Goal: Task Accomplishment & Management: Manage account settings

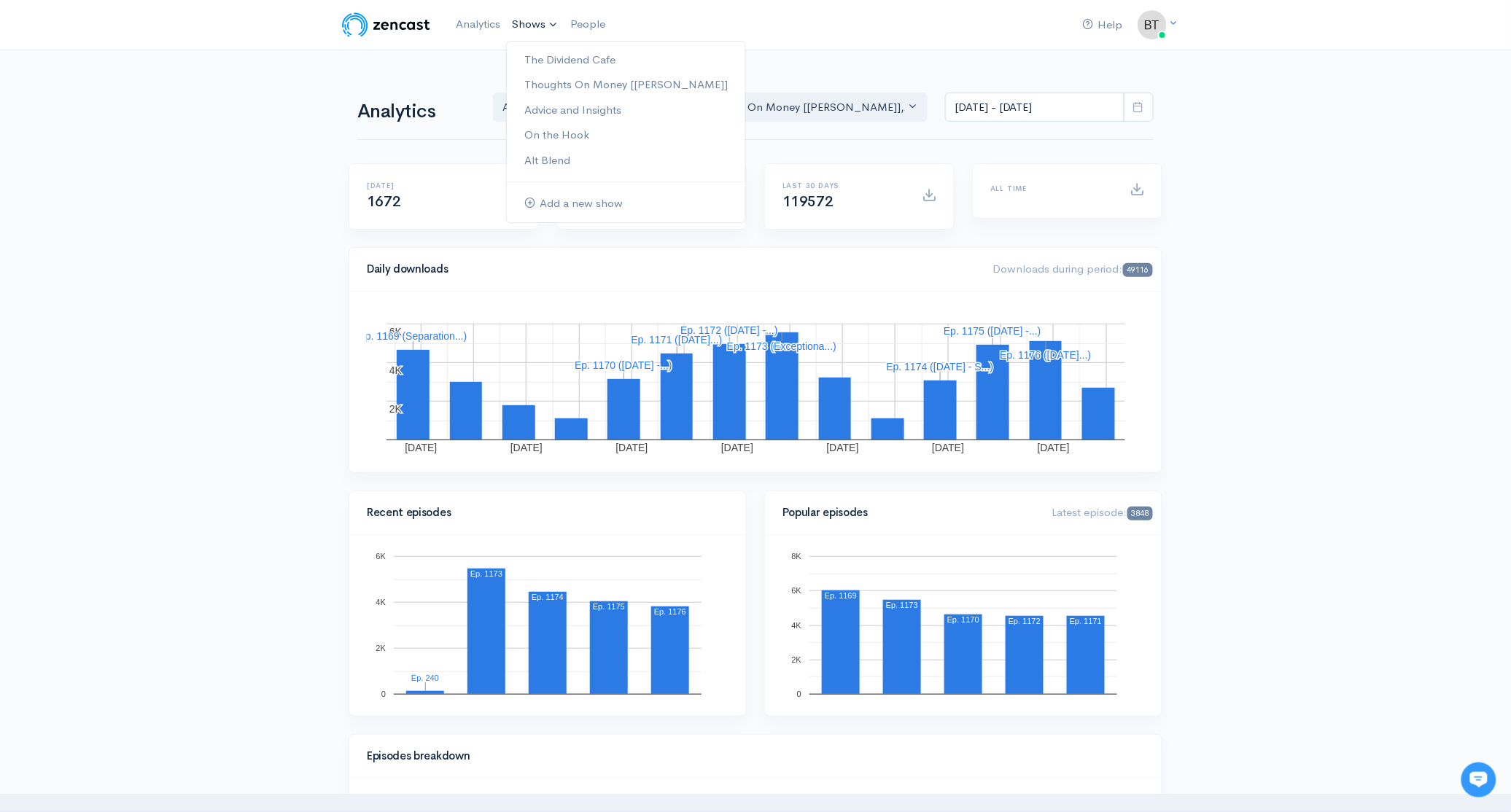
click at [528, 26] on link "Shows" at bounding box center [535, 25] width 58 height 32
click at [551, 61] on link "The Dividend Cafe" at bounding box center [626, 60] width 238 height 26
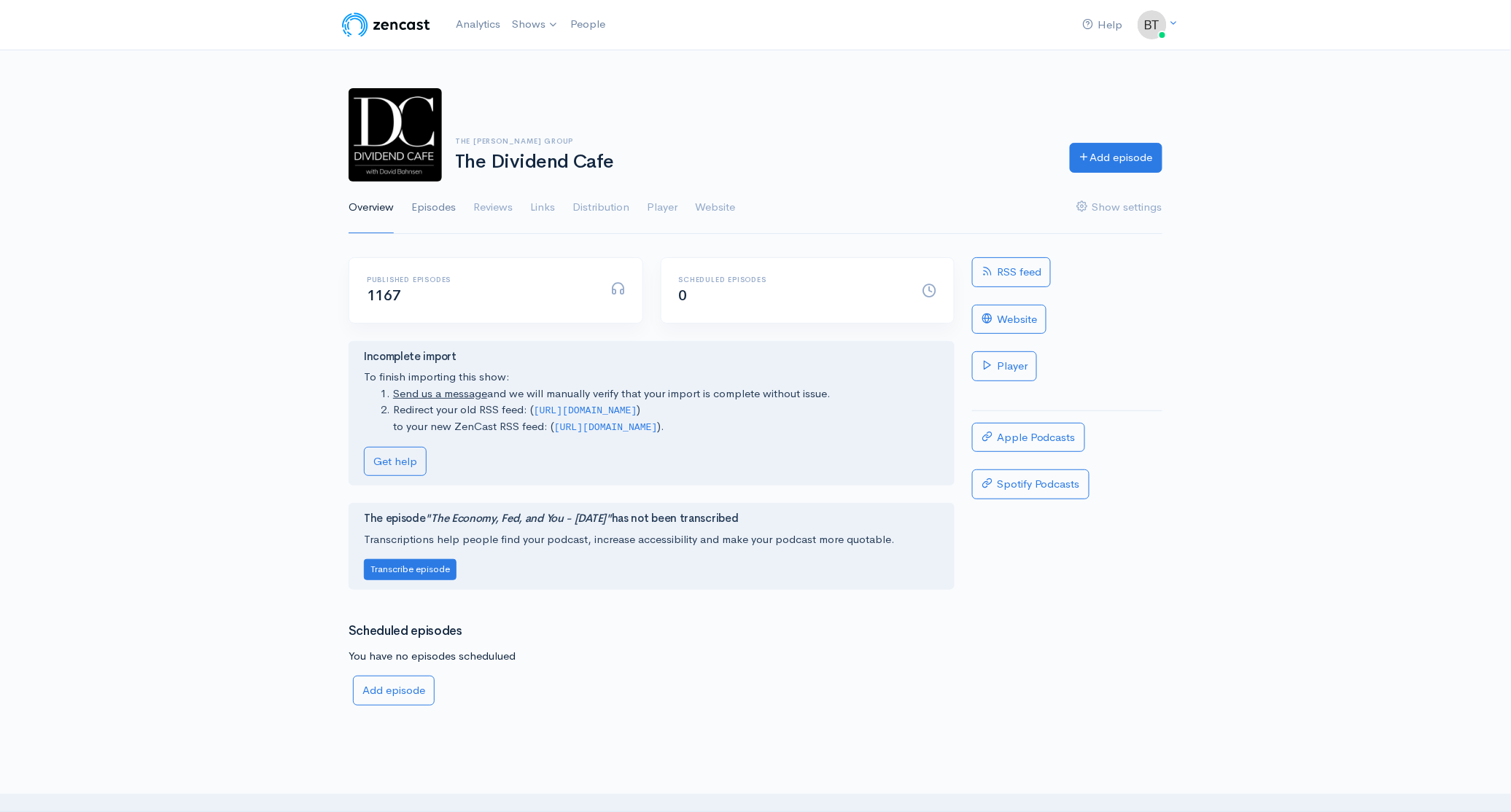
click at [431, 210] on link "Episodes" at bounding box center [434, 207] width 45 height 52
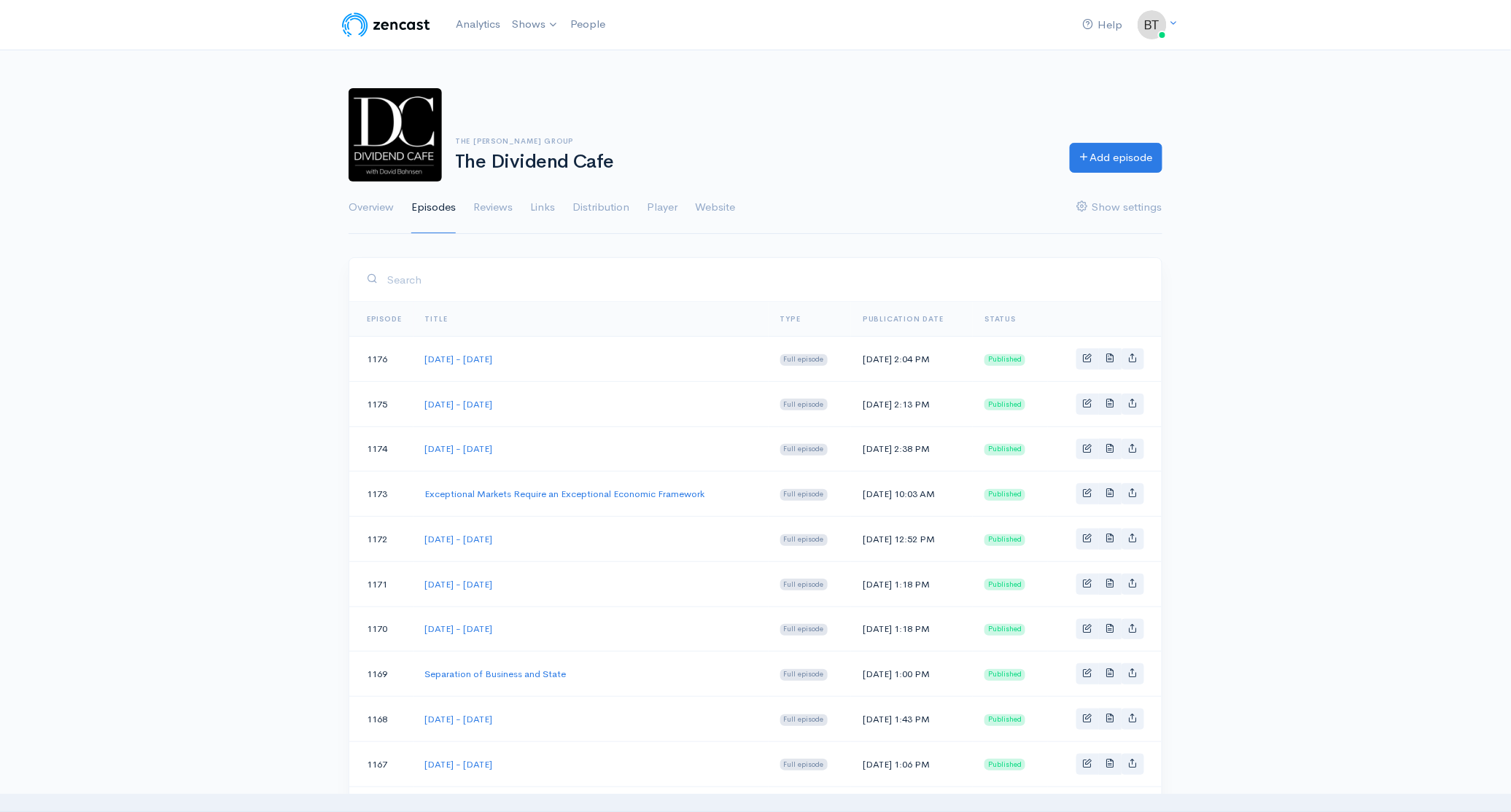
click at [565, 567] on td "[DATE] - [DATE]" at bounding box center [590, 584] width 355 height 46
drag, startPoint x: 561, startPoint y: 537, endPoint x: 445, endPoint y: 544, distance: 116.2
click at [443, 544] on td "[DATE] - [DATE]" at bounding box center [590, 539] width 355 height 46
click at [571, 538] on td "[DATE] - [DATE]" at bounding box center [590, 539] width 355 height 46
drag, startPoint x: 554, startPoint y: 537, endPoint x: 426, endPoint y: 541, distance: 128.1
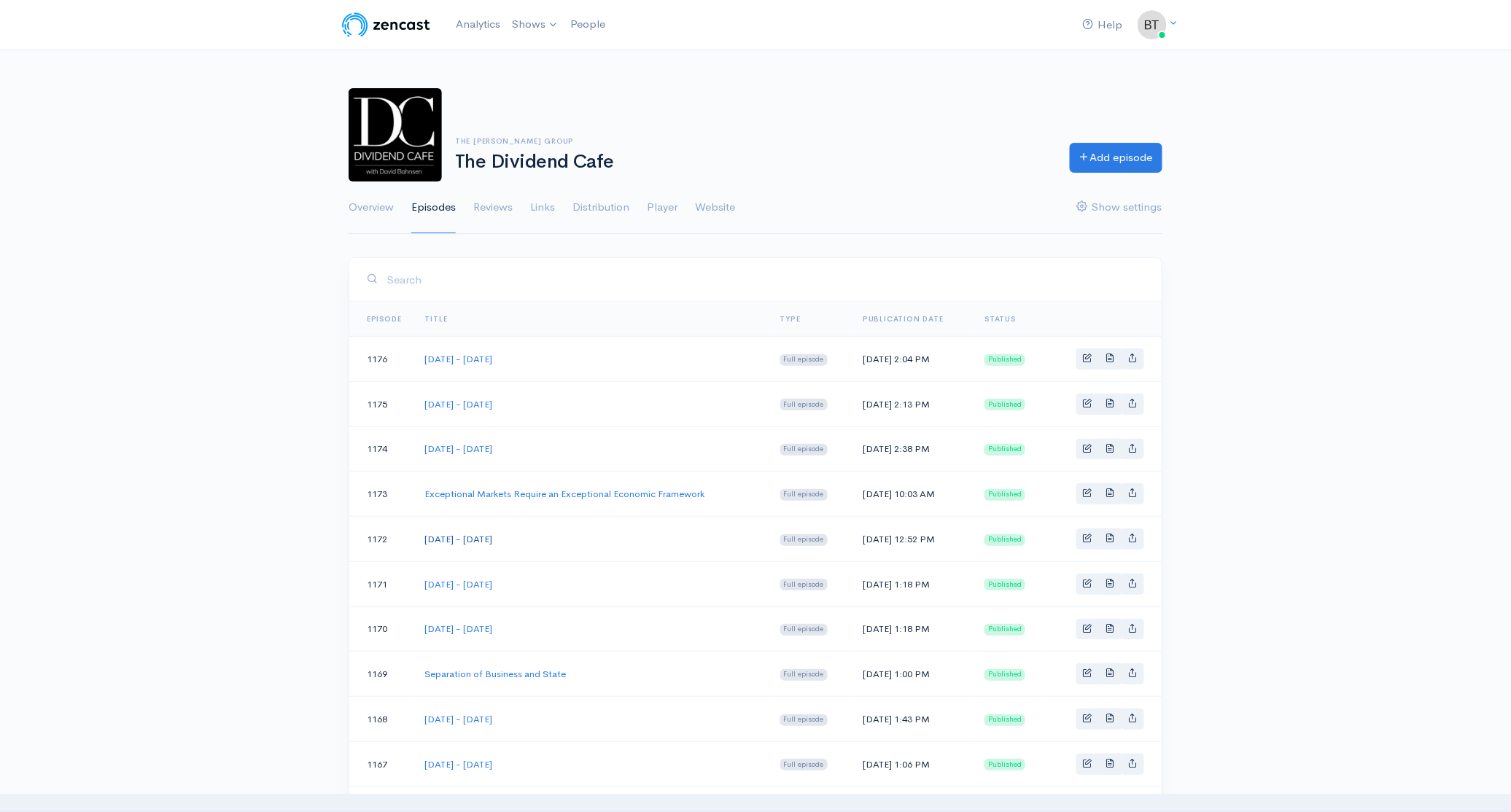
click at [426, 541] on td "[DATE] - [DATE]" at bounding box center [590, 539] width 355 height 46
copy link "[DATE] - [DATE]"
click at [1117, 160] on link "Add episode" at bounding box center [1116, 156] width 93 height 30
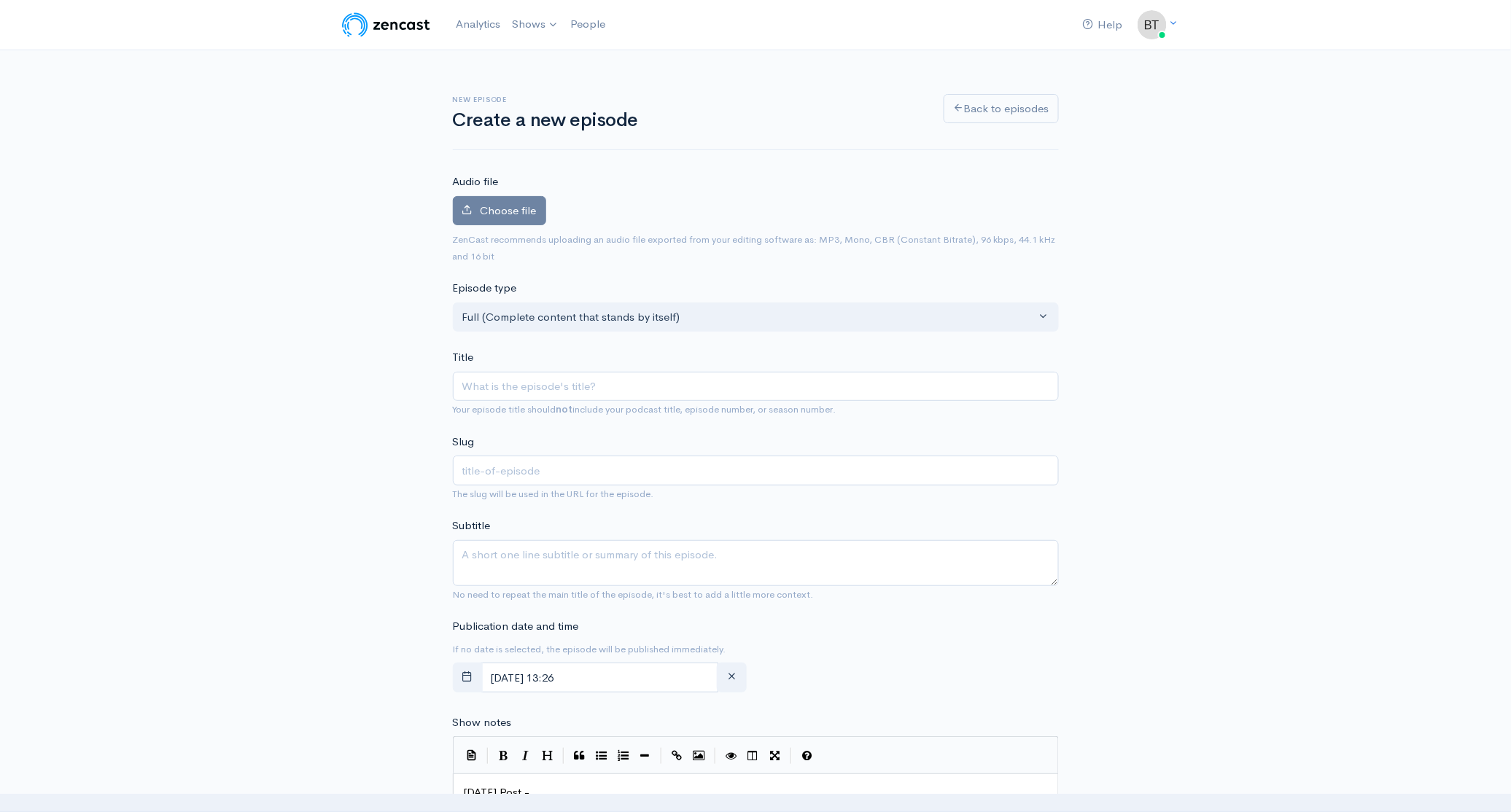
type input "[DATE] - [DATE]"
type input "[DATE]-[DATE]"
click at [577, 388] on input "[DATE] - [DATE]" at bounding box center [756, 387] width 606 height 30
type input "[DATE] - [DATE]"
type input "[DATE]-[DATE]"
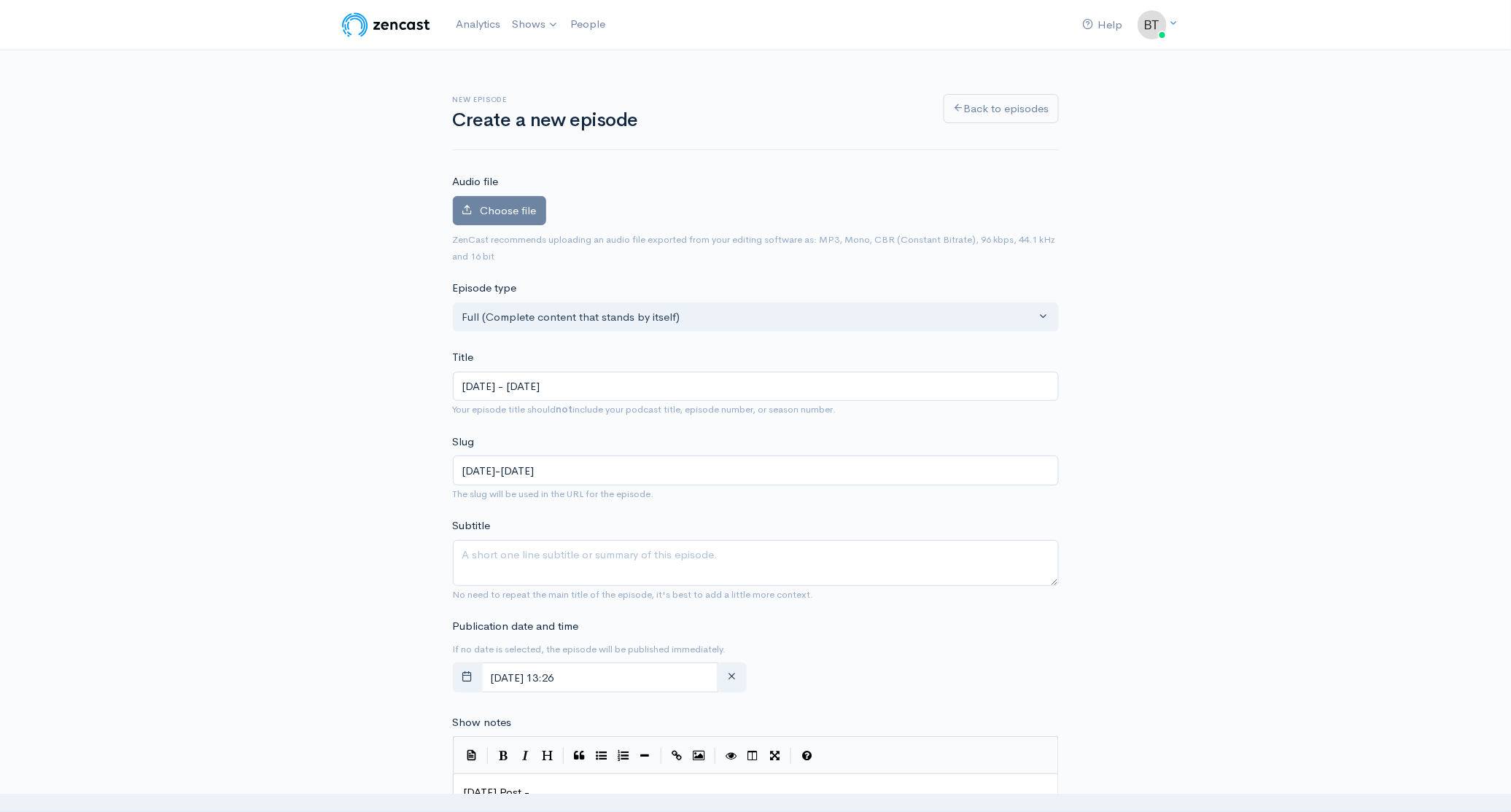
type input "[DATE] - [DATE]"
type input "[DATE]-[DATE]"
type input "[DATE] - [DATE]"
click at [1244, 499] on div "New episode Create a new episode Back to episodes Audio file Choose file 0 ZenC…" at bounding box center [755, 773] width 1511 height 1446
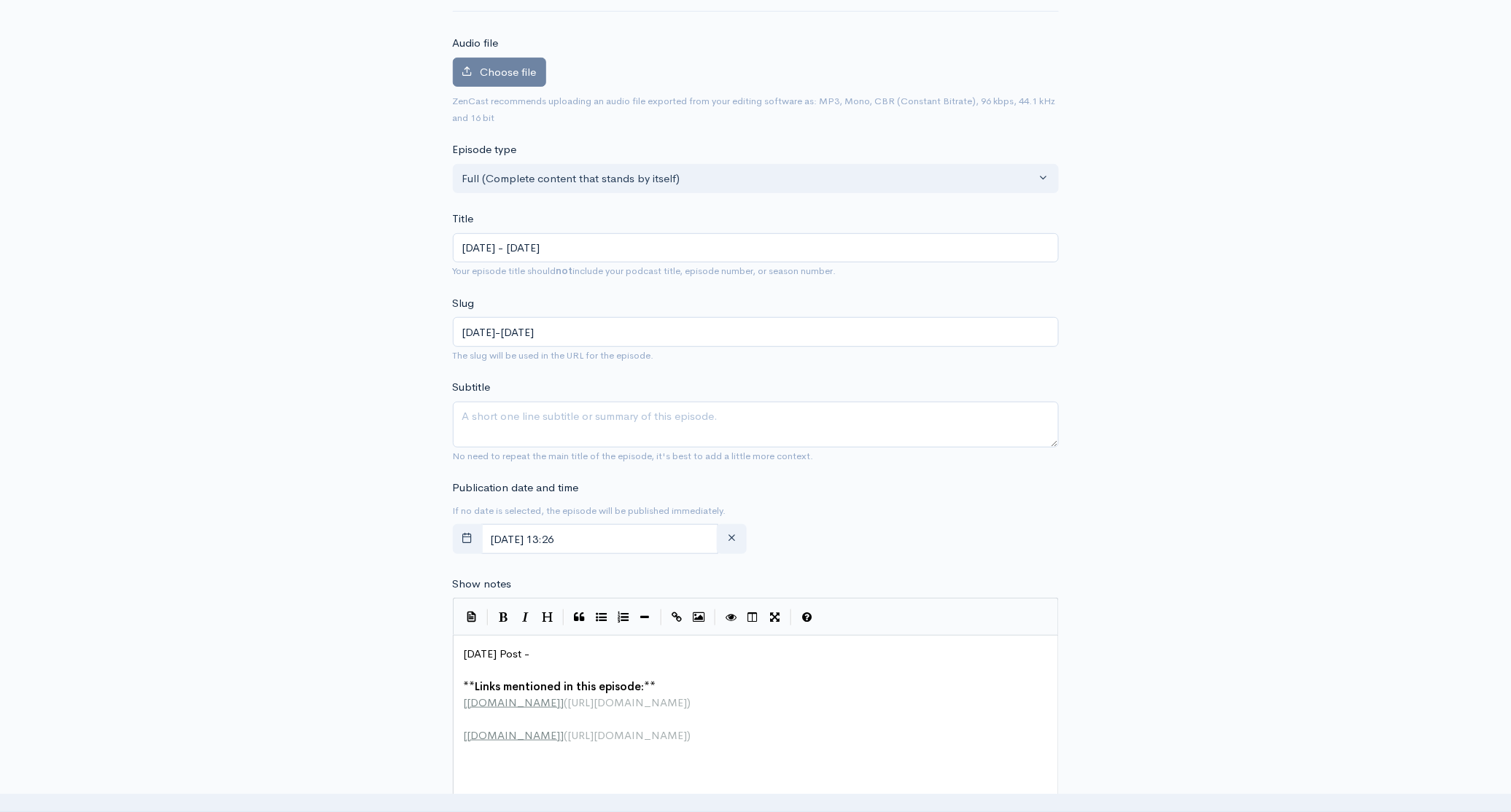
scroll to position [147, 0]
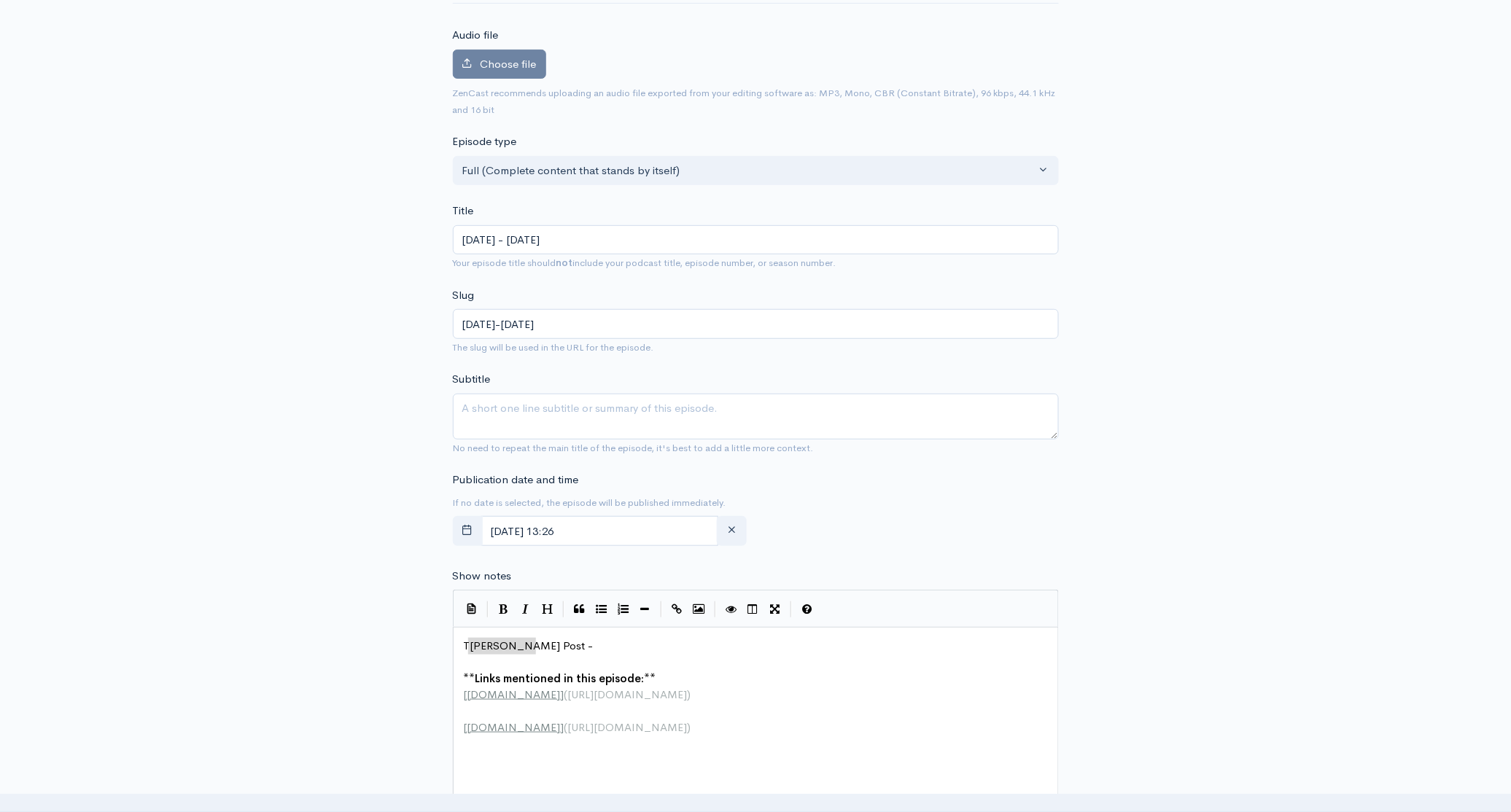
type textarea "[DATE] Post -"
drag, startPoint x: 542, startPoint y: 644, endPoint x: 439, endPoint y: 640, distance: 103.1
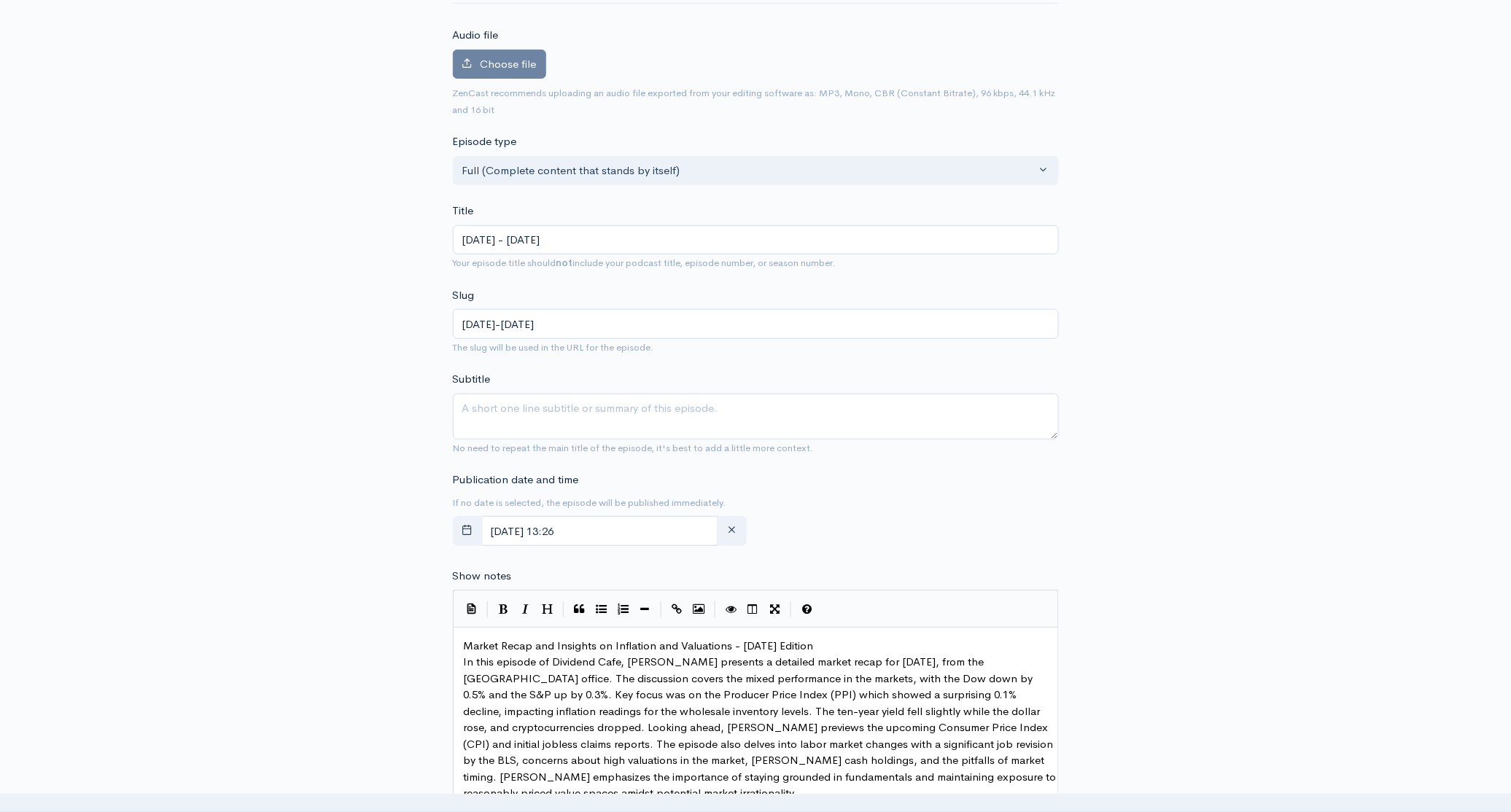
scroll to position [309, 0]
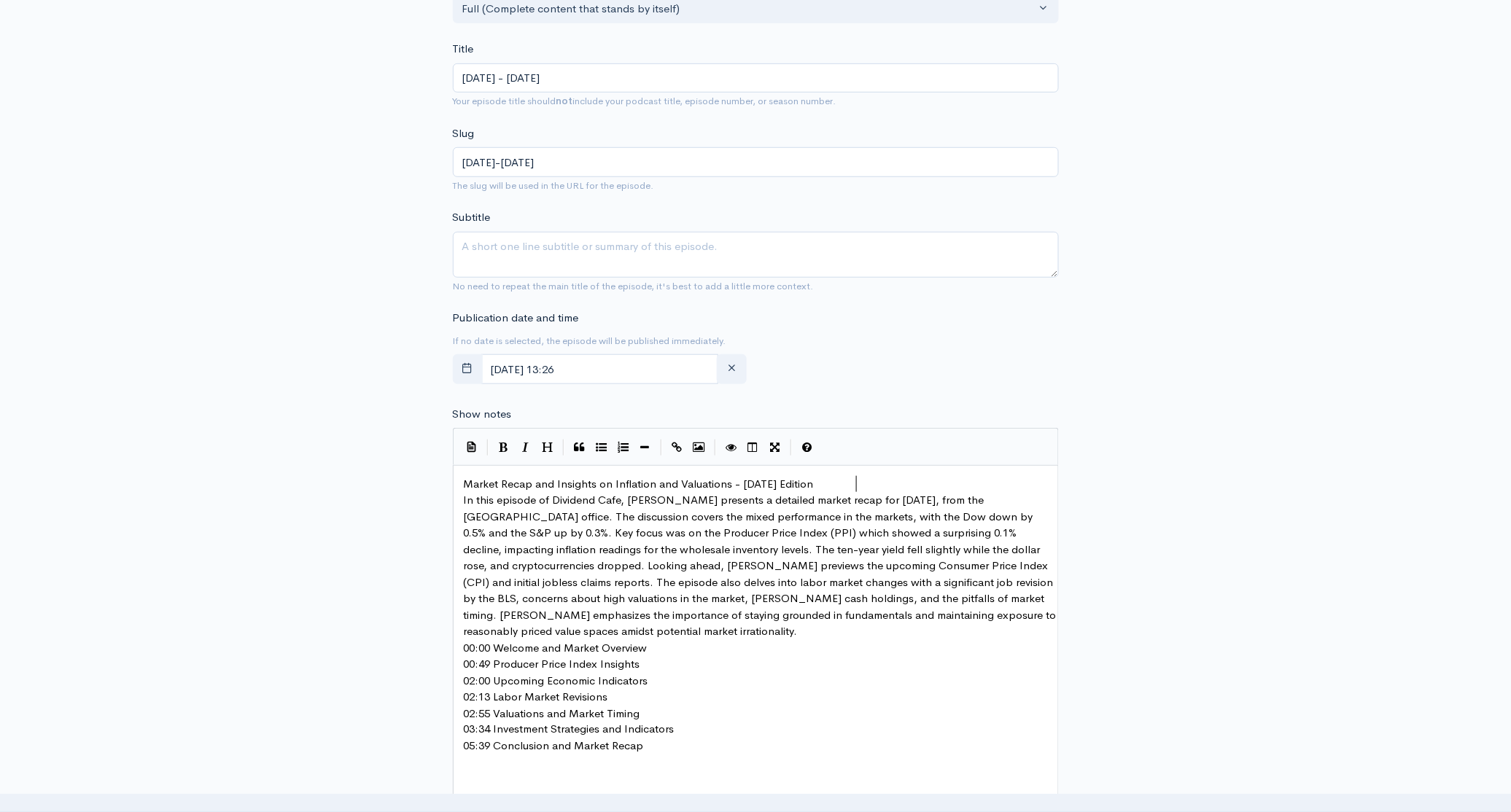
click at [885, 483] on pre "Market Recap and Insights on Inflation and Valuations - [DATE] Edition" at bounding box center [761, 484] width 600 height 17
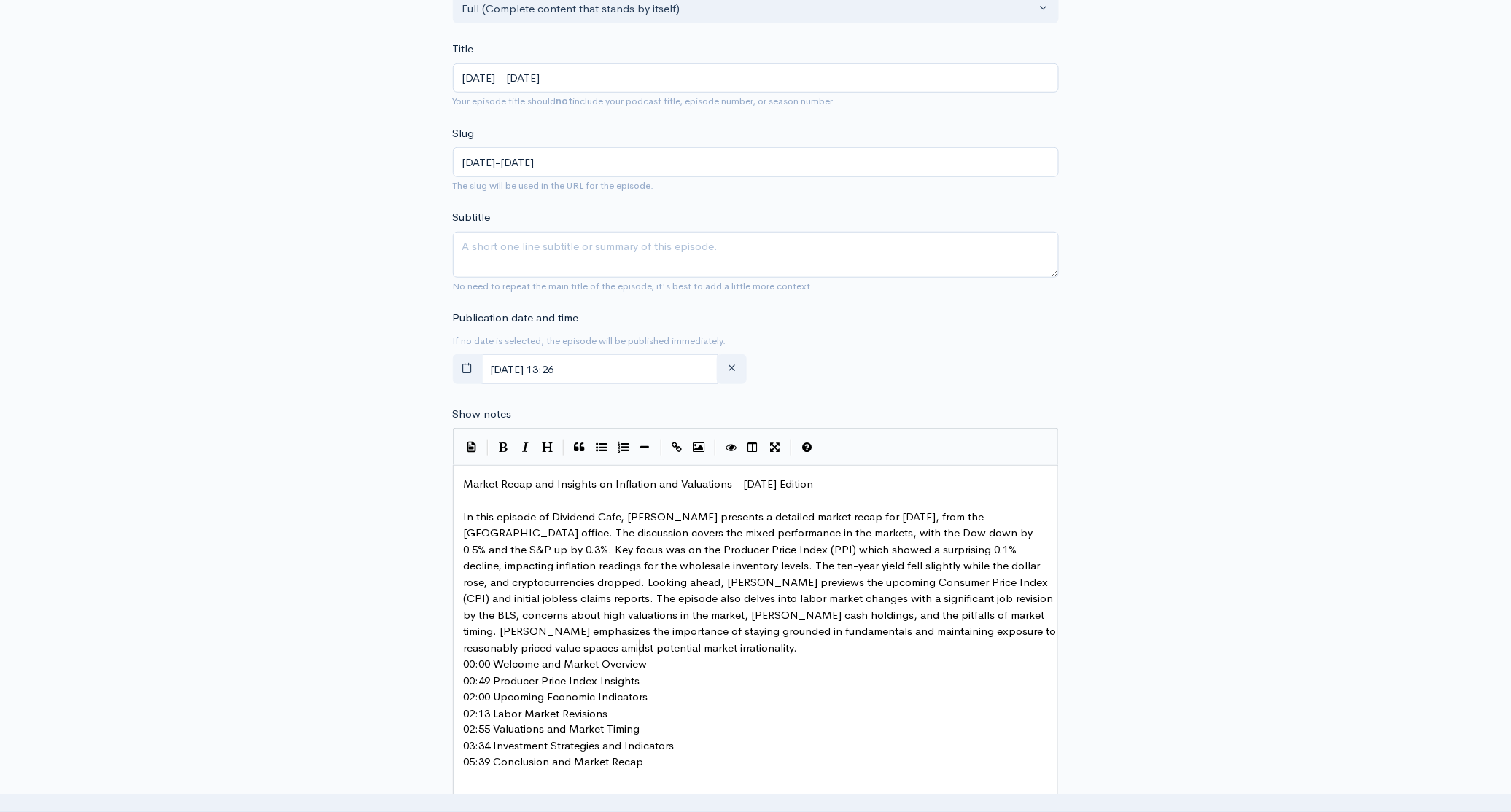
click at [656, 651] on pre "In this episode of Dividend Cafe, [PERSON_NAME] presents a detailed market reca…" at bounding box center [761, 583] width 600 height 148
drag, startPoint x: 671, startPoint y: 517, endPoint x: 655, endPoint y: 520, distance: 16.3
type textarea "Szytel"
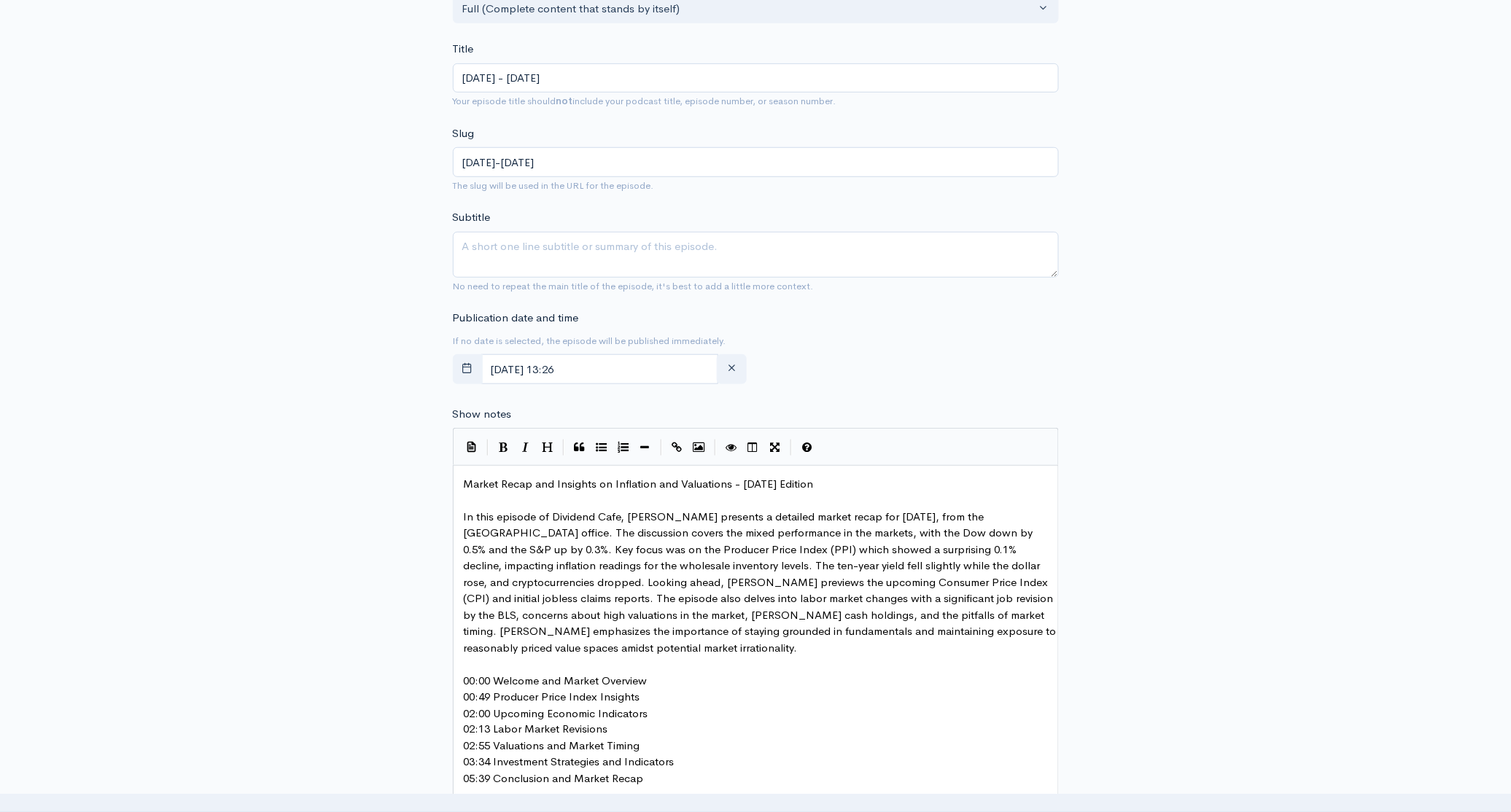
click at [671, 682] on pre "00:00 Welcome and Market Overview" at bounding box center [761, 681] width 600 height 17
click at [654, 717] on pre "00:49 Producer Price Index Insights" at bounding box center [761, 714] width 600 height 17
click at [655, 745] on pre "02:00 Upcoming Economic Indicators" at bounding box center [761, 747] width 600 height 17
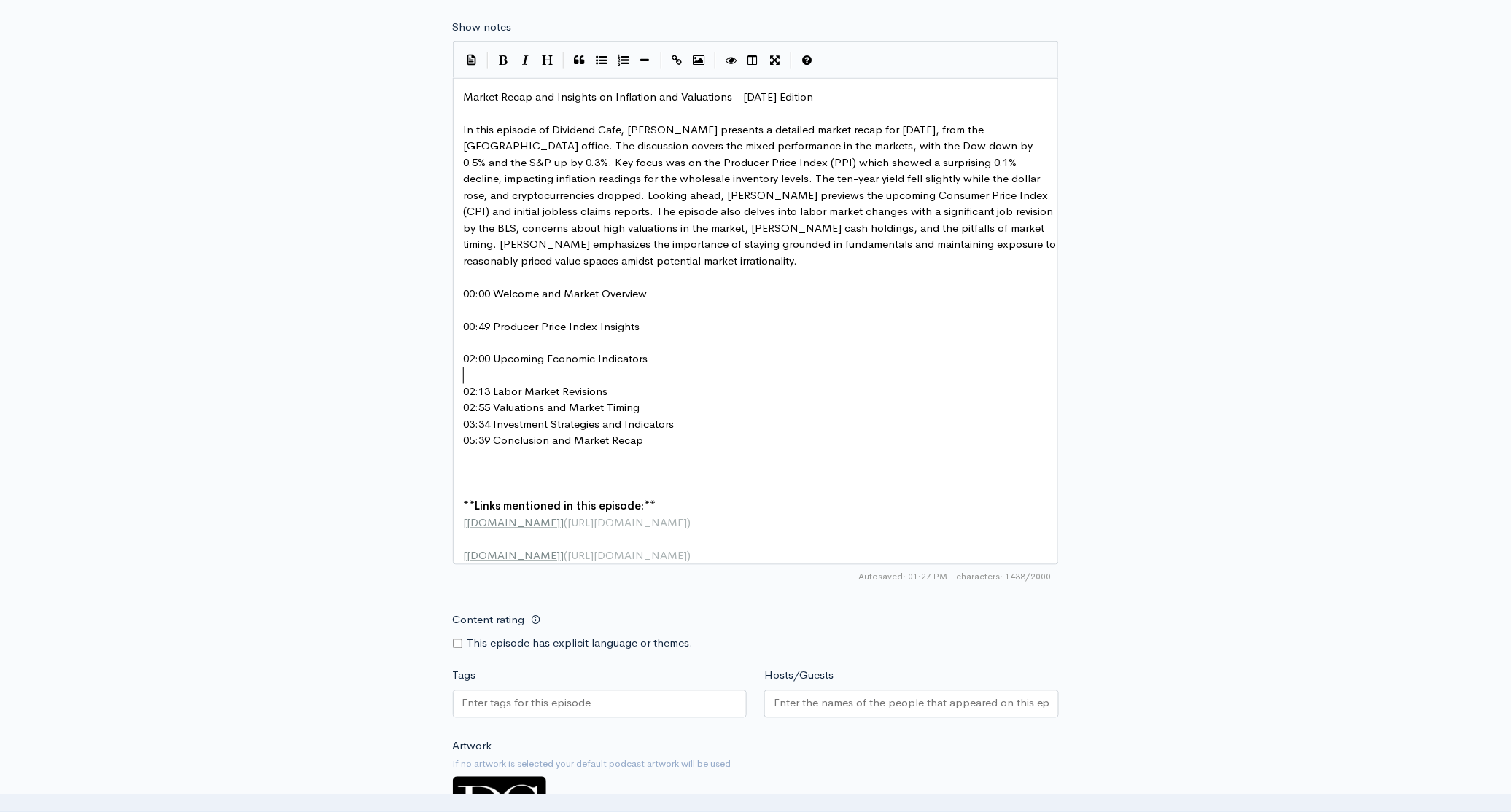
scroll to position [764, 0]
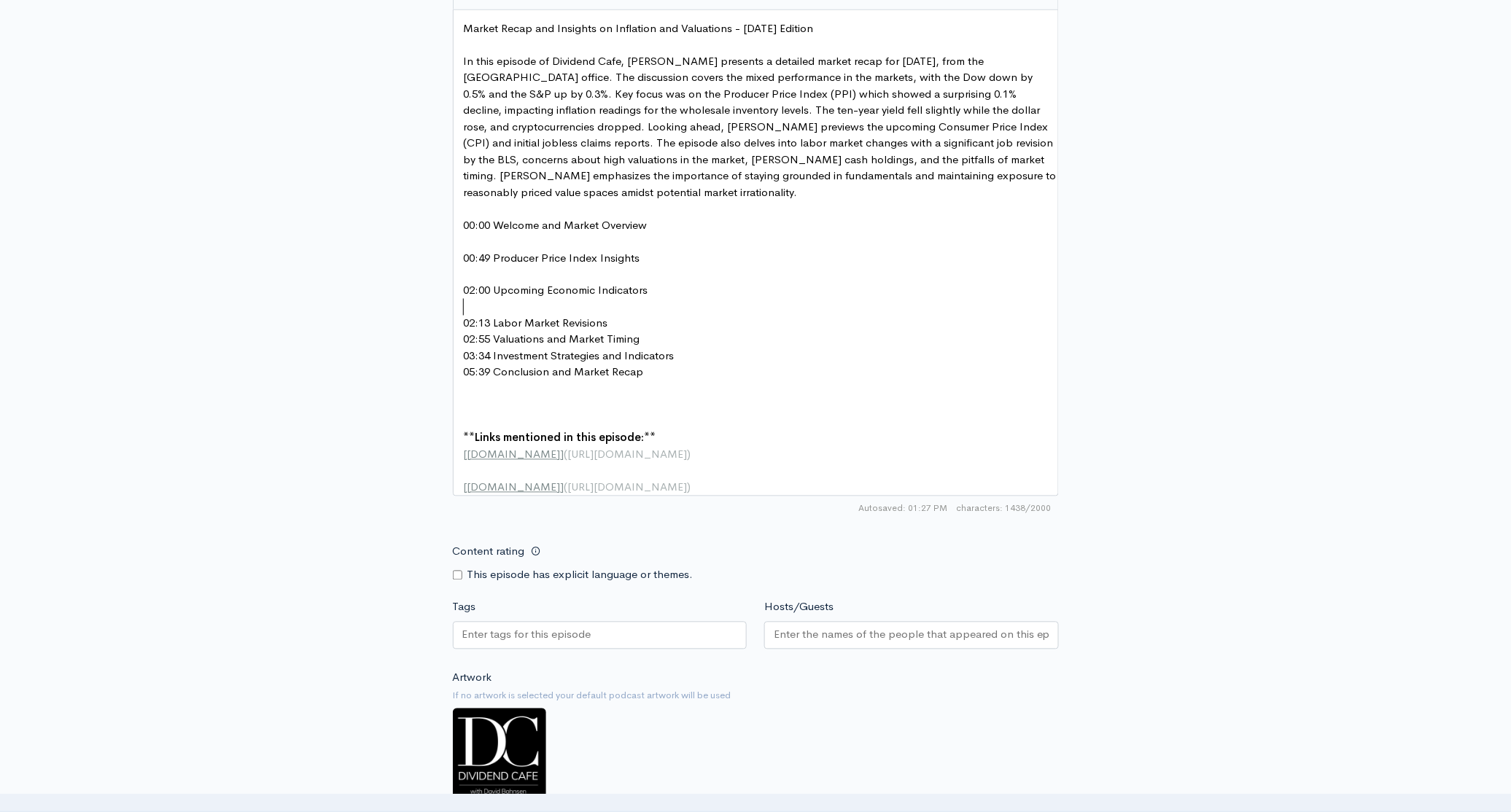
click at [811, 644] on input "Hosts/Guests" at bounding box center [911, 635] width 276 height 17
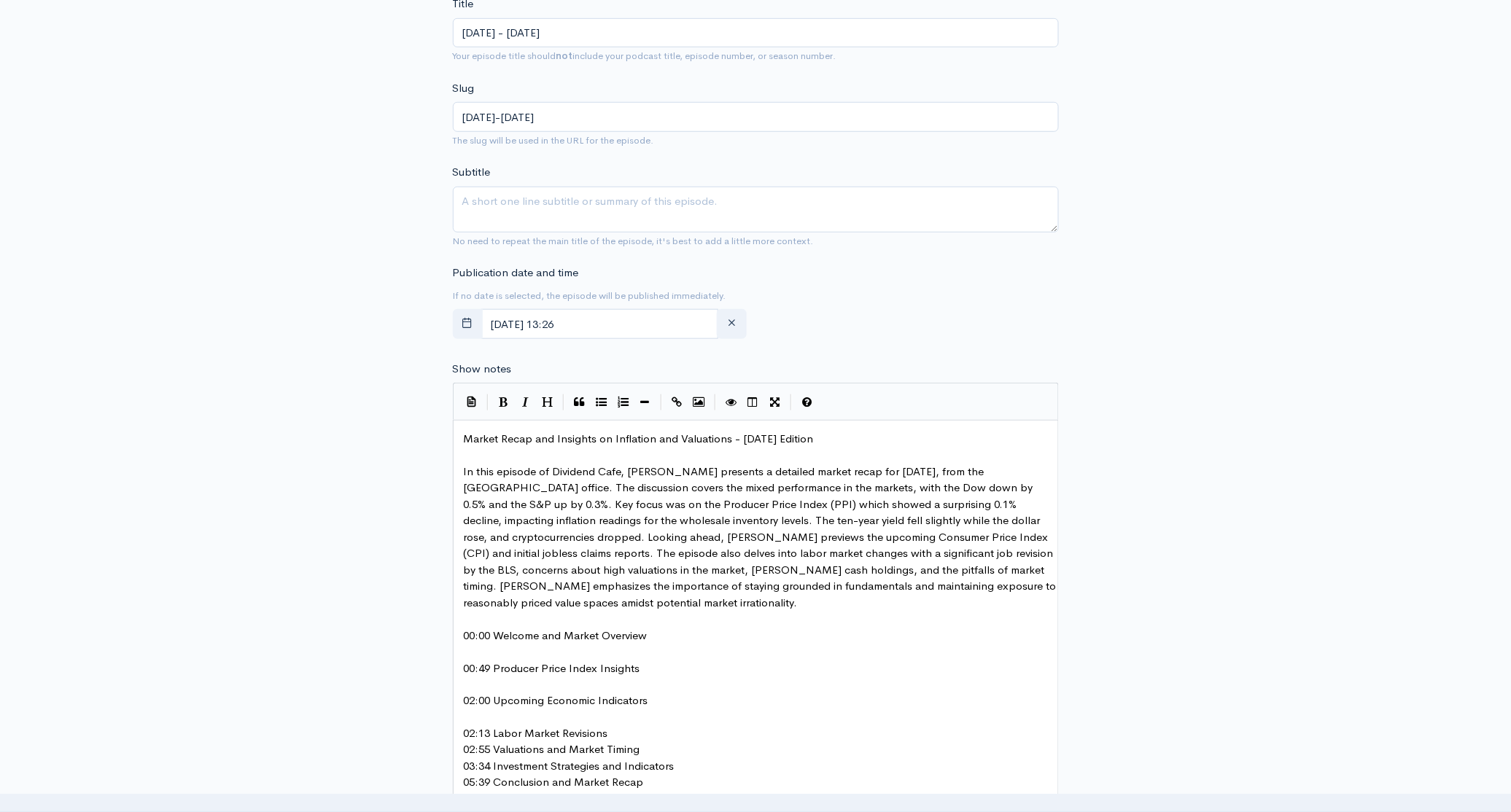
scroll to position [345, 0]
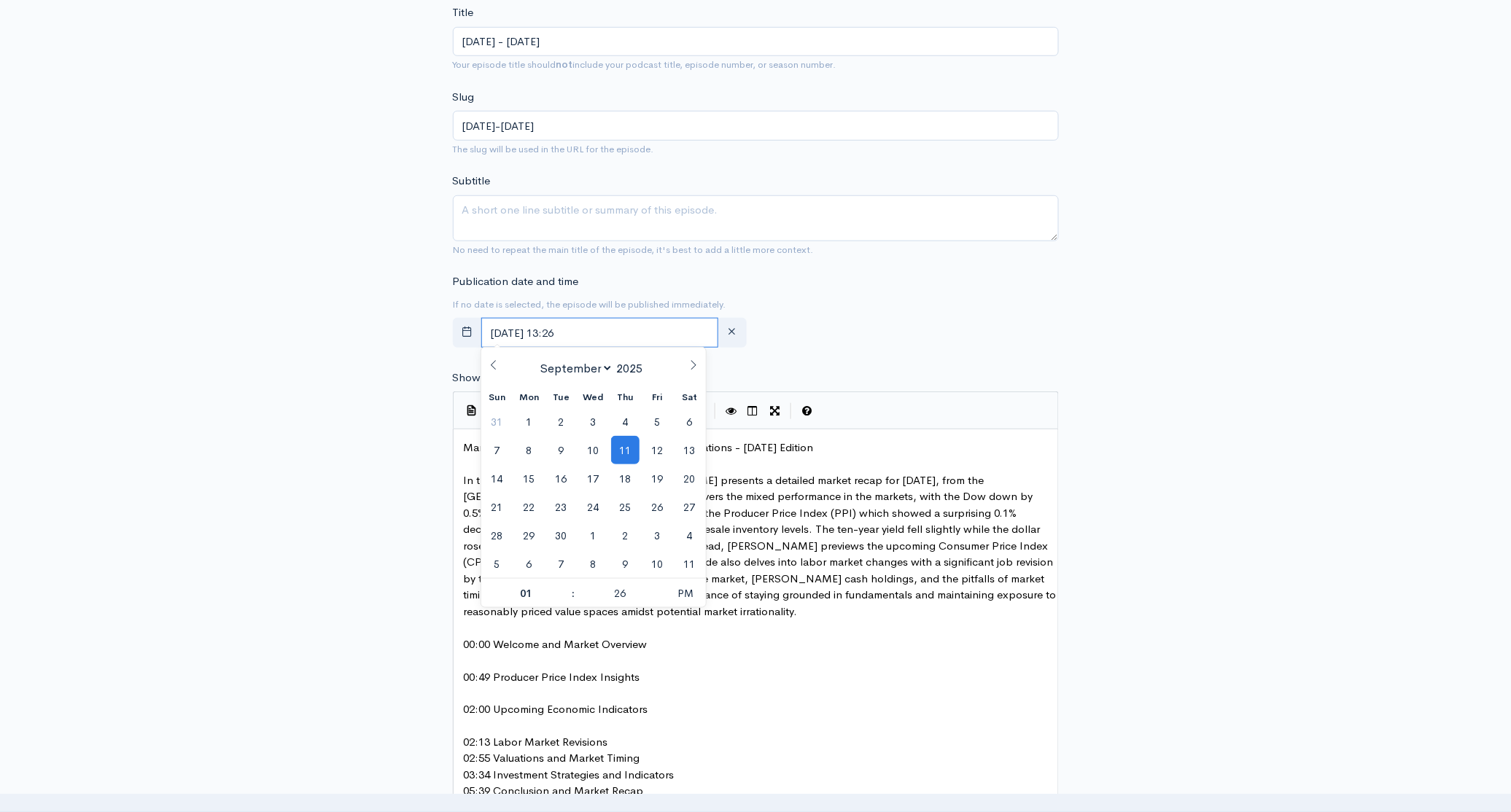
click at [640, 339] on input "[DATE] 13:26" at bounding box center [599, 333] width 238 height 30
click at [662, 451] on span "12" at bounding box center [657, 450] width 28 height 28
type input "[DATE] 13:26"
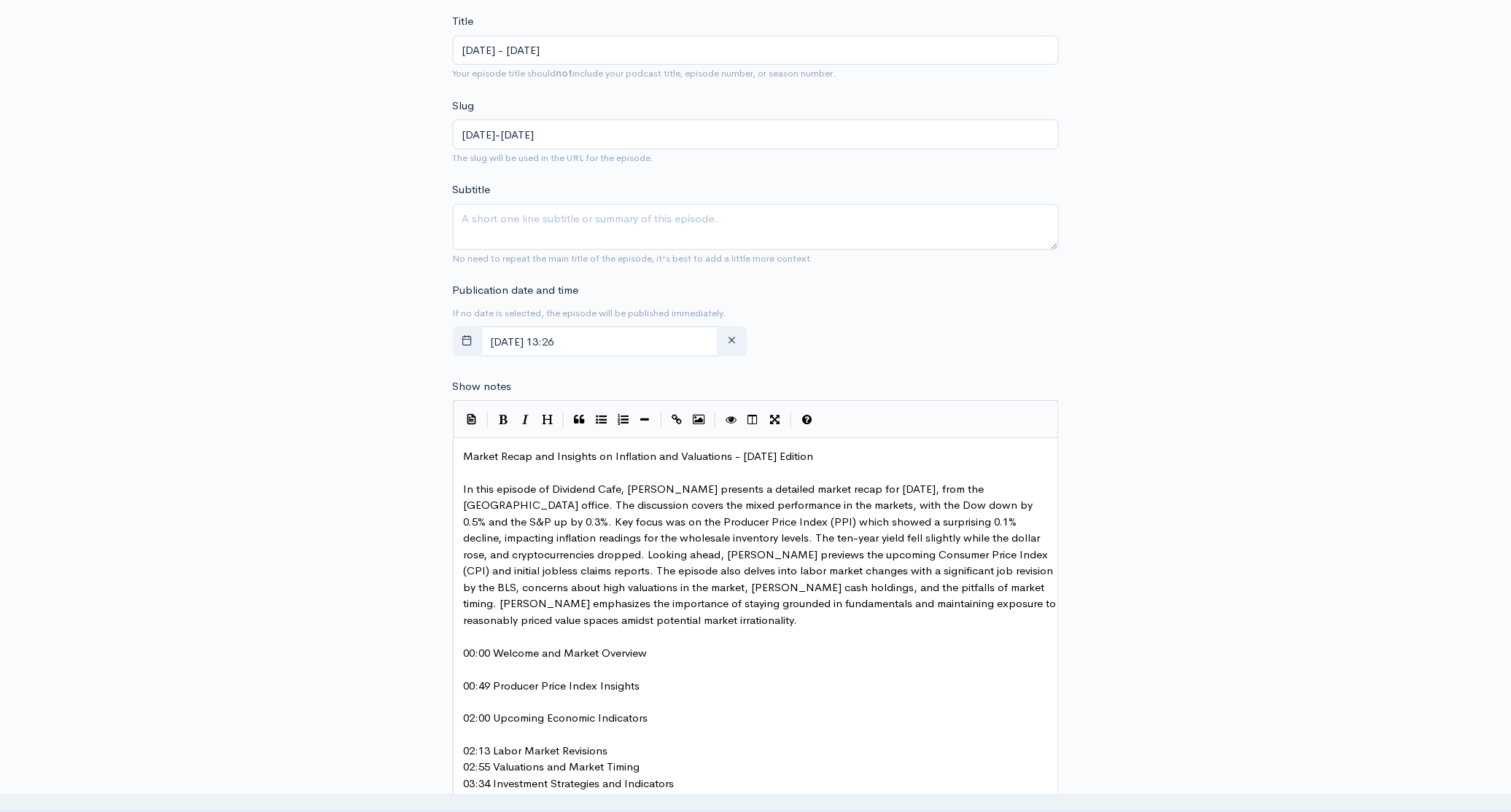
drag, startPoint x: 904, startPoint y: 431, endPoint x: 900, endPoint y: 439, distance: 8.9
click at [904, 432] on div "| | | | |" at bounding box center [756, 419] width 606 height 37
type textarea "Market Recap and Insights on Inflation and Valuations - [DATE] Edition"
drag, startPoint x: 876, startPoint y: 458, endPoint x: 459, endPoint y: 455, distance: 417.0
click at [555, 221] on textarea "Subtitle" at bounding box center [756, 227] width 606 height 46
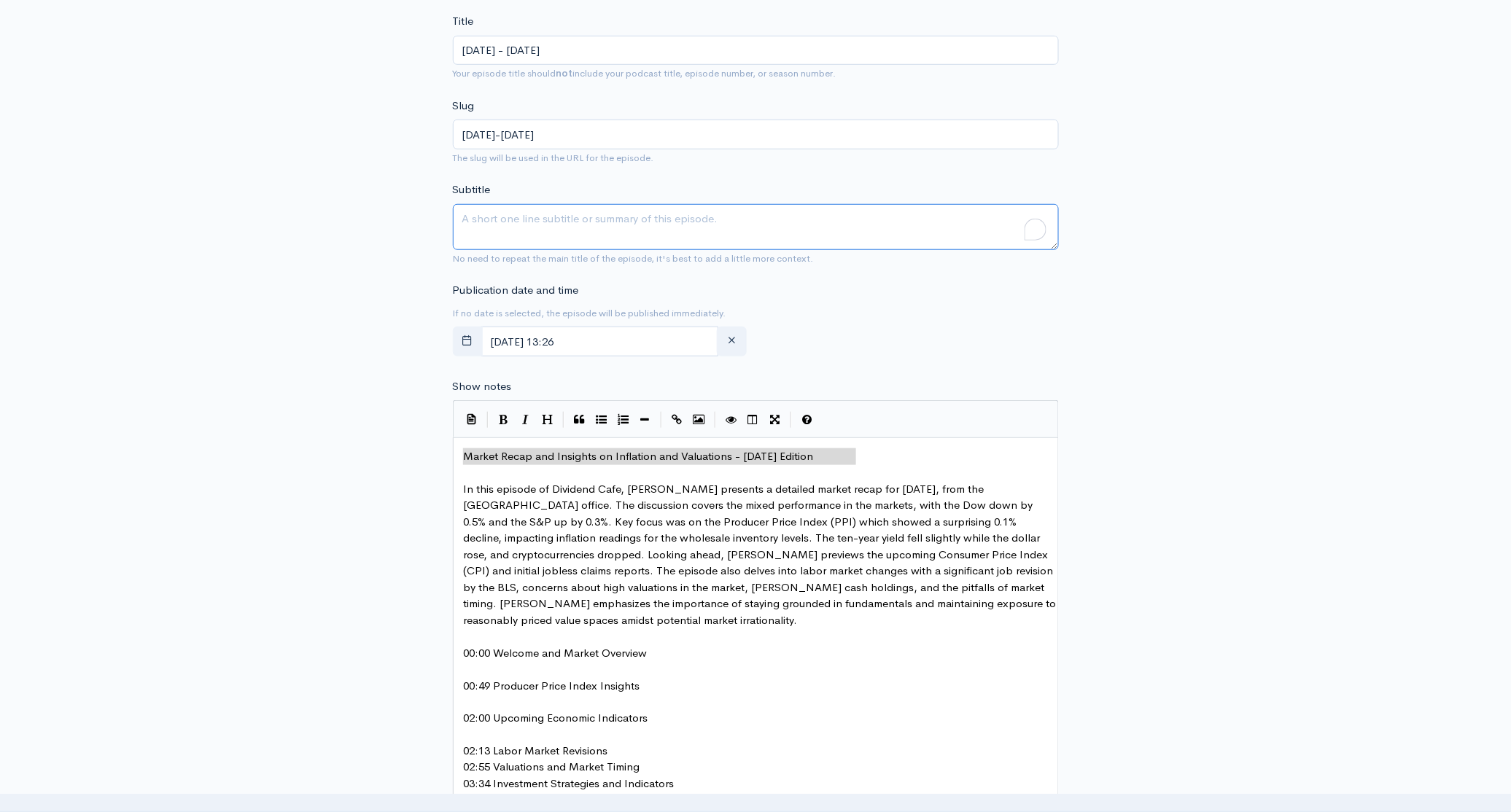
paste textarea "Market Recap and Insights on Inflation and Valuations - [DATE] Edition"
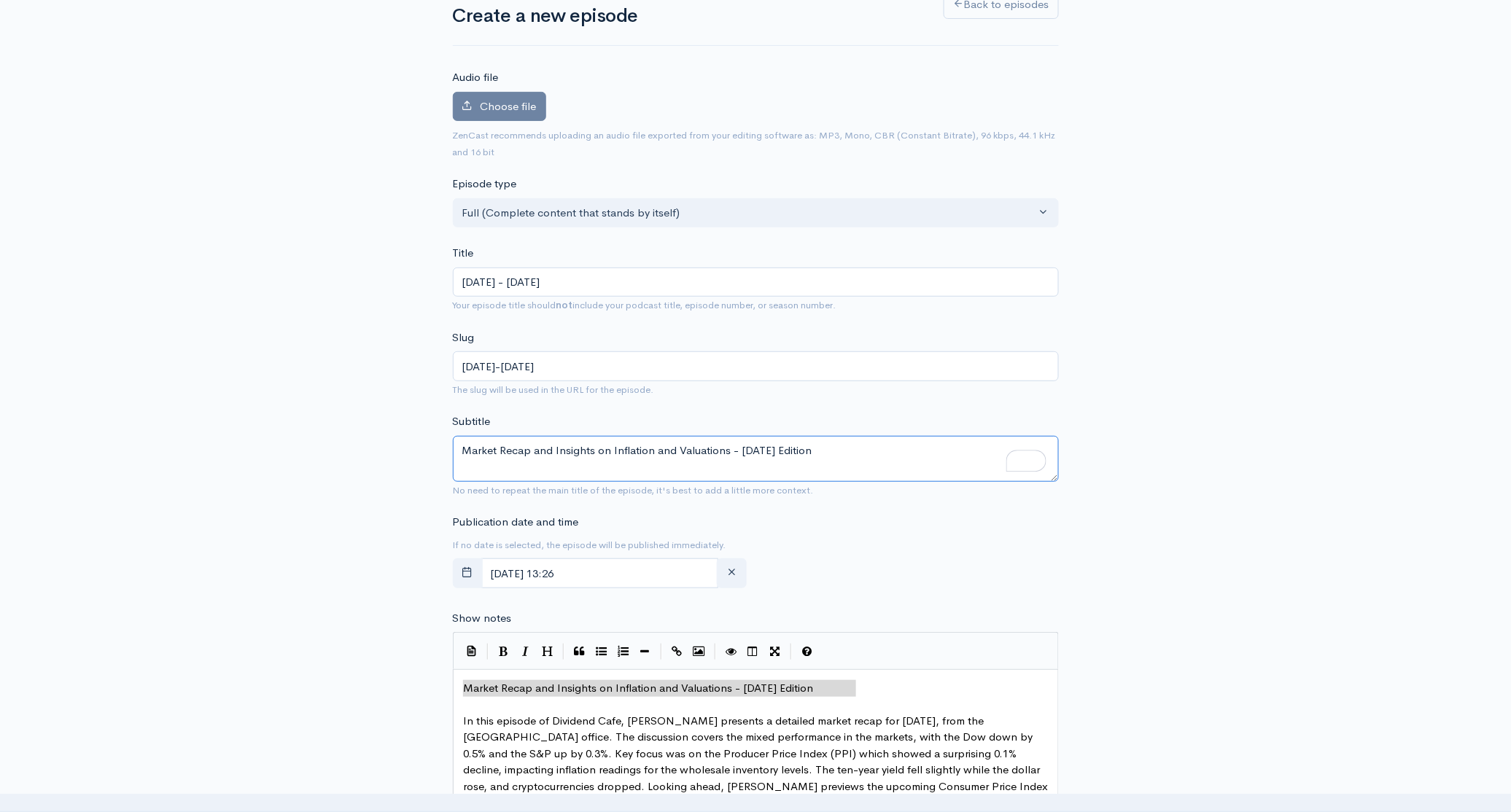
scroll to position [95, 0]
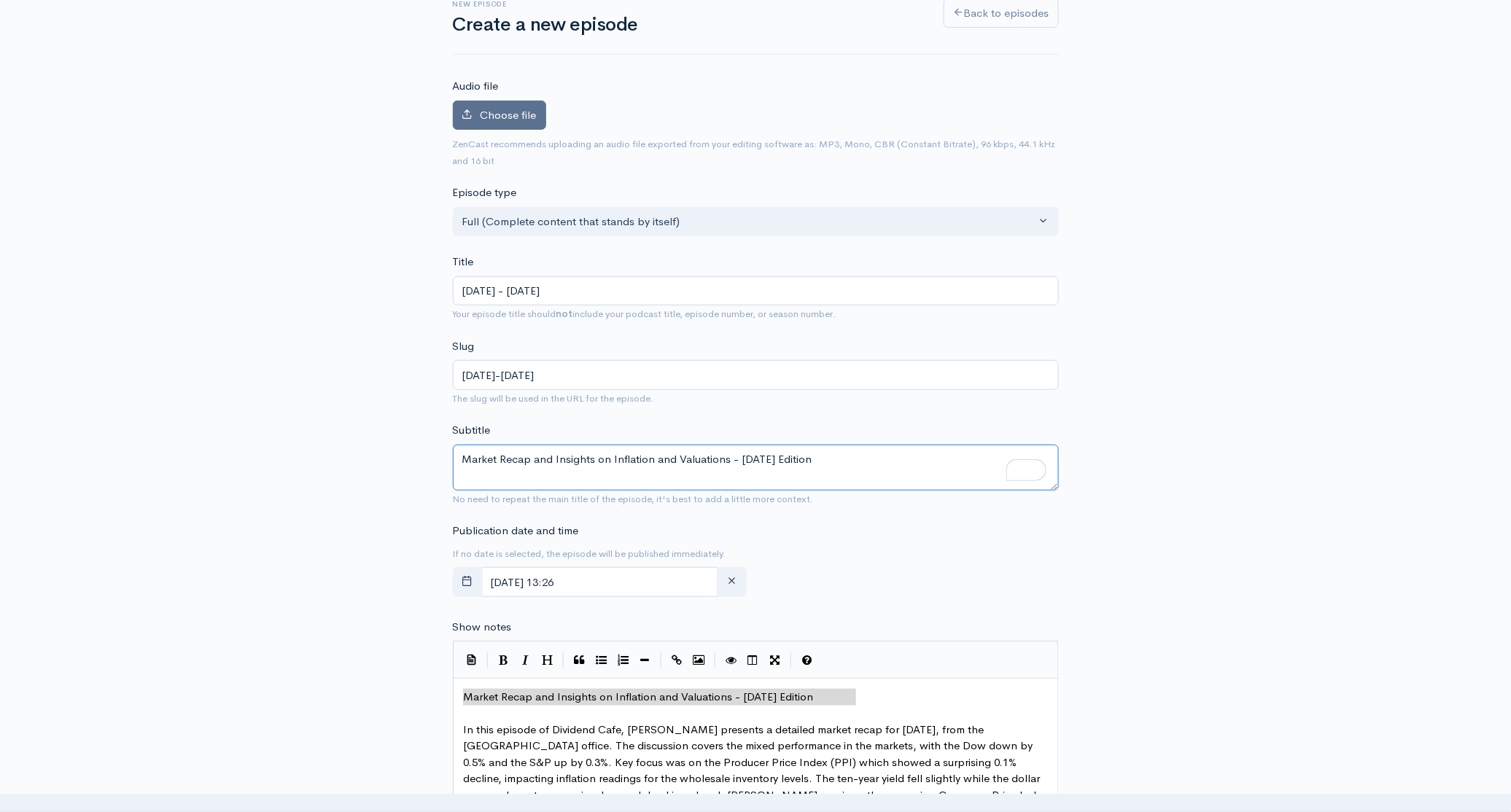
type textarea "Market Recap and Insights on Inflation and Valuations - [DATE] Edition"
click at [504, 119] on span "Choose file" at bounding box center [508, 114] width 56 height 14
click at [0, 0] on input "Choose file" at bounding box center [0, 0] width 0 height 0
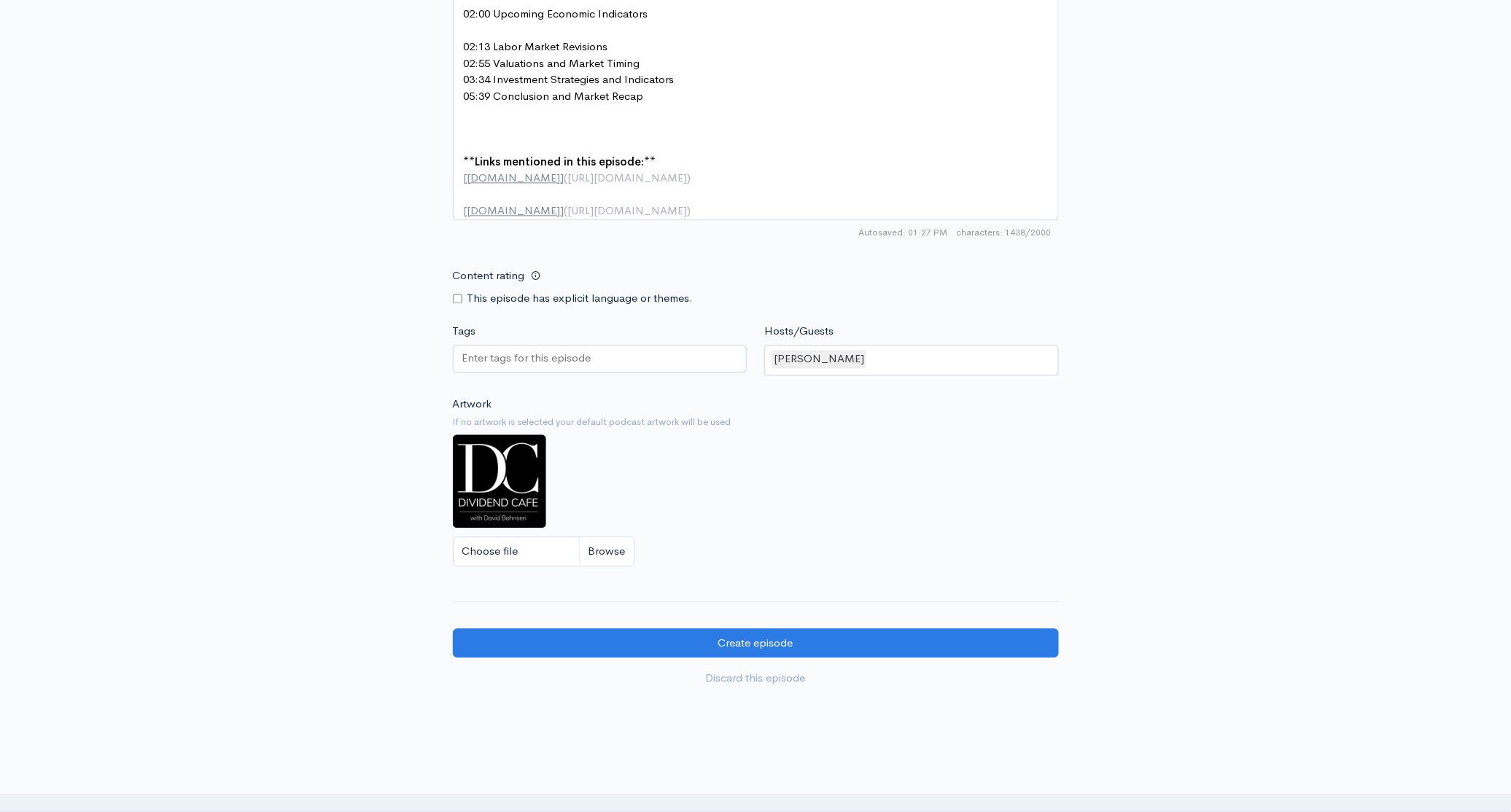
scroll to position [1190, 0]
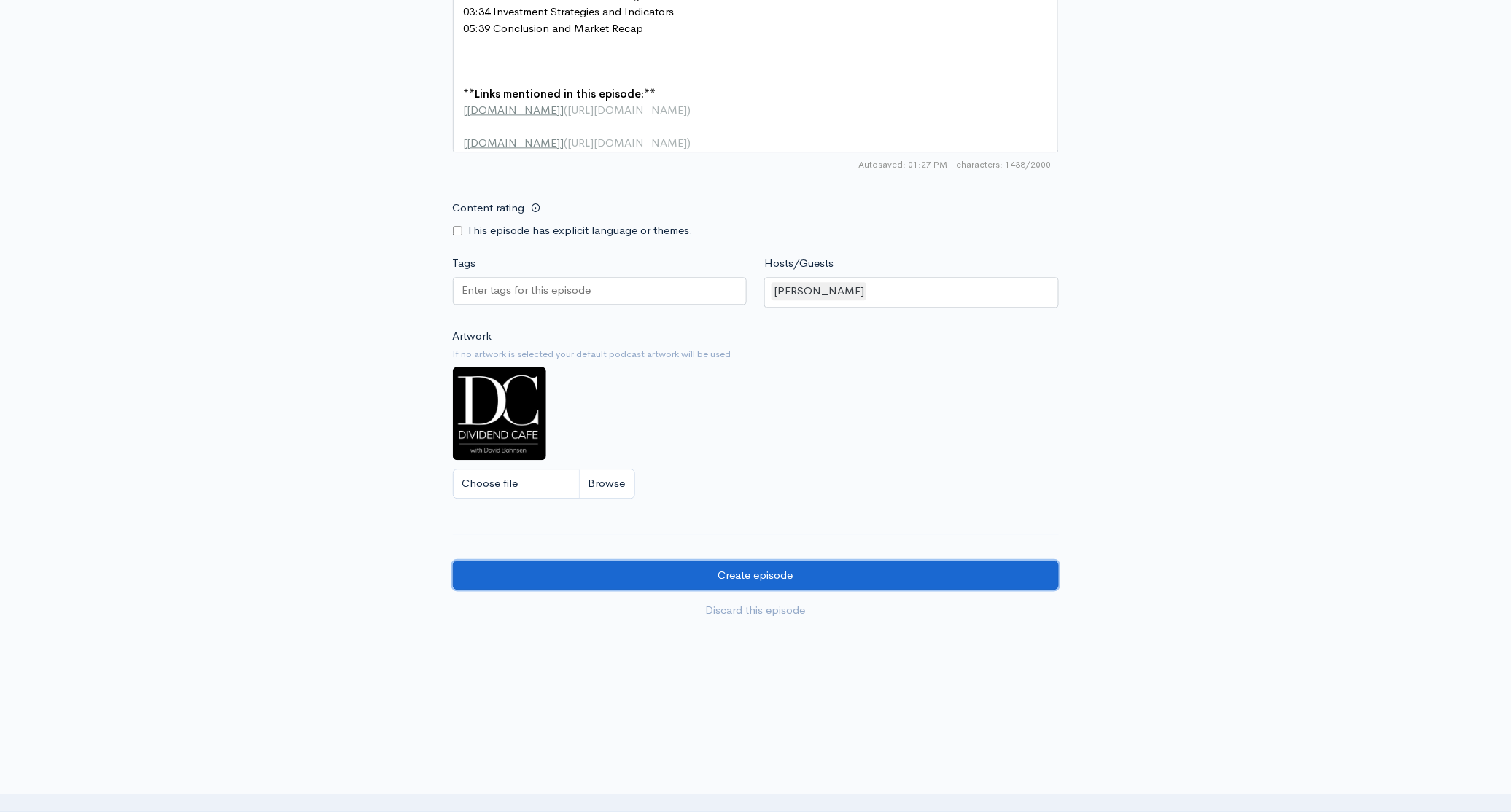
click at [752, 590] on input "Create episode" at bounding box center [756, 575] width 606 height 30
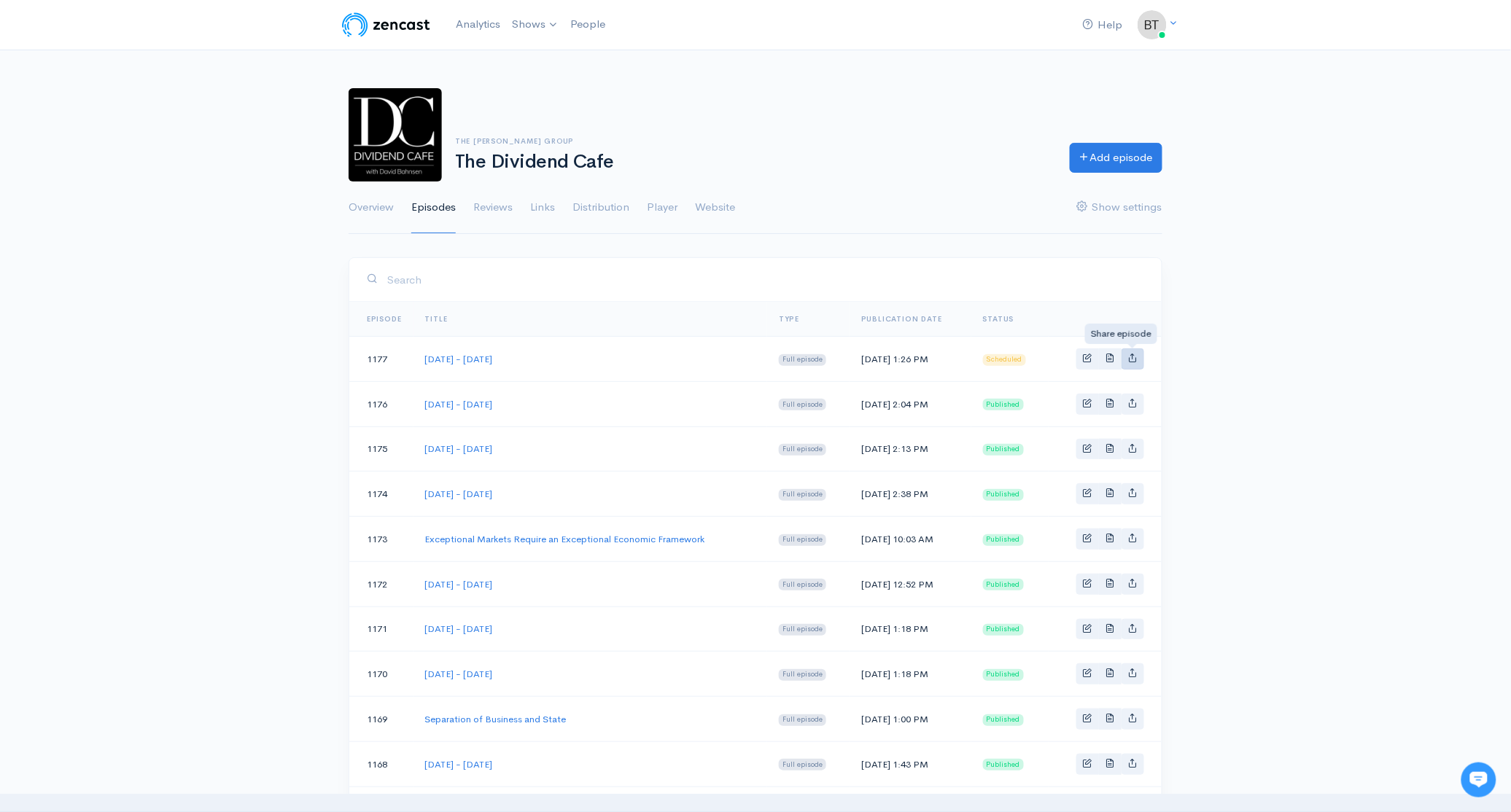
click at [1130, 358] on icon "Basic example" at bounding box center [1133, 357] width 9 height 9
type input "https://podcast.dividendcafe.com/episodes/thursday-september-11-2025"
type input "https://dts.podtrac.com/redirect.mp3/media.zencast.fm/the-dividend-cafe-1/be0b8…"
type input "<iframe src='https://share.zencast.fm/embed/episode/be0b8db7-23a6-4be2-9539-45a…"
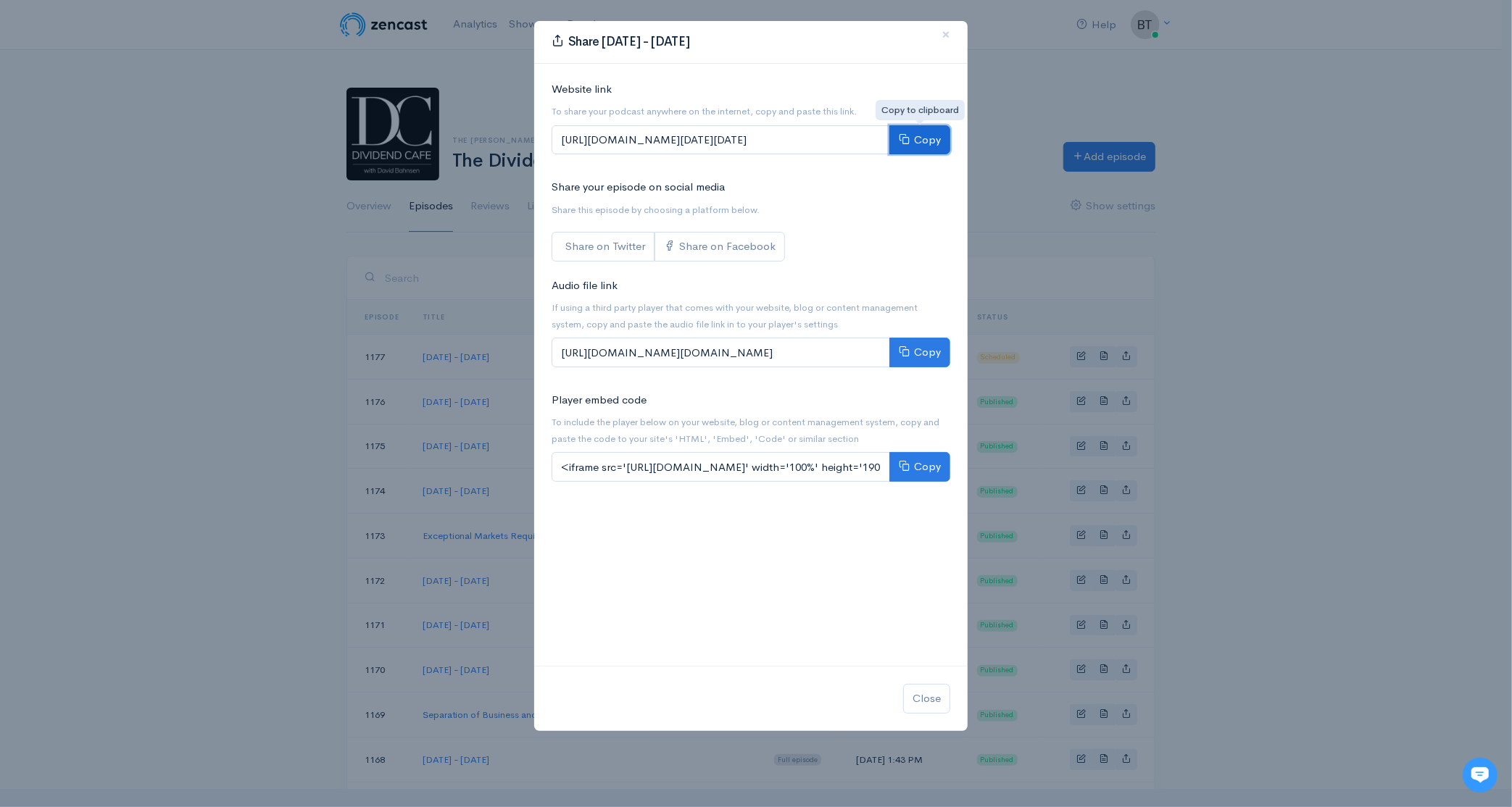
click at [937, 141] on button "Copy" at bounding box center [920, 140] width 61 height 30
click at [945, 34] on span "×" at bounding box center [946, 35] width 9 height 21
click at [945, 34] on div "Share Thursday - September 11, 2025 × Website link To share your podcast anywhe…" at bounding box center [751, 376] width 435 height 712
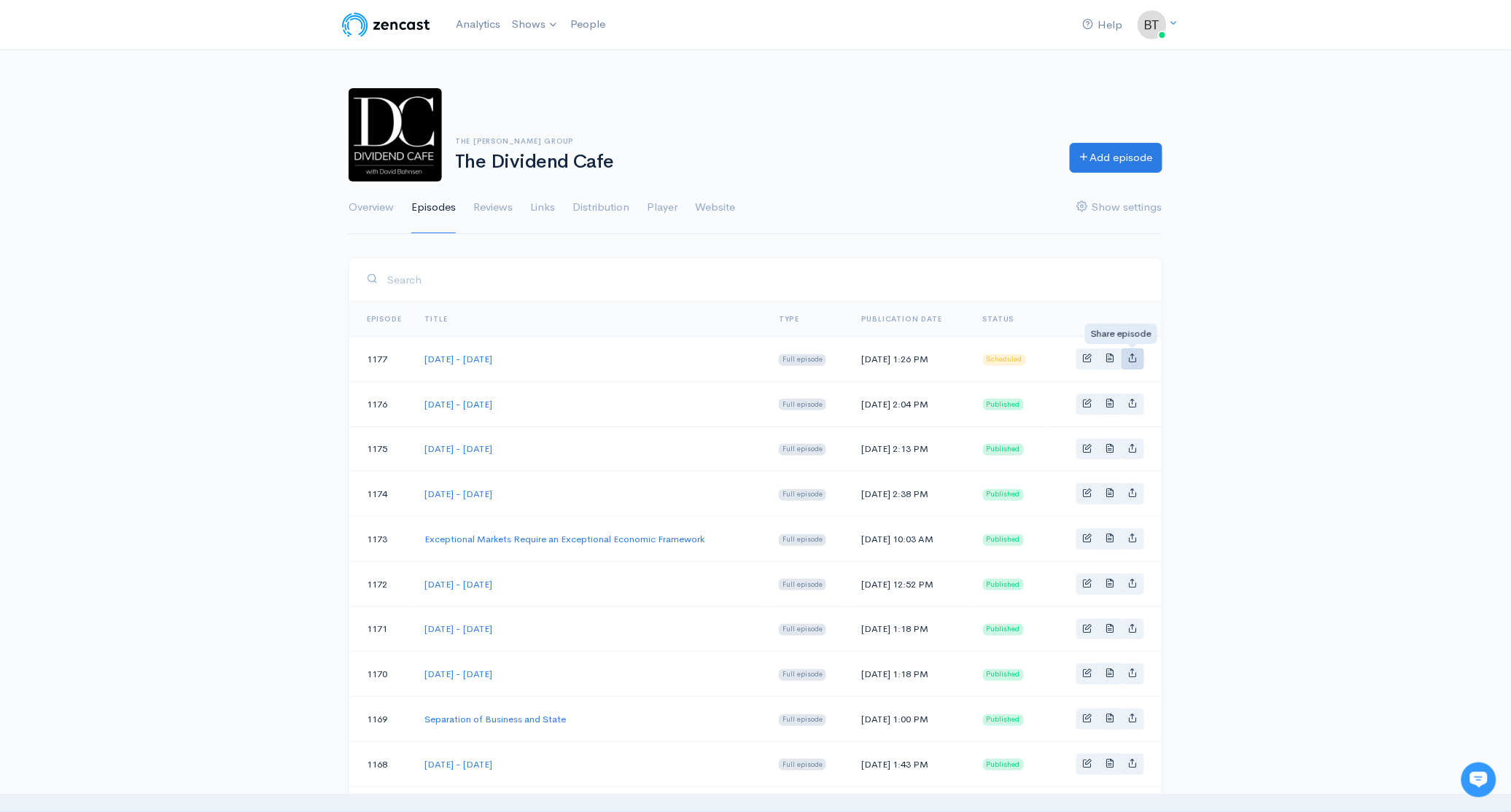
click at [1135, 359] on icon "Basic example" at bounding box center [1133, 357] width 9 height 9
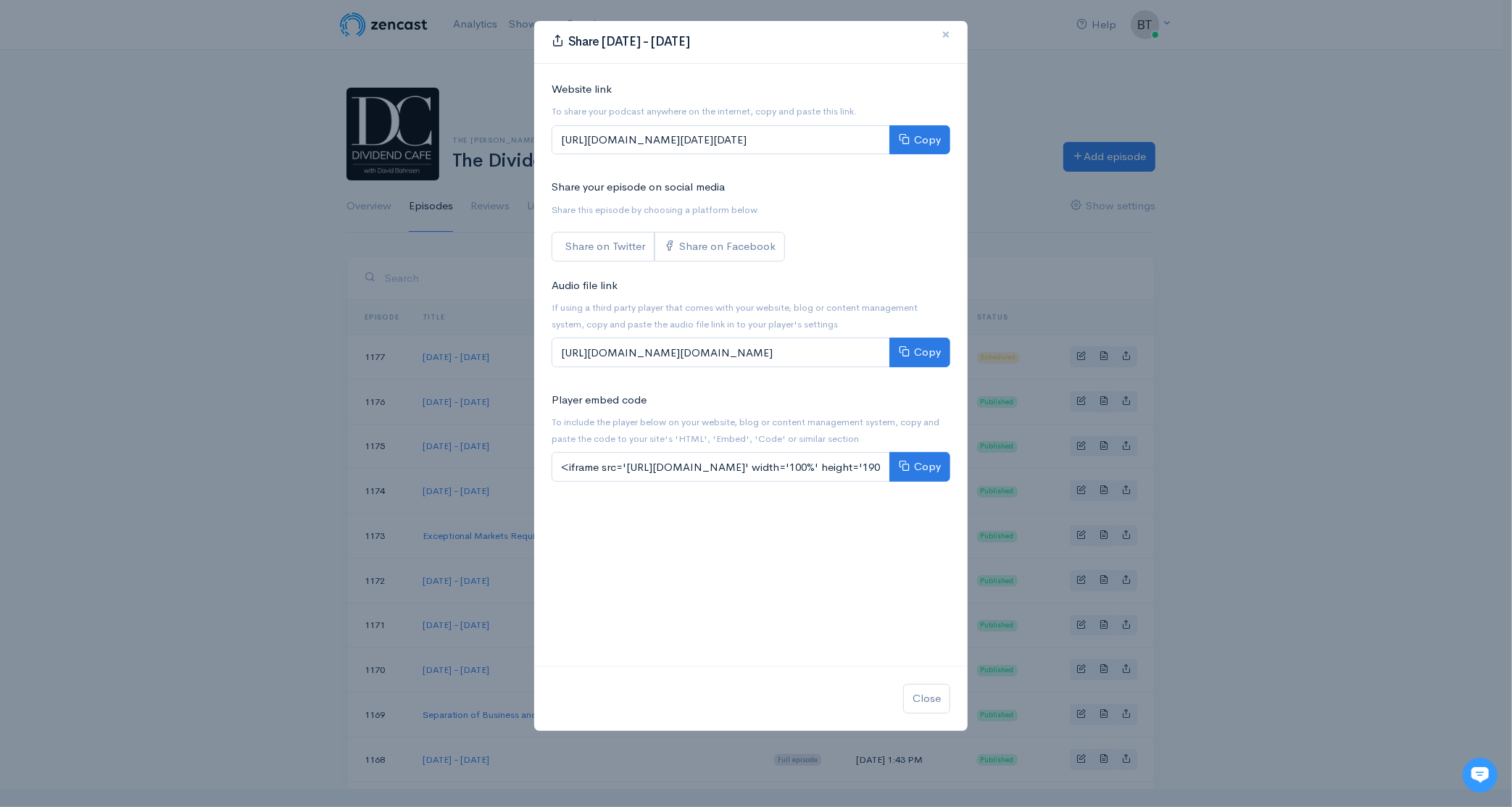
click at [946, 34] on span "×" at bounding box center [946, 35] width 9 height 21
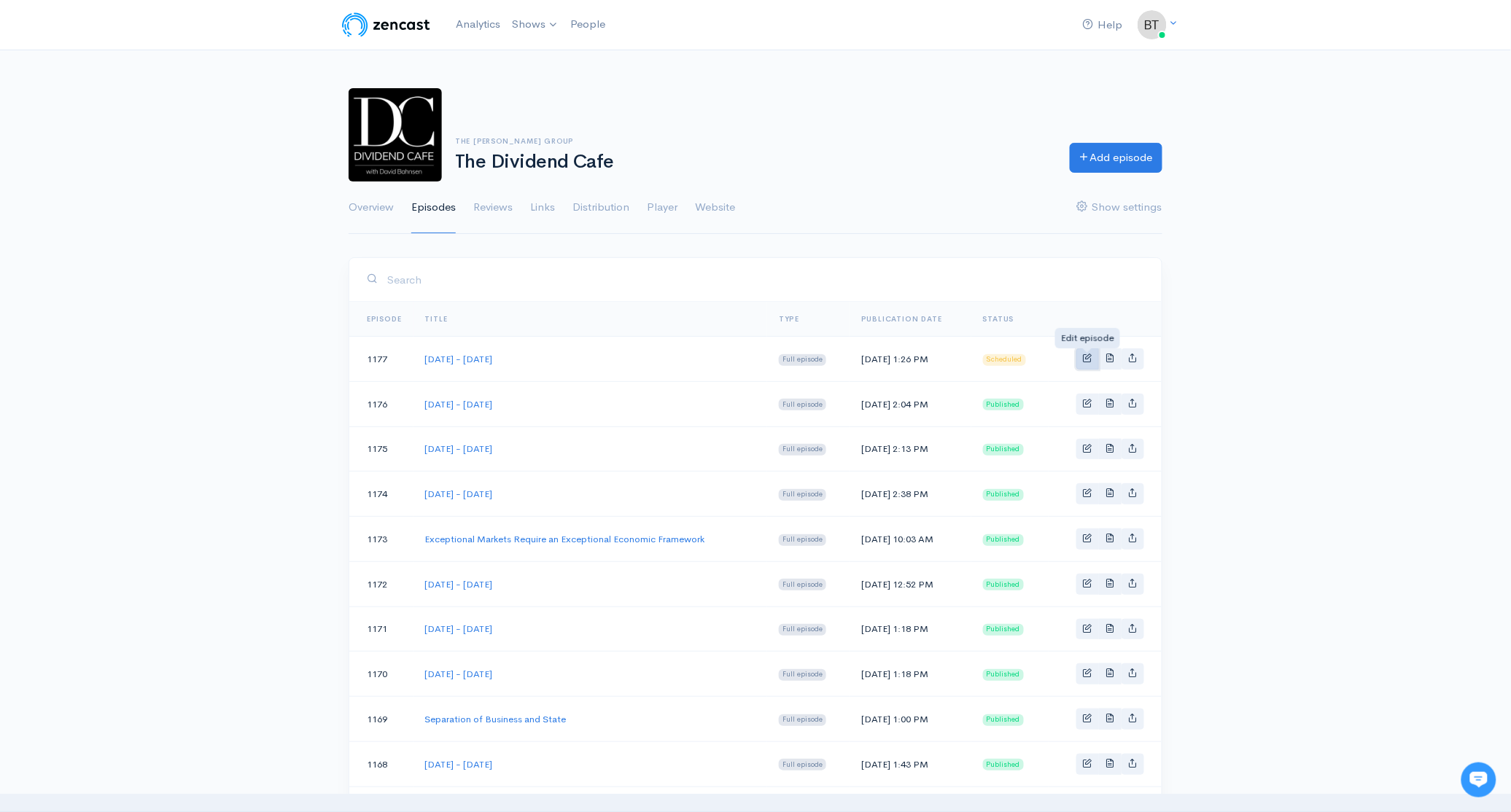
click at [1089, 358] on span "Basic example" at bounding box center [1087, 357] width 9 height 9
click at [1085, 358] on span "Basic example" at bounding box center [1087, 357] width 9 height 9
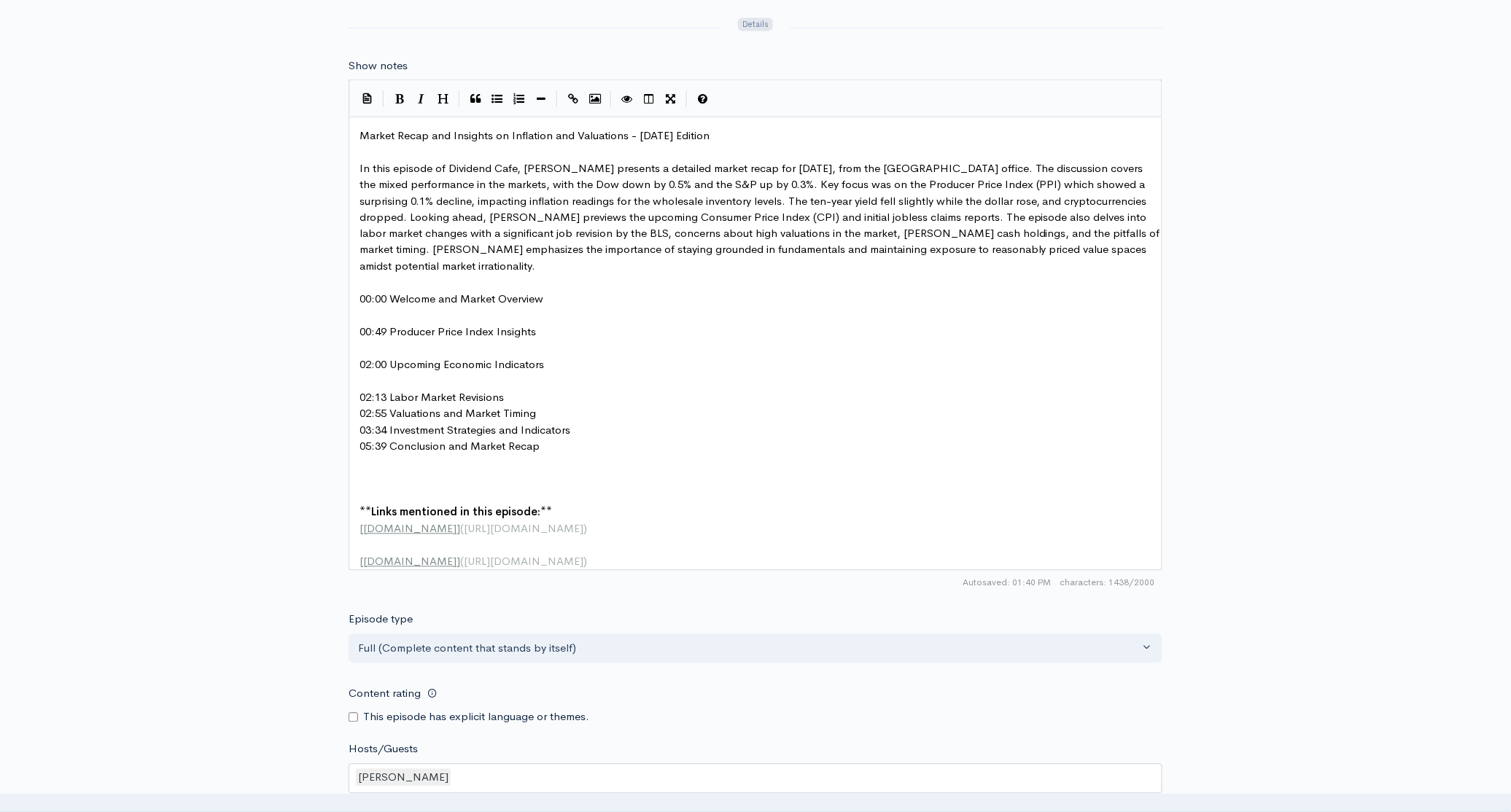
scroll to position [5, 0]
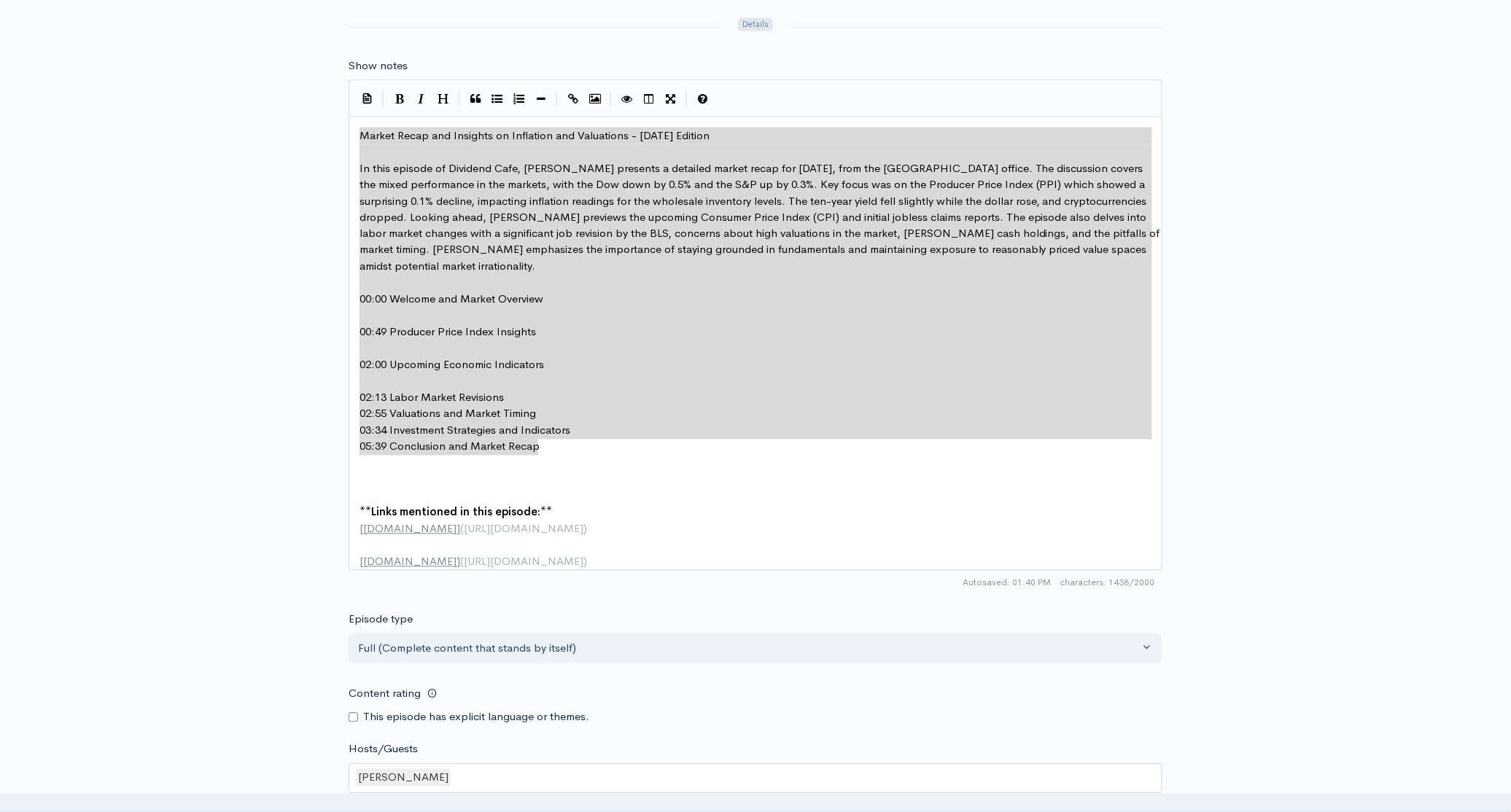
type textarea "Market Recap and Insights on Inflation and Valuations - September 10th Edition …"
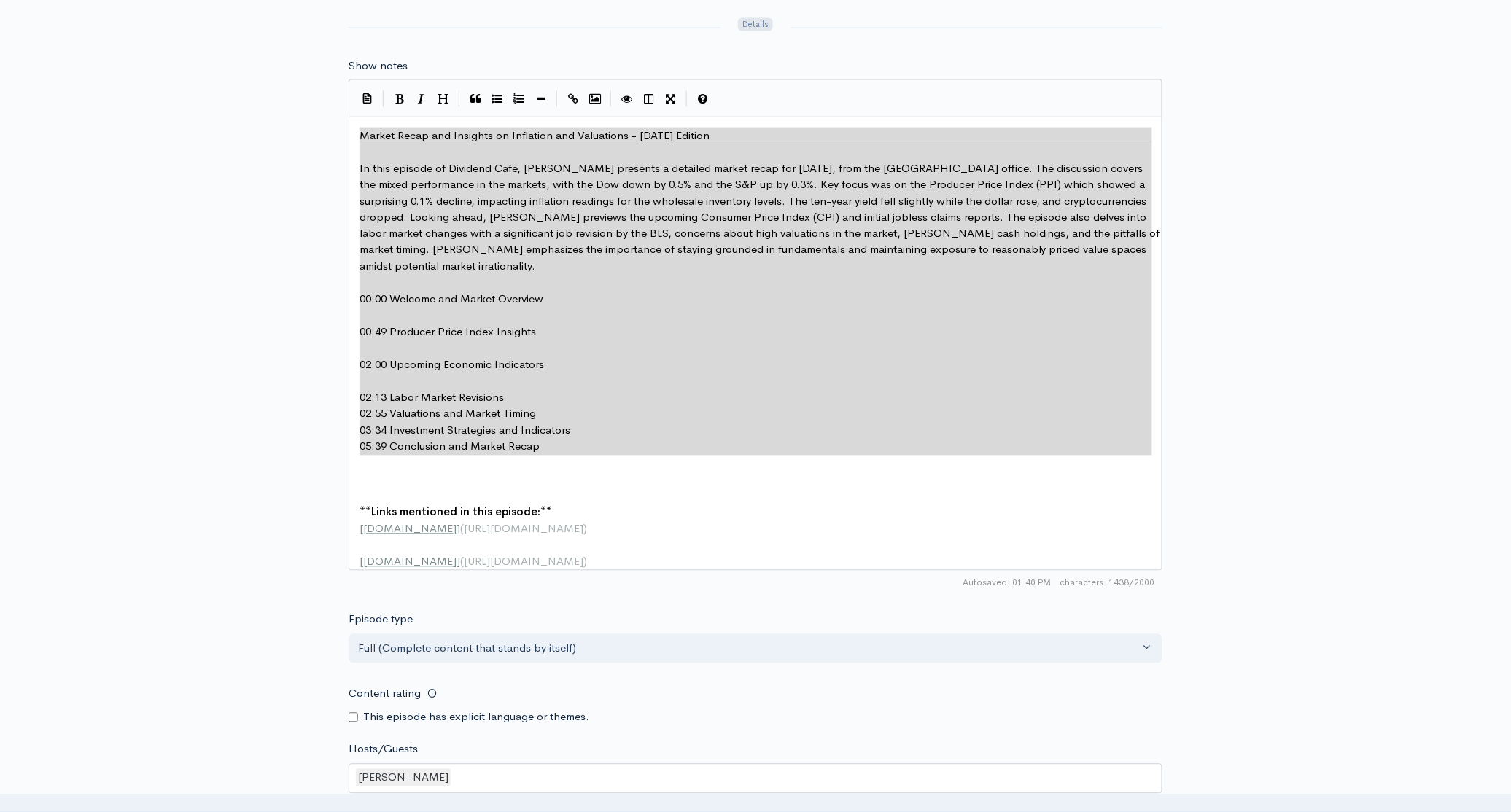
drag, startPoint x: 361, startPoint y: 132, endPoint x: 589, endPoint y: 456, distance: 396.2
paste textarea
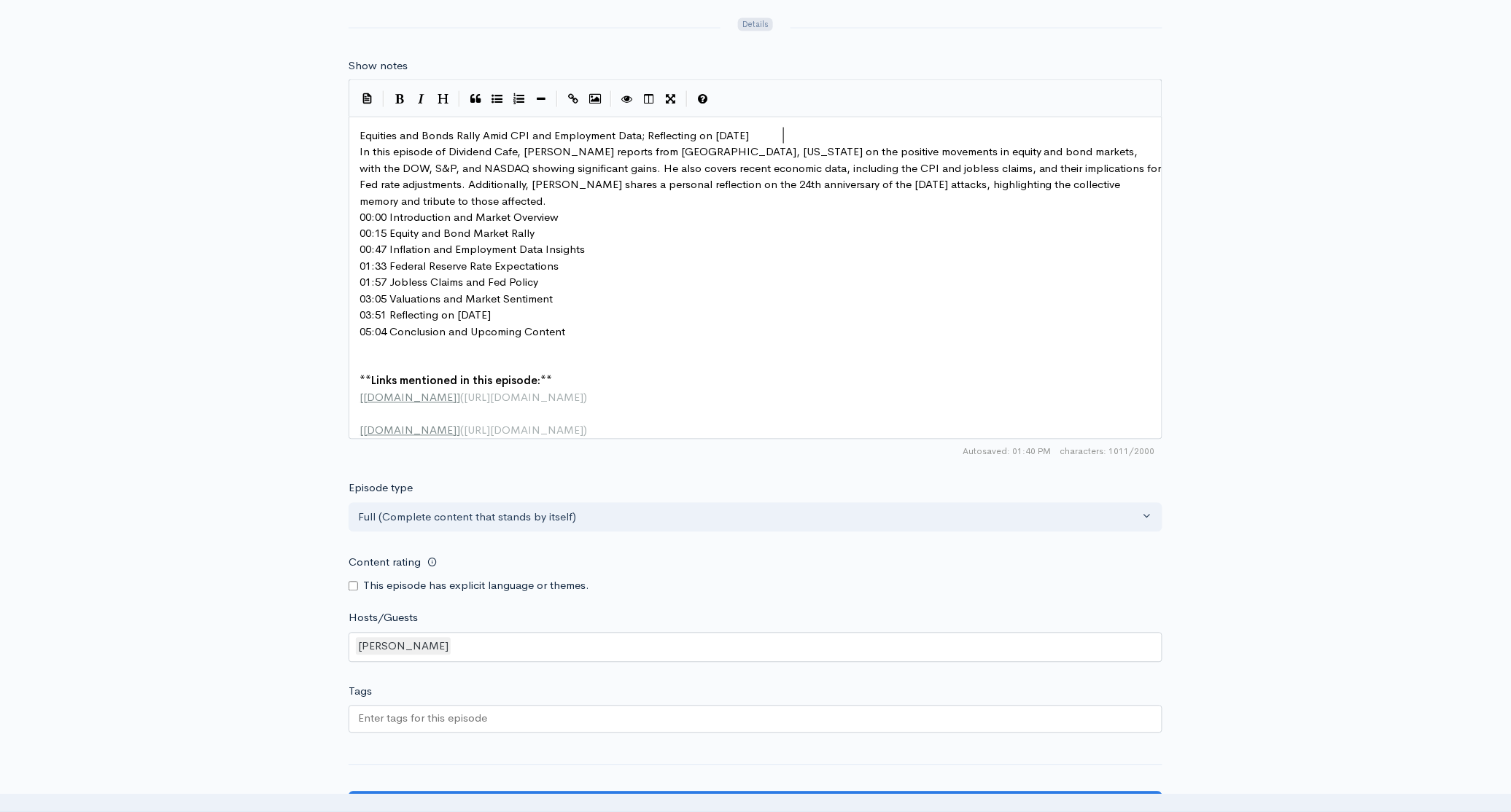
click at [820, 128] on pre "Equities and Bonds Rally Amid CPI and Employment Data; Reflecting on September …" at bounding box center [761, 136] width 808 height 17
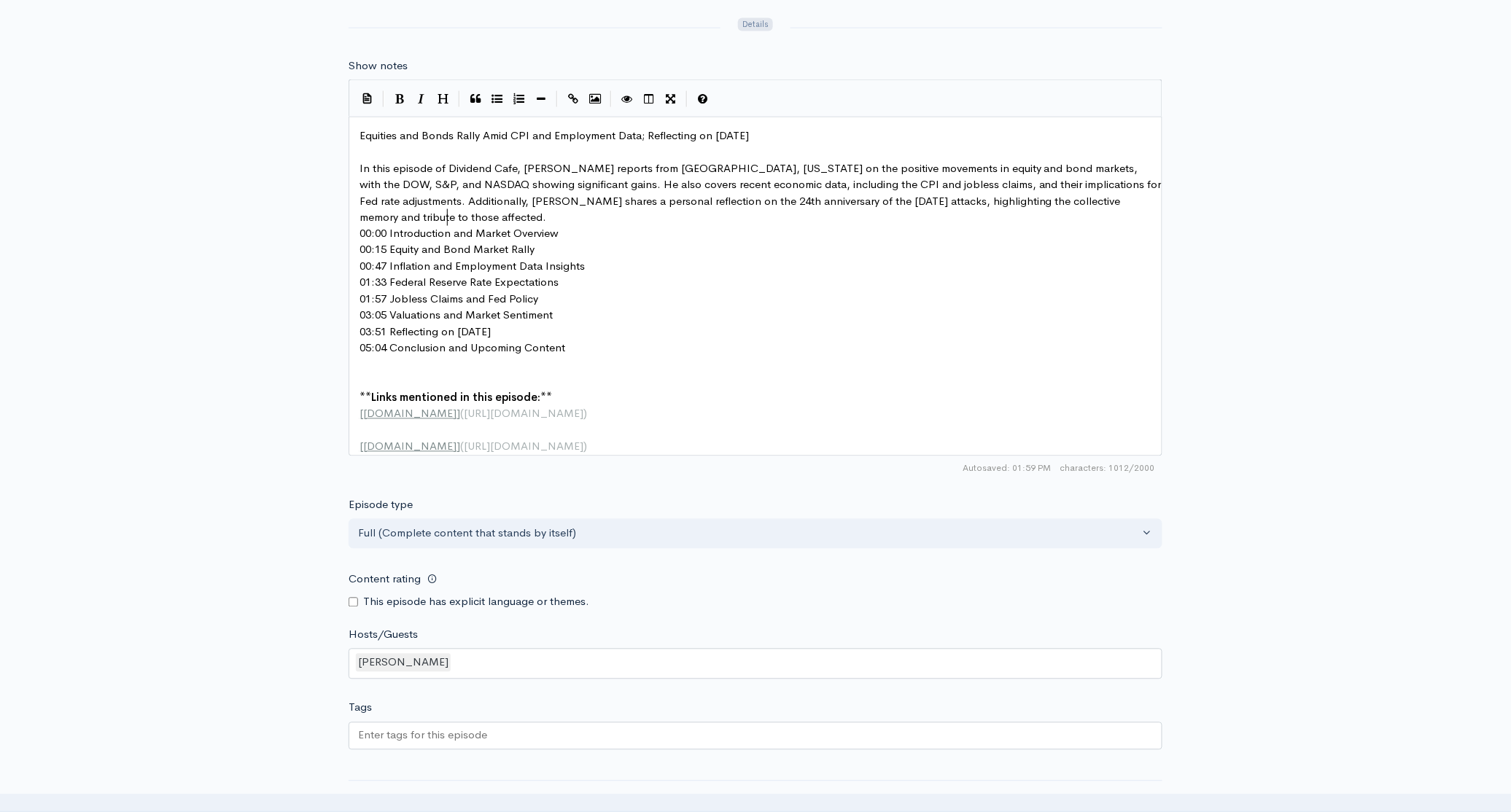
click at [464, 216] on pre "In this episode of Dividend Cafe, Brian Szytel reports from West Palm Beach, Fl…" at bounding box center [761, 193] width 808 height 65
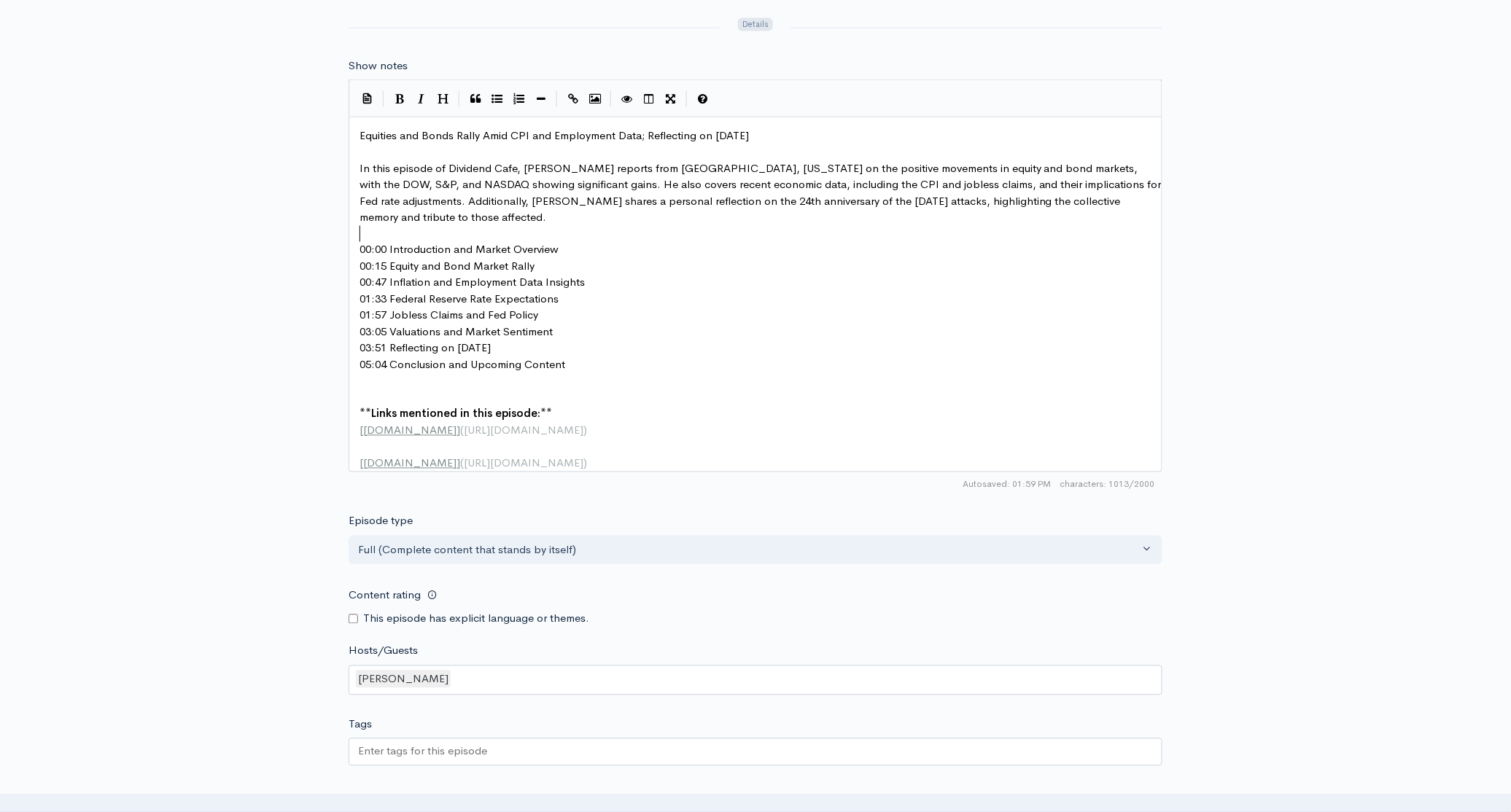
type textarea "00:00 Introduction and Market Overview"
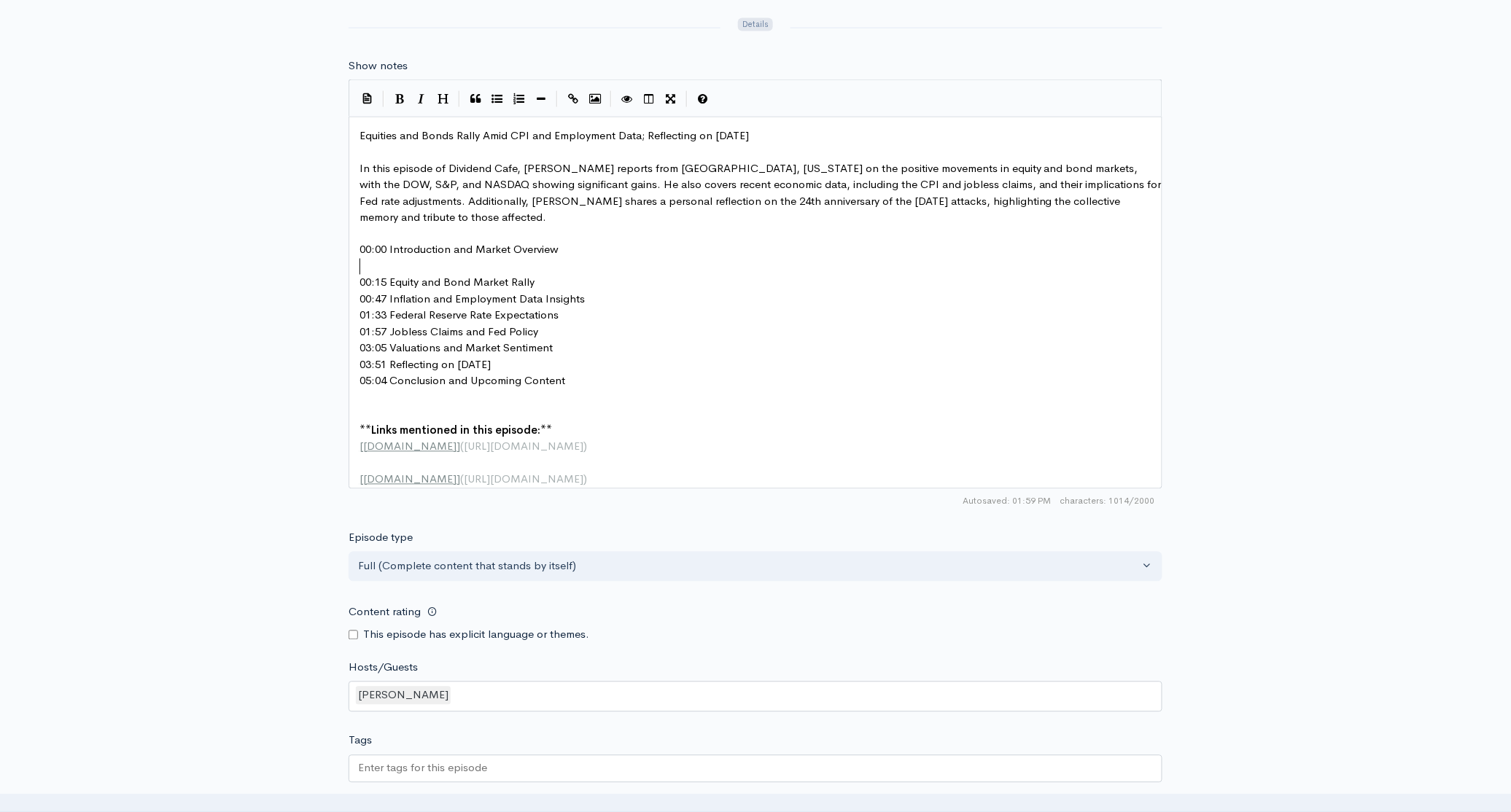
click at [548, 276] on pre "00:15 Equity and Bond Market Rally" at bounding box center [761, 283] width 808 height 17
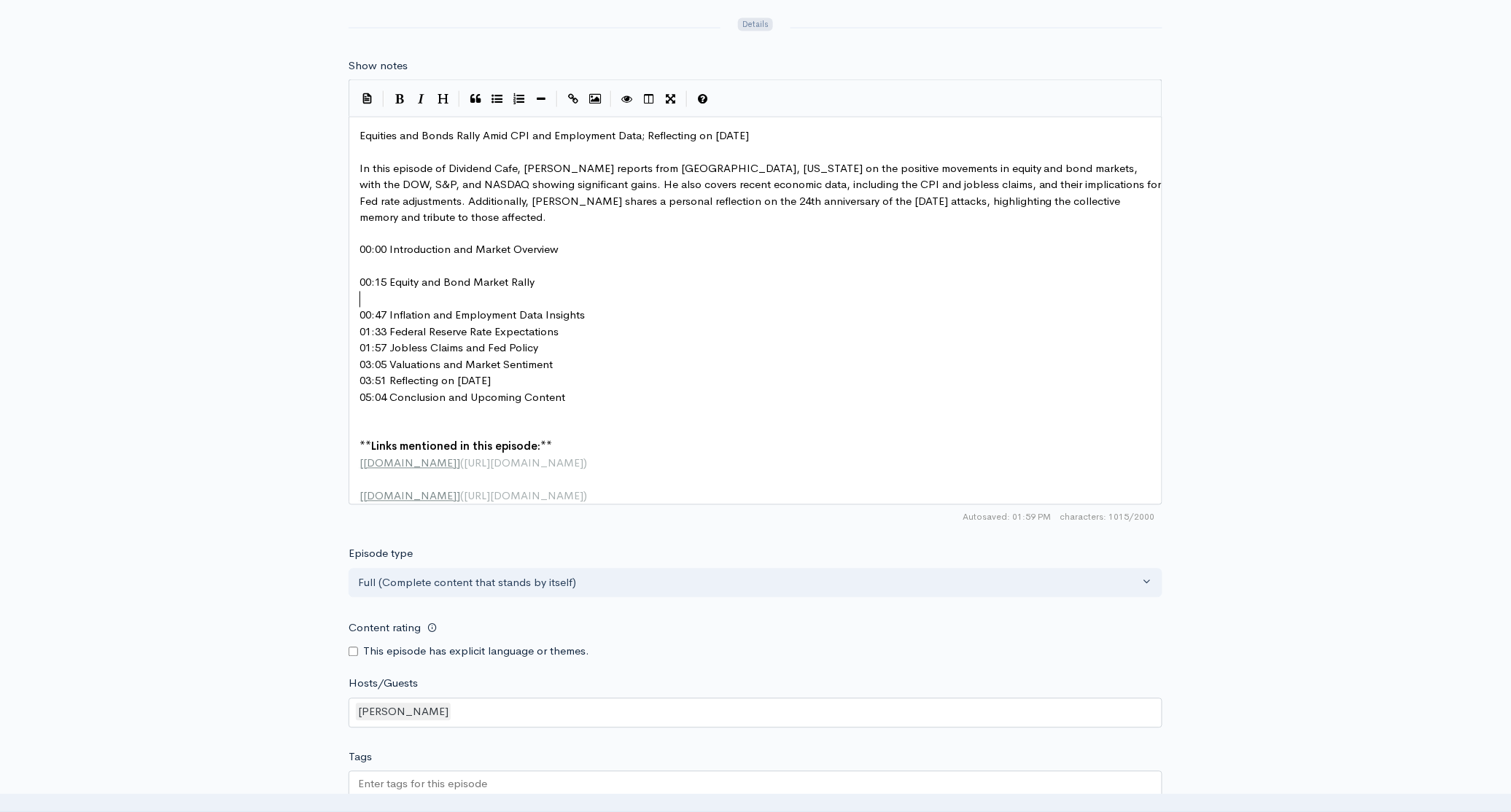
click at [604, 312] on pre "00:47 Inflation and Employment Data Insights" at bounding box center [761, 316] width 808 height 17
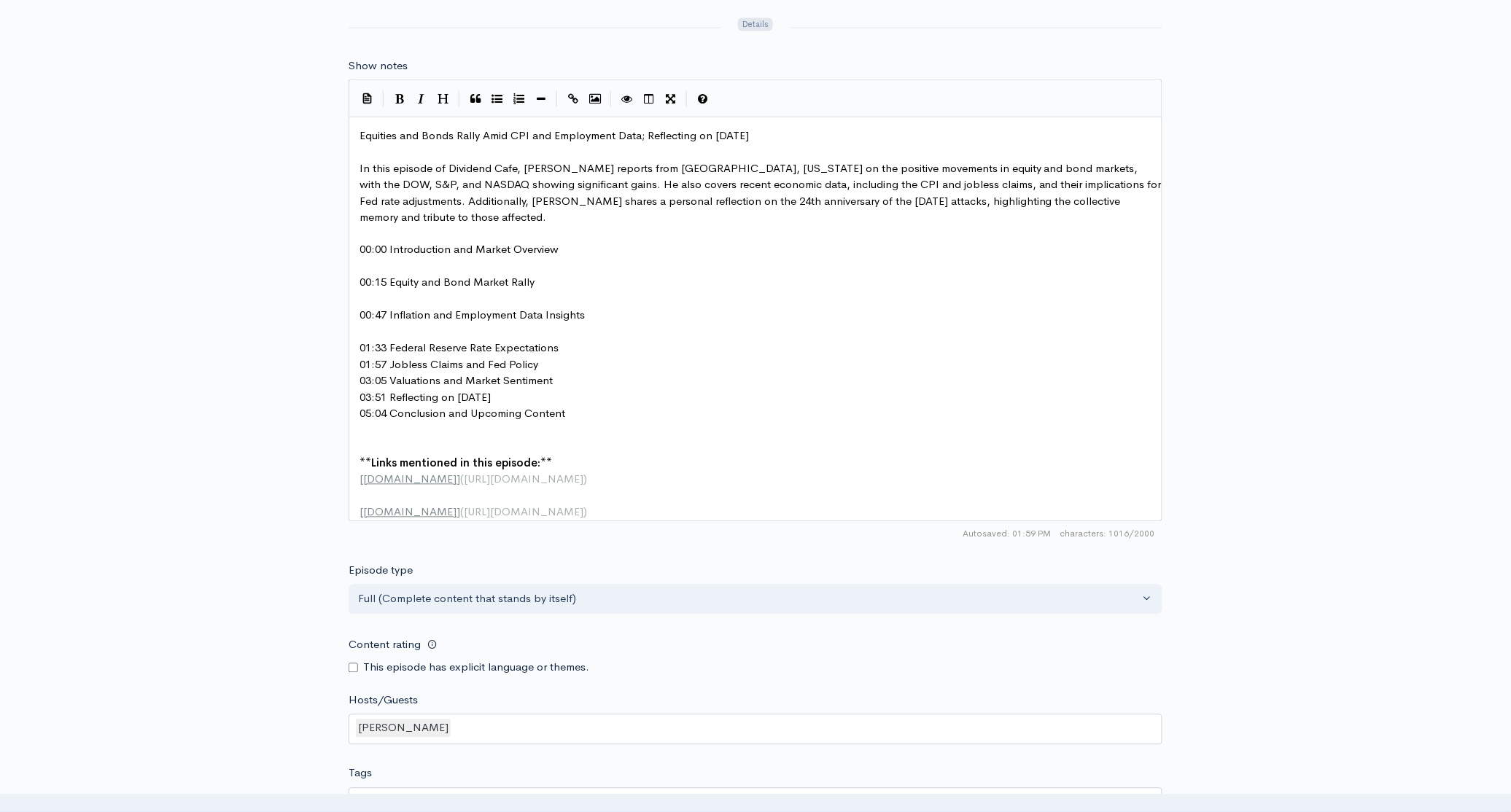
click at [572, 340] on pre "01:33 Federal Reserve Rate Expectations" at bounding box center [761, 348] width 808 height 17
click at [573, 346] on pre "01:33 Federal Reserve Rate Expectations" at bounding box center [761, 348] width 808 height 17
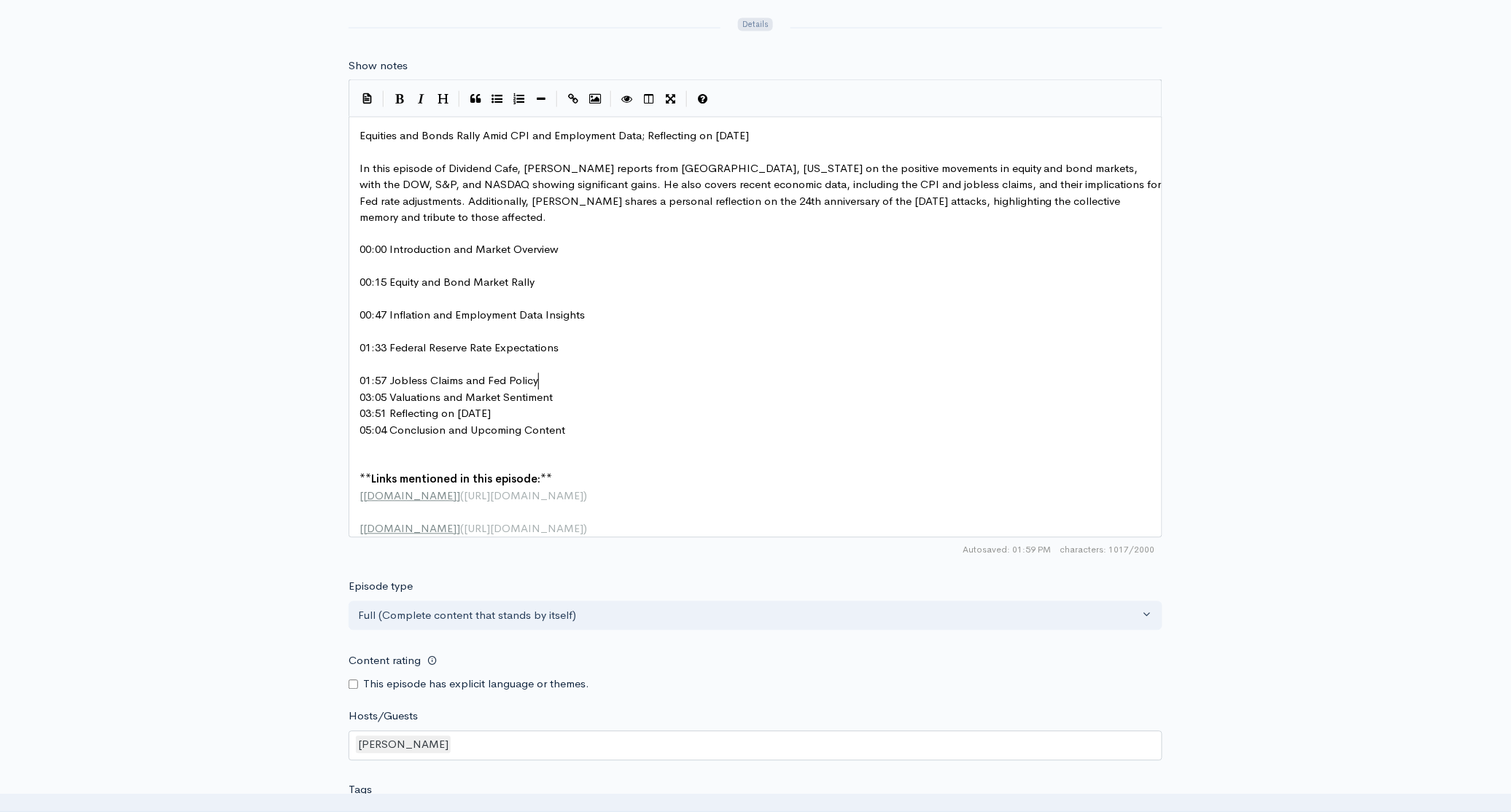
click at [554, 382] on pre "01:57 Jobless Claims and Fed Policy" at bounding box center [761, 382] width 808 height 17
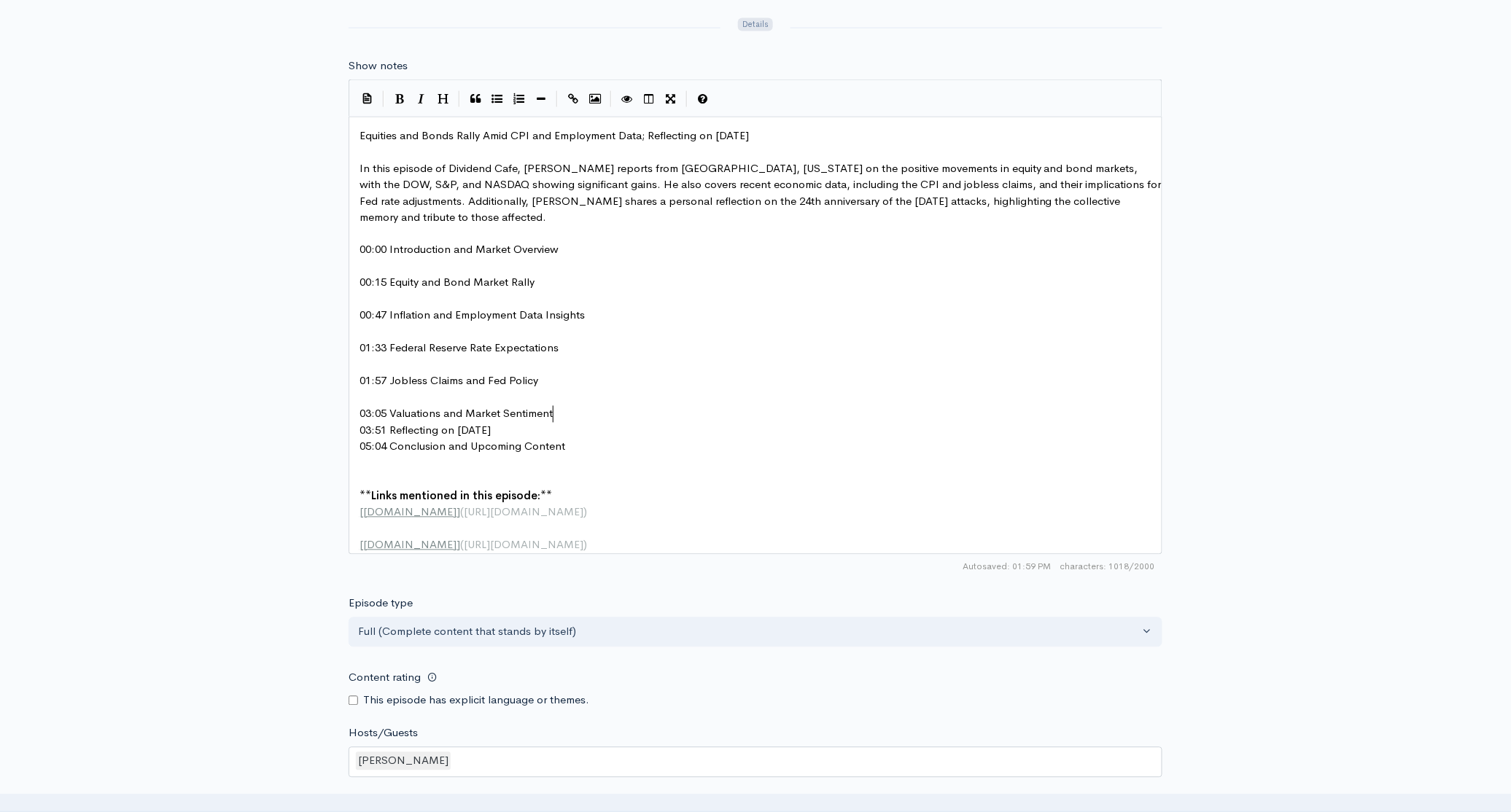
click at [572, 415] on pre "03:05 Valuations and Market Sentiment" at bounding box center [761, 415] width 808 height 17
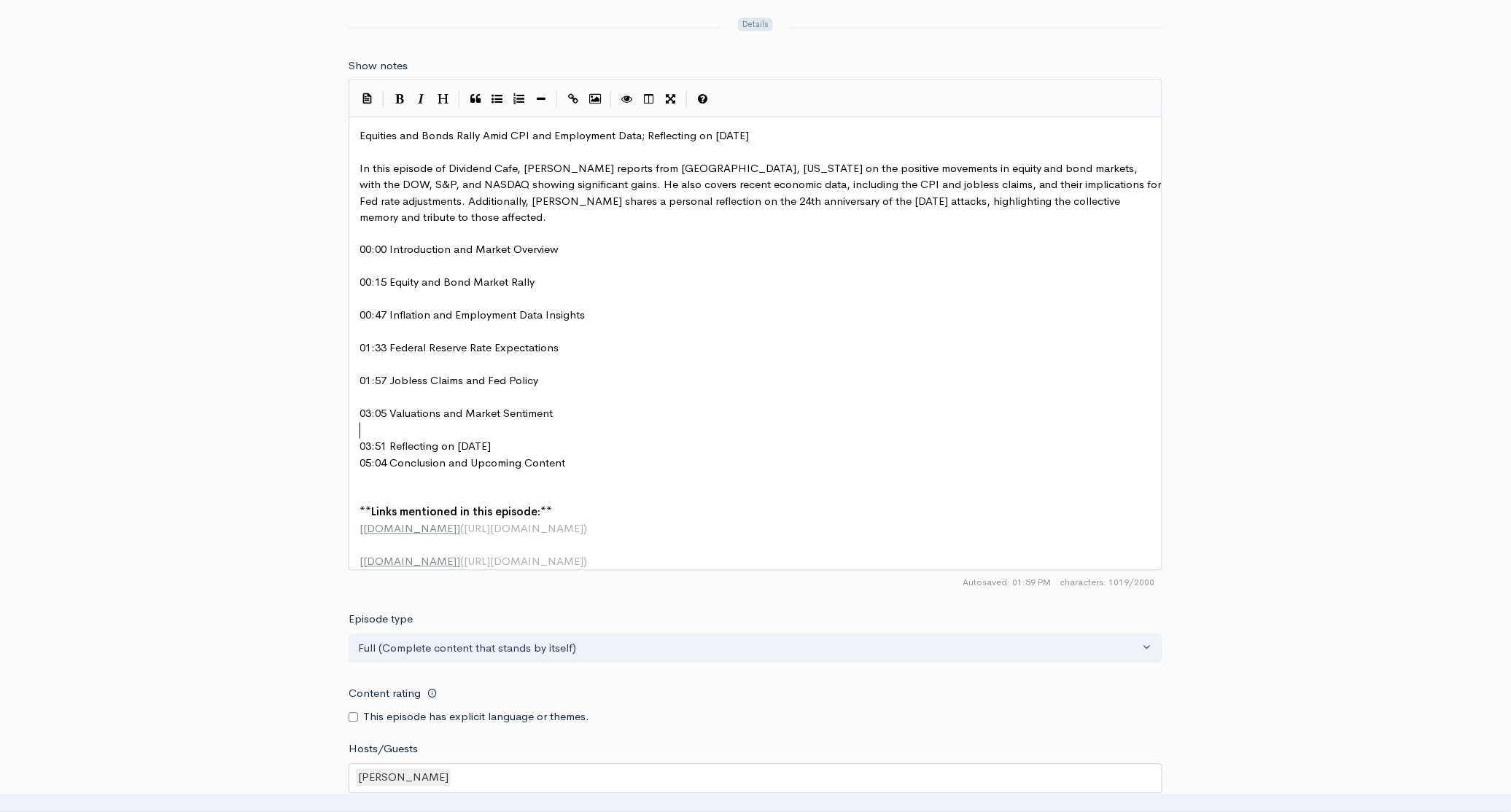
click at [553, 447] on pre "03:51 Reflecting on September 11th" at bounding box center [761, 447] width 808 height 17
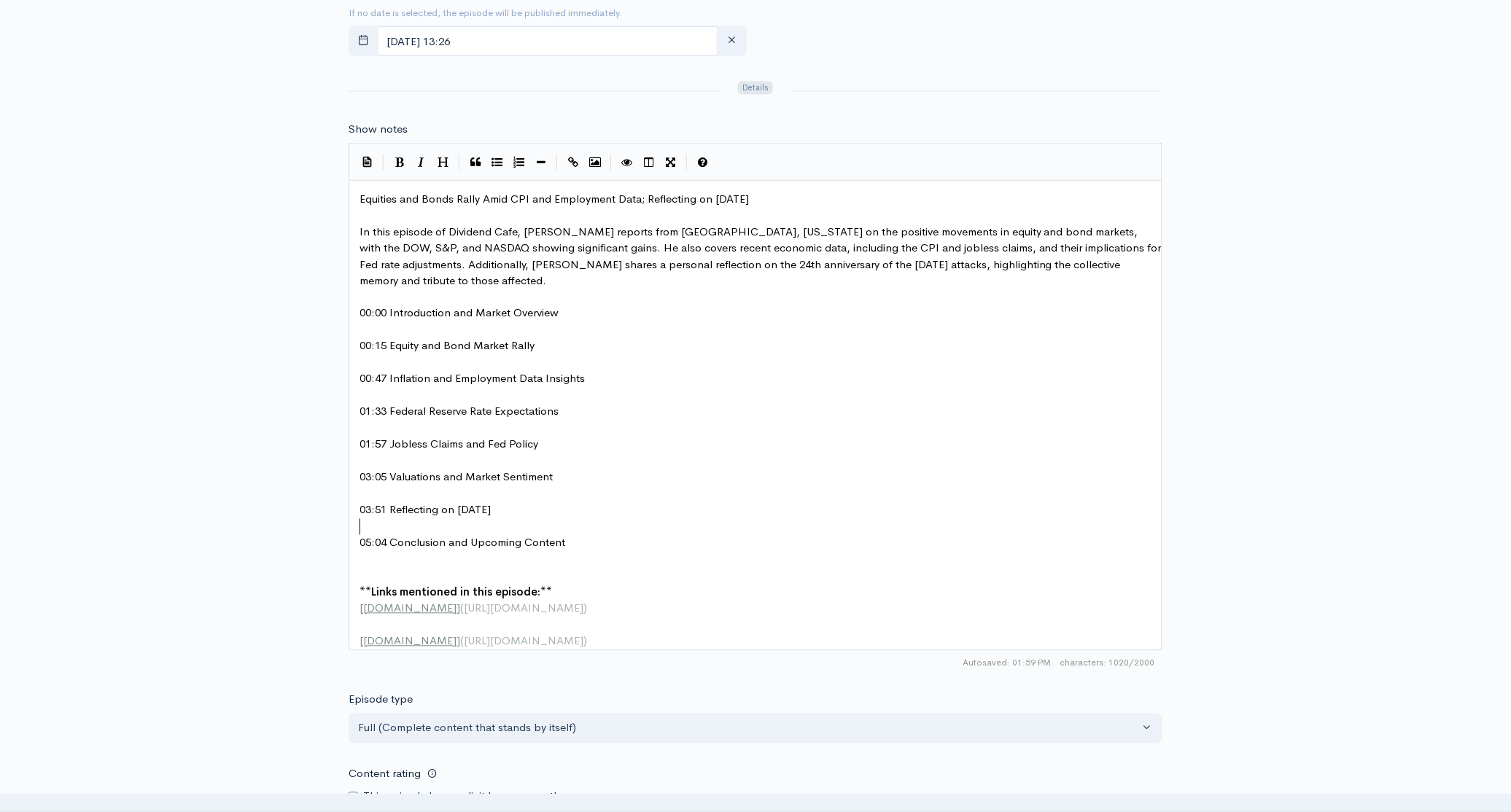
scroll to position [762, 0]
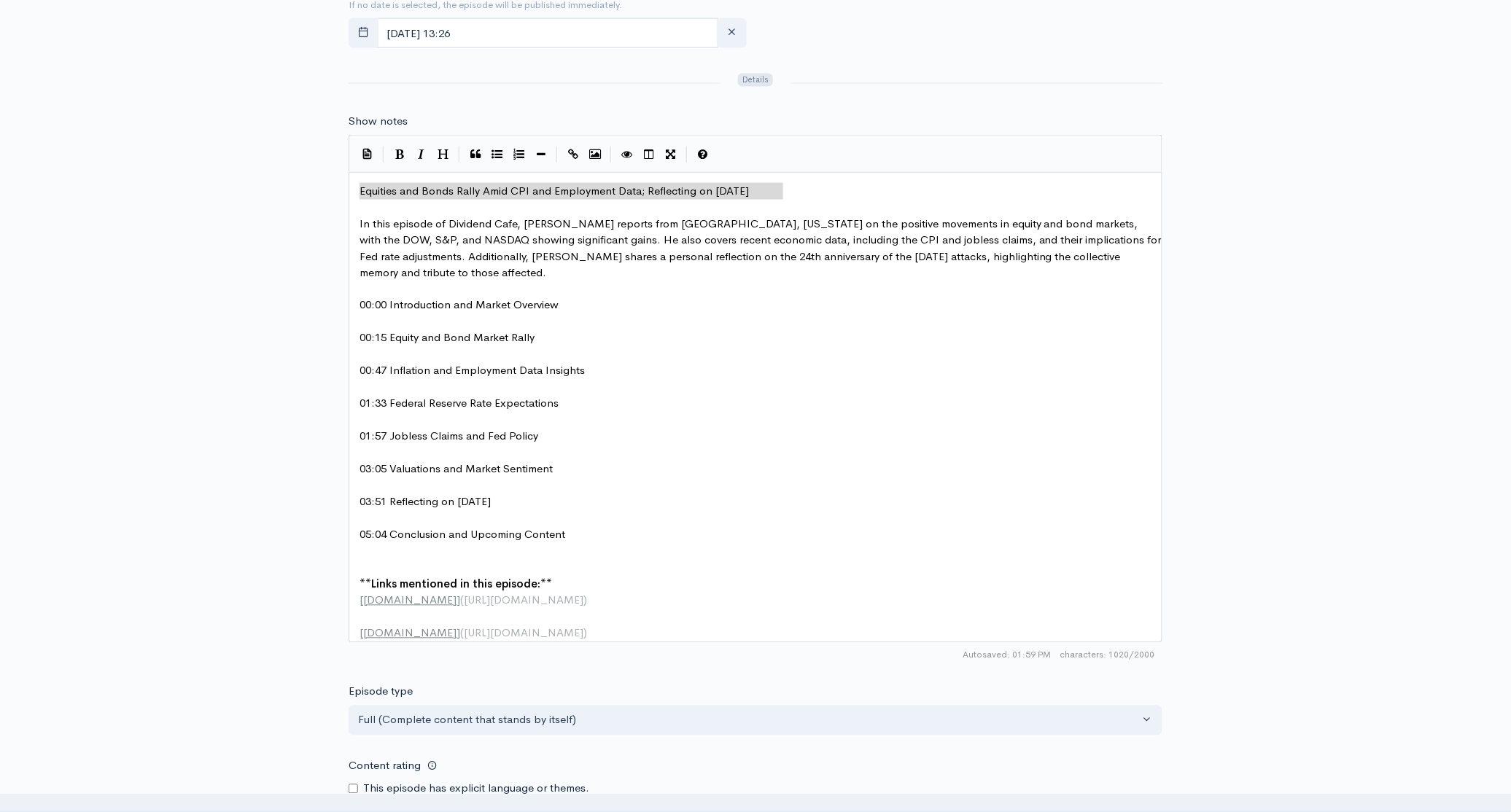
drag, startPoint x: 785, startPoint y: 185, endPoint x: 348, endPoint y: 192, distance: 437.1
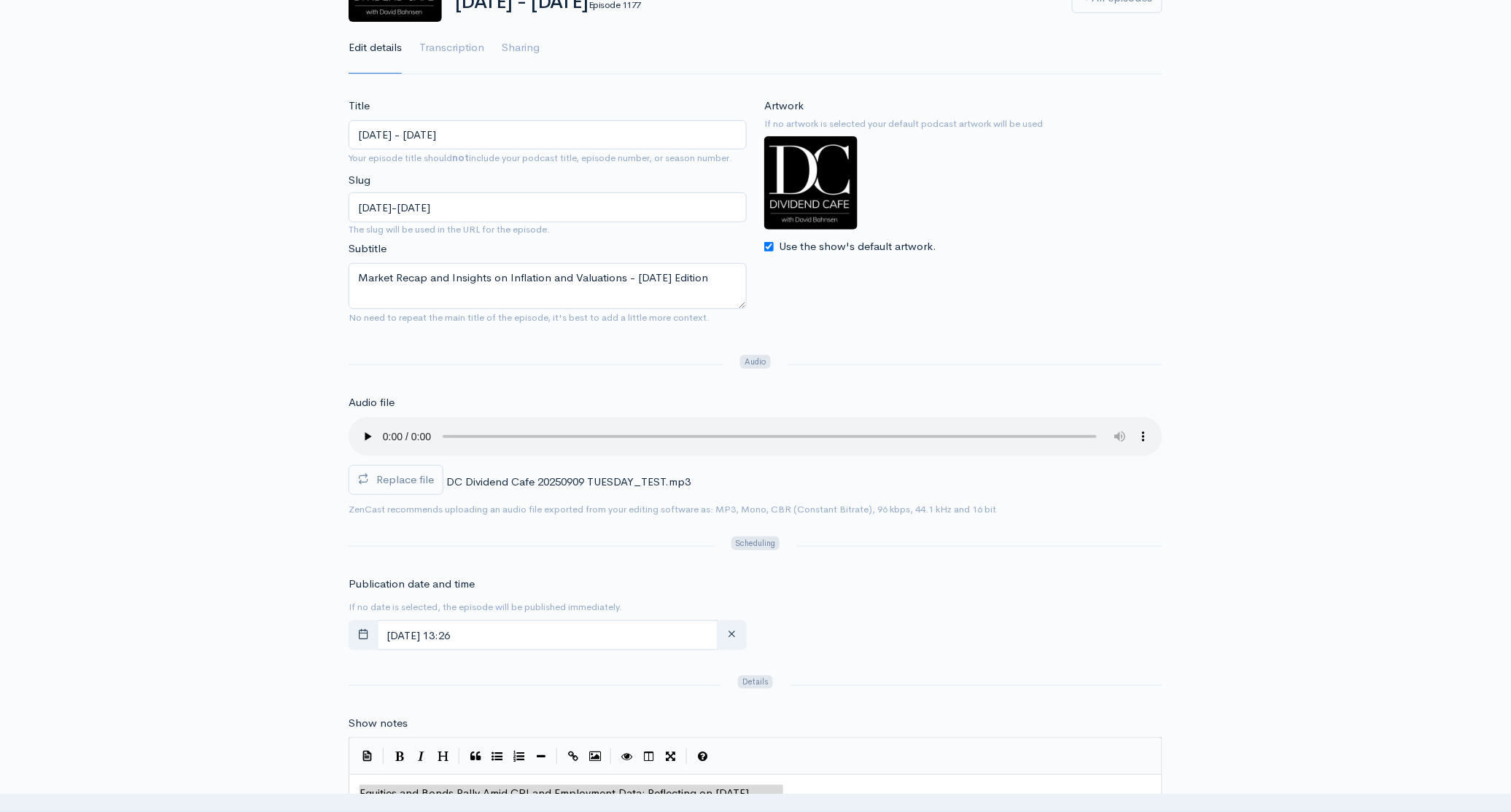
scroll to position [151, 0]
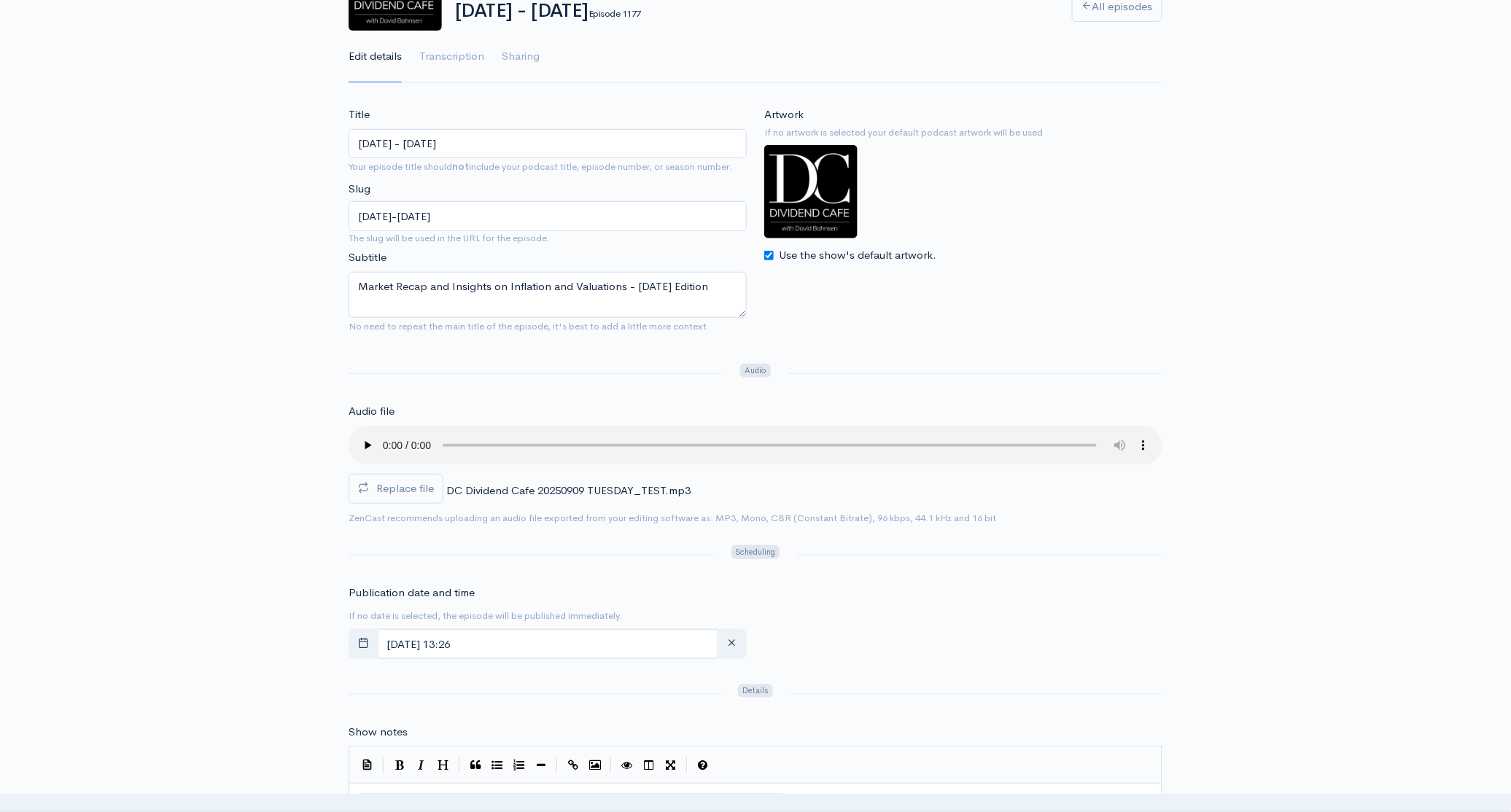
type textarea "Equities and Bonds Rally Amid CPI and Employment Data; Reflecting on September …"
drag, startPoint x: 413, startPoint y: 306, endPoint x: 304, endPoint y: 289, distance: 110.3
paste textarea "Equities and Bonds Rally Amid CPI and Employment Data; Reflecting on September …"
type textarea "Equities and Bonds Rally Amid CPI and Employment Data; Reflecting on September …"
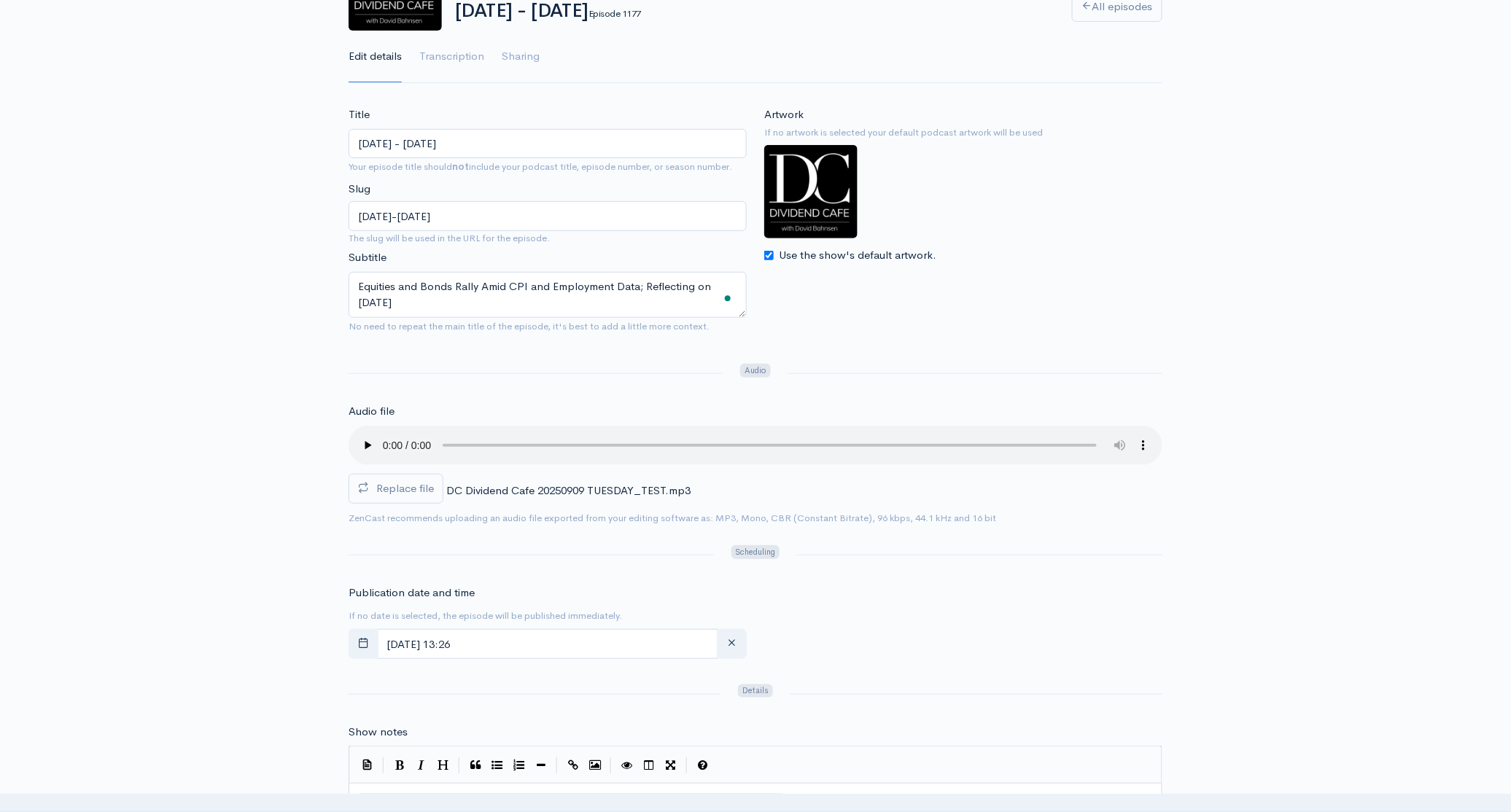
click at [1005, 375] on div at bounding box center [975, 373] width 392 height 24
click at [413, 487] on span "Replace file" at bounding box center [405, 488] width 58 height 14
click at [0, 0] on input "Replace file" at bounding box center [0, 0] width 0 height 0
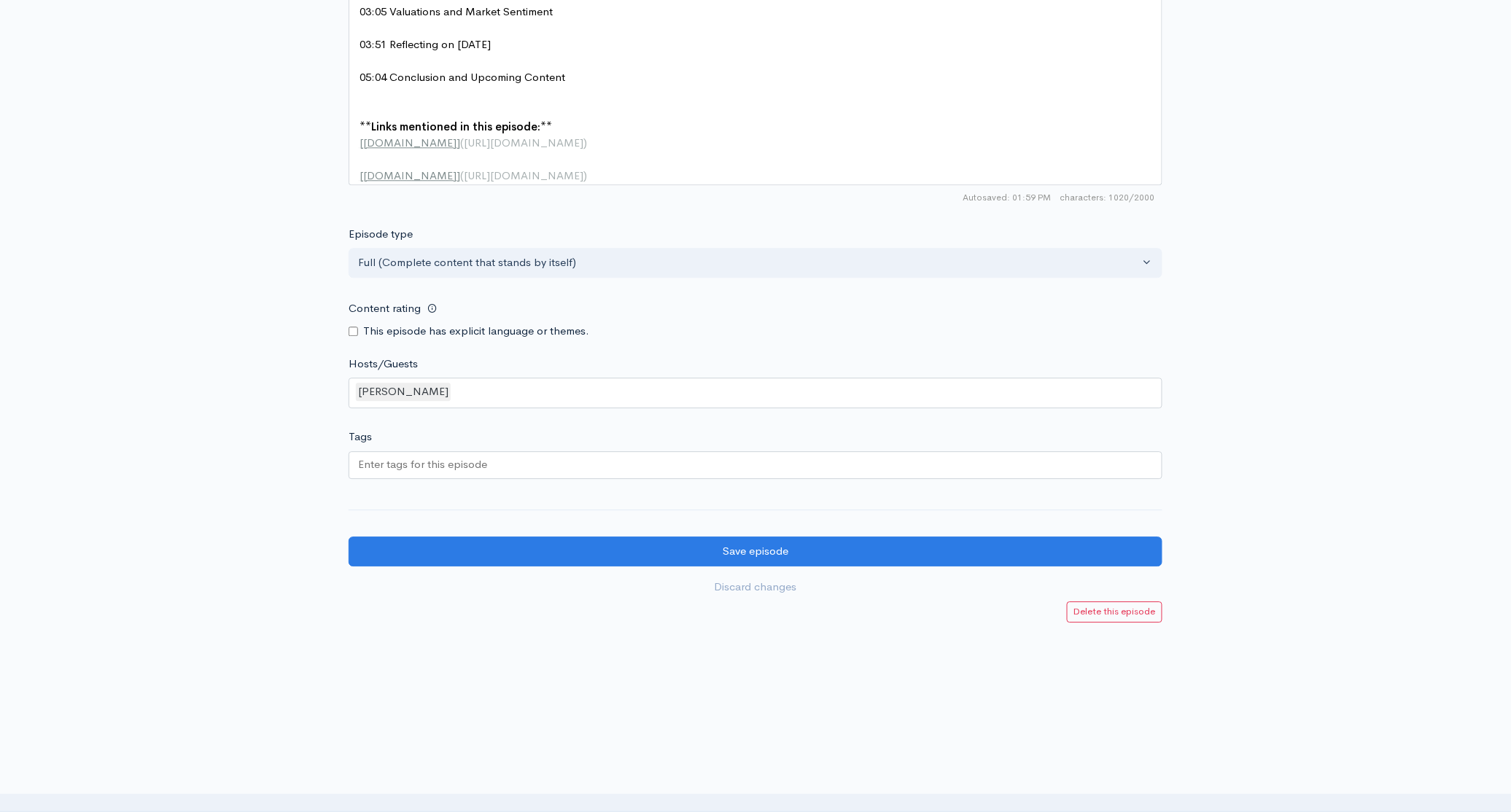
scroll to position [1261, 0]
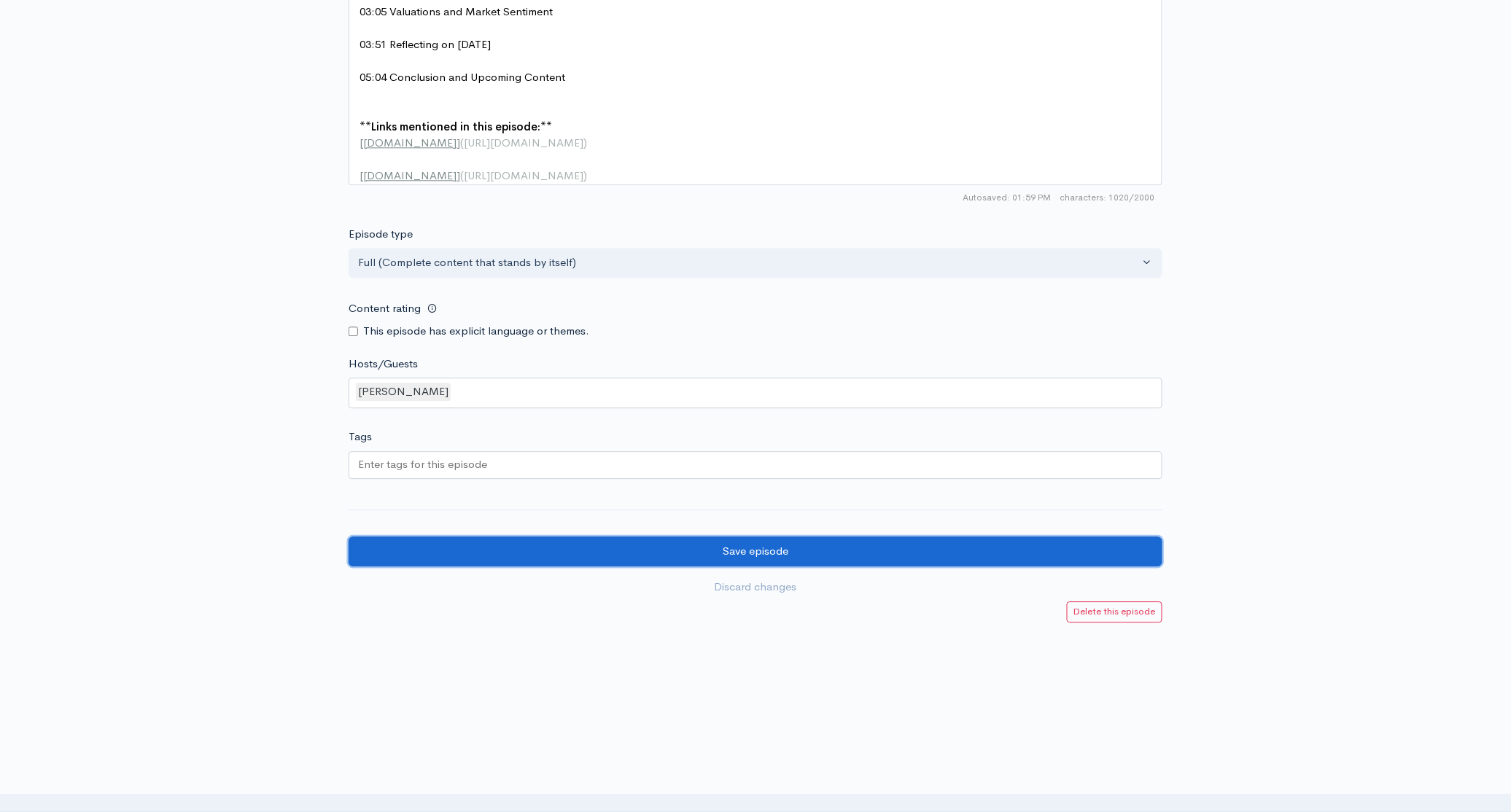
click at [768, 547] on input "Save episode" at bounding box center [755, 551] width 814 height 30
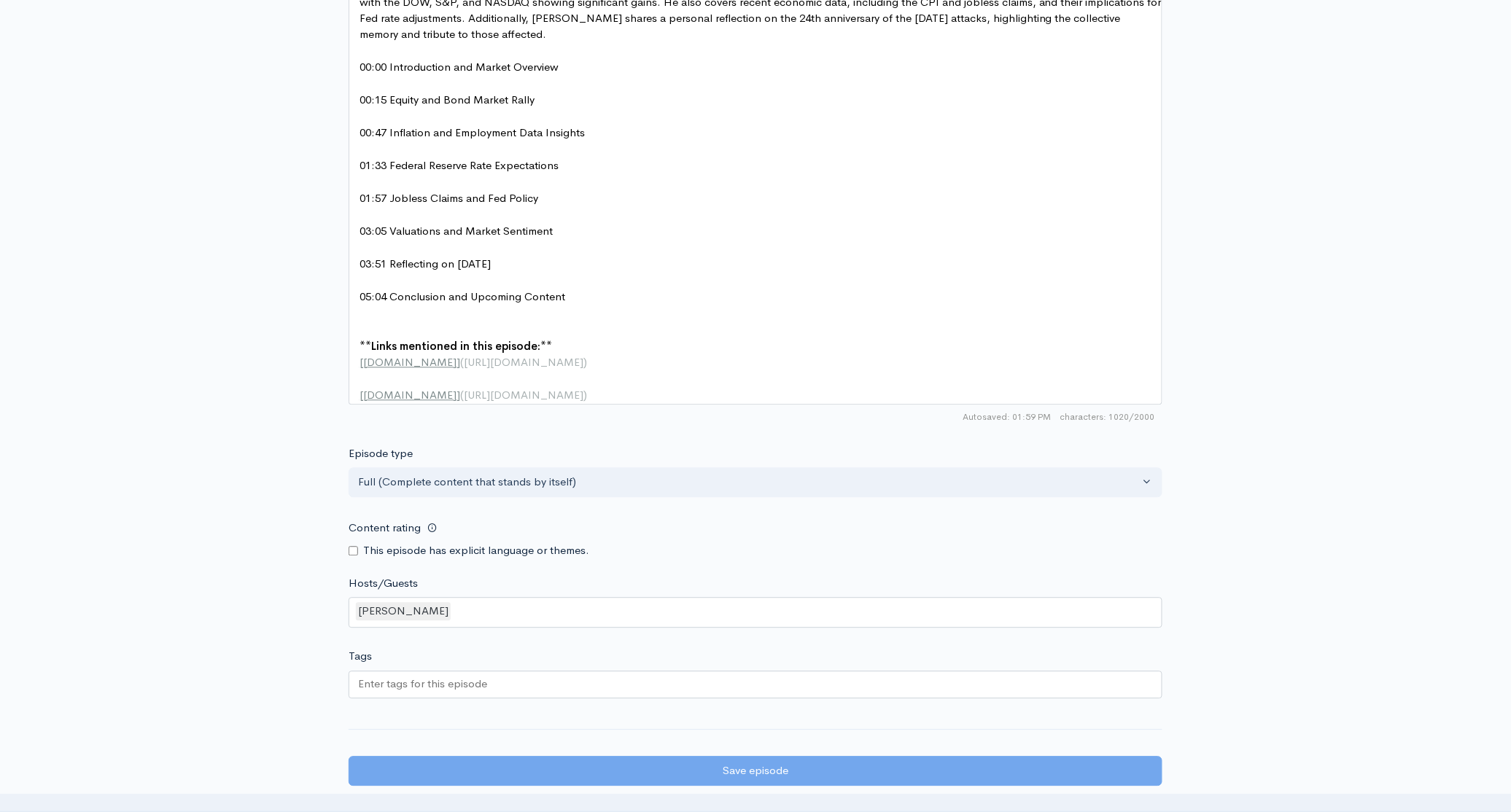
scroll to position [964, 0]
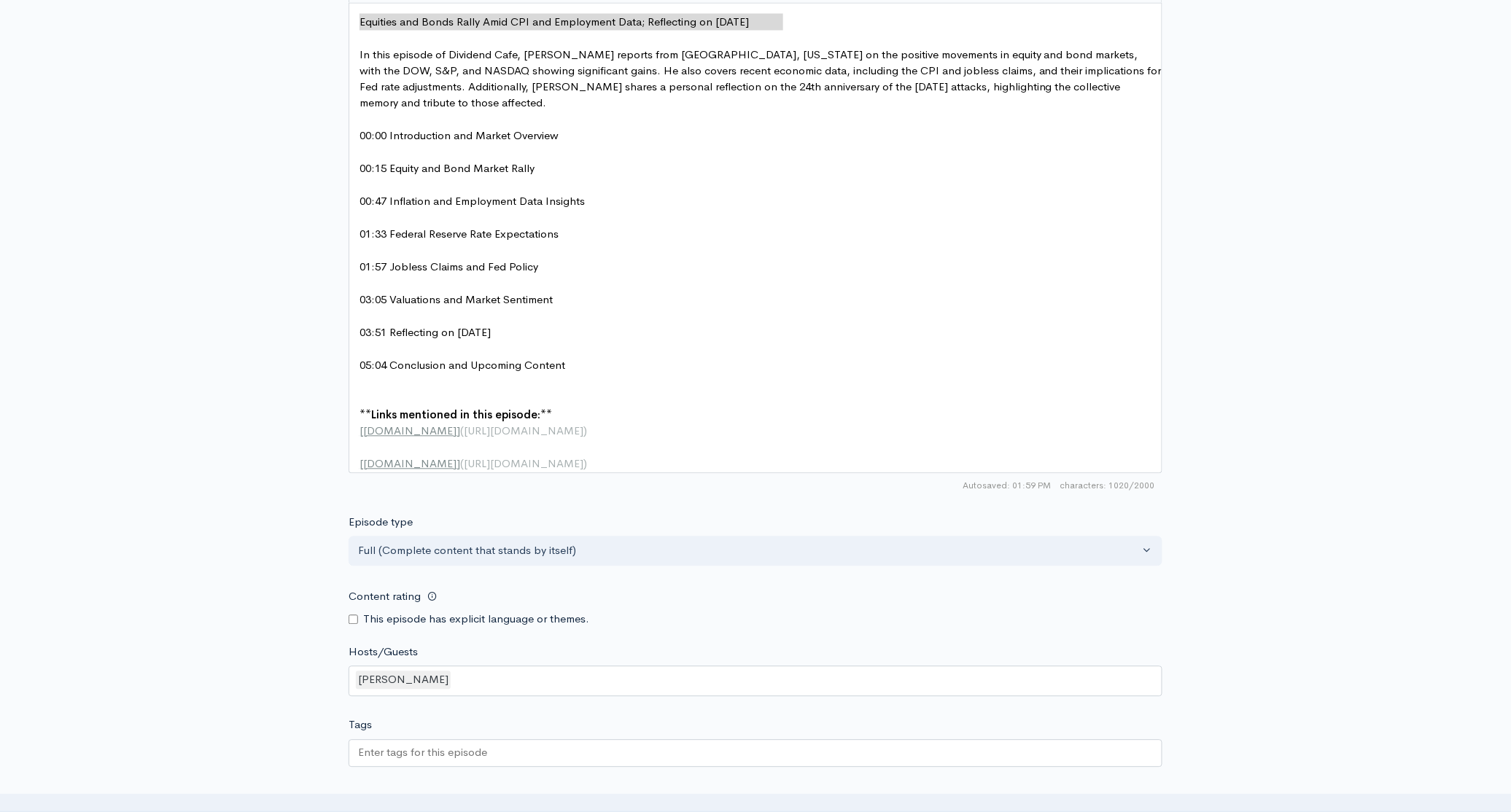
click at [1018, 486] on div "Autosaved: 01:59 PM 1020/2000" at bounding box center [755, 487] width 814 height 25
click at [1071, 342] on pre "​" at bounding box center [761, 350] width 808 height 17
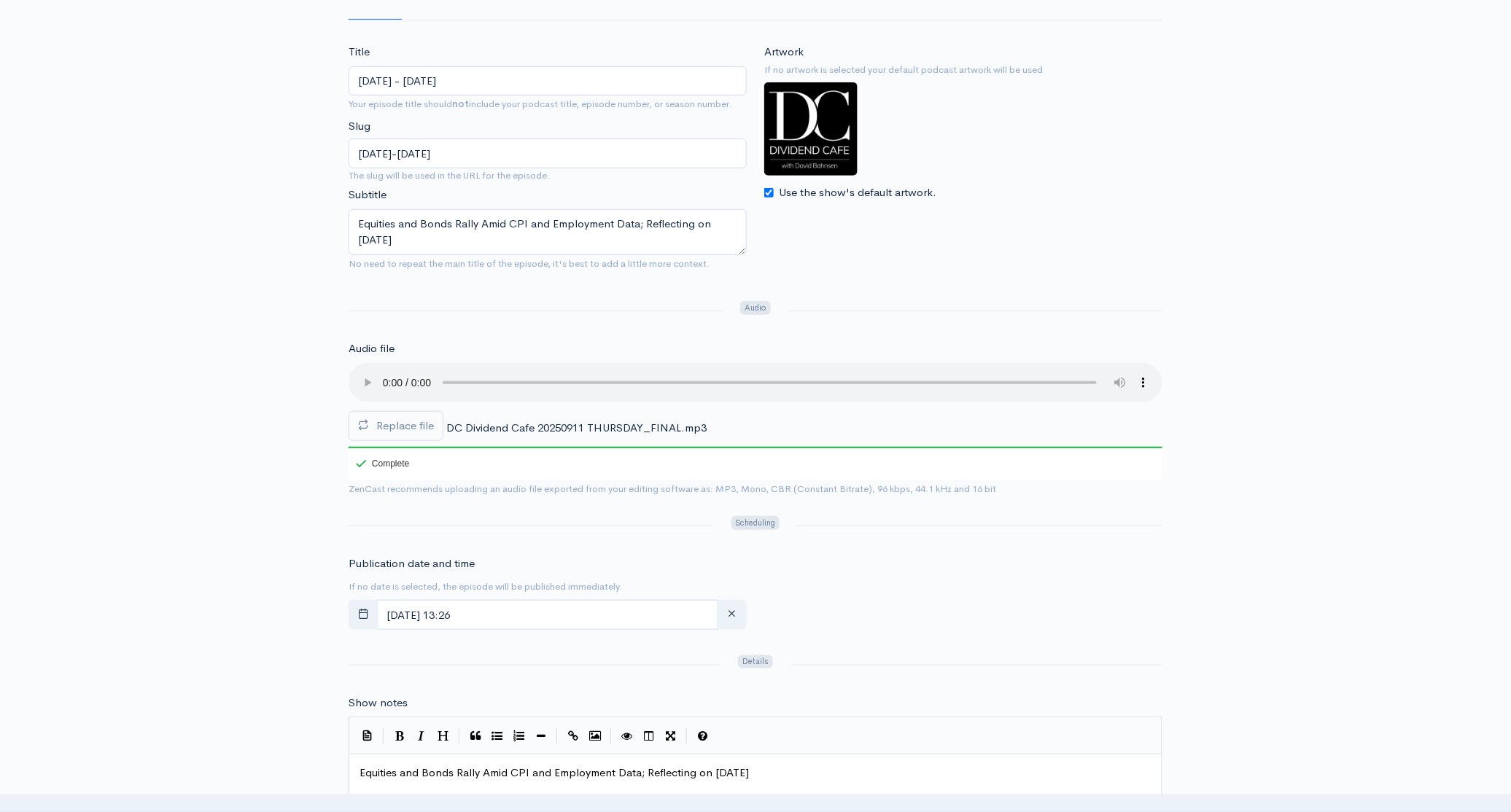
scroll to position [282, 0]
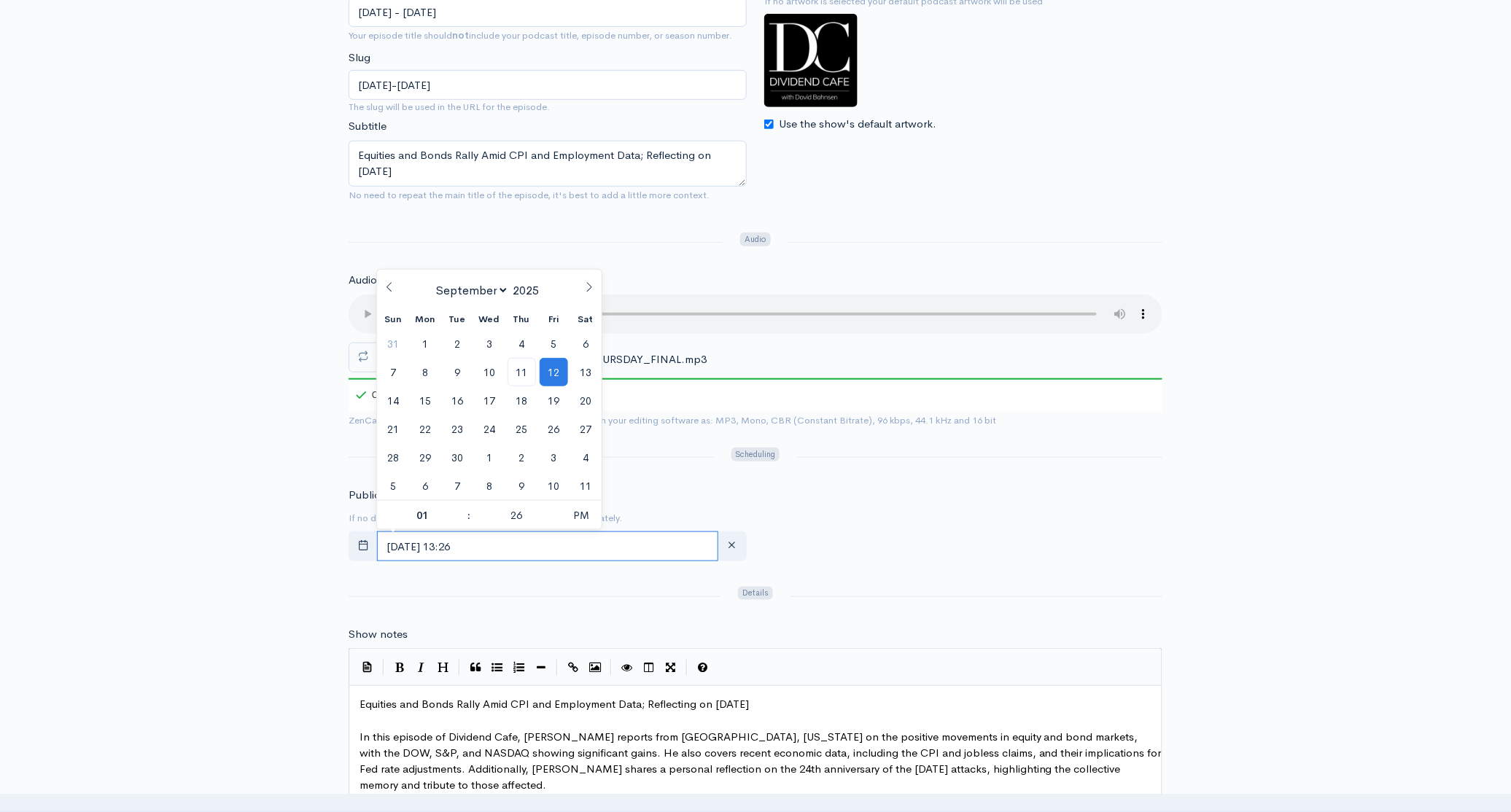
click at [569, 542] on input "[DATE] 13:26" at bounding box center [547, 546] width 341 height 30
click at [566, 548] on input "[DATE] 13:26" at bounding box center [547, 546] width 341 height 30
click at [550, 371] on span "12" at bounding box center [554, 372] width 28 height 28
click at [509, 368] on span "11" at bounding box center [522, 372] width 28 height 28
click at [553, 371] on span "12" at bounding box center [554, 372] width 28 height 28
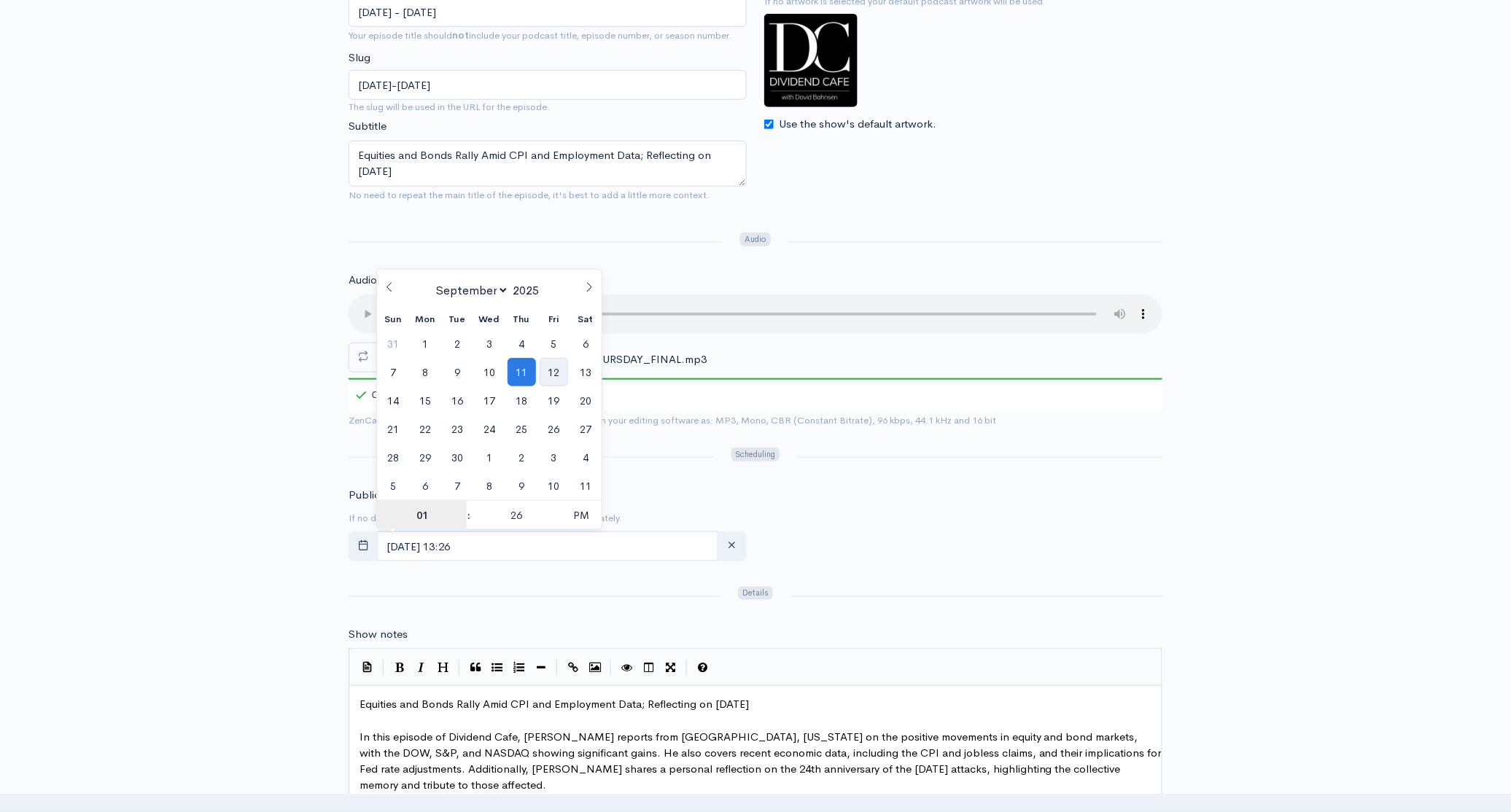
type input "[DATE] 13:26"
click at [1172, 469] on div "Title Thursday - September 11, 2025 Your episode title should not include your …" at bounding box center [755, 784] width 1511 height 1618
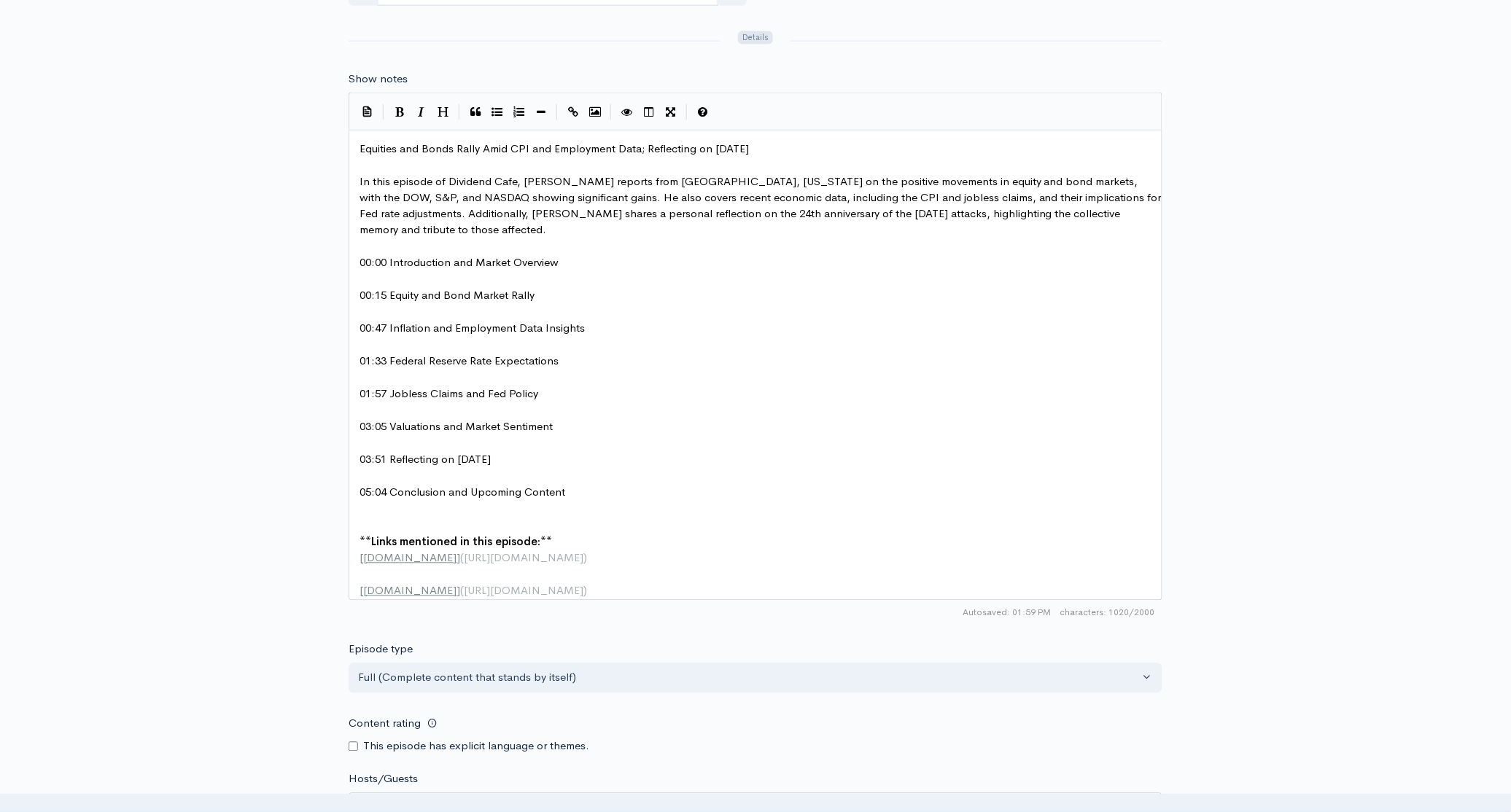
scroll to position [1261, 0]
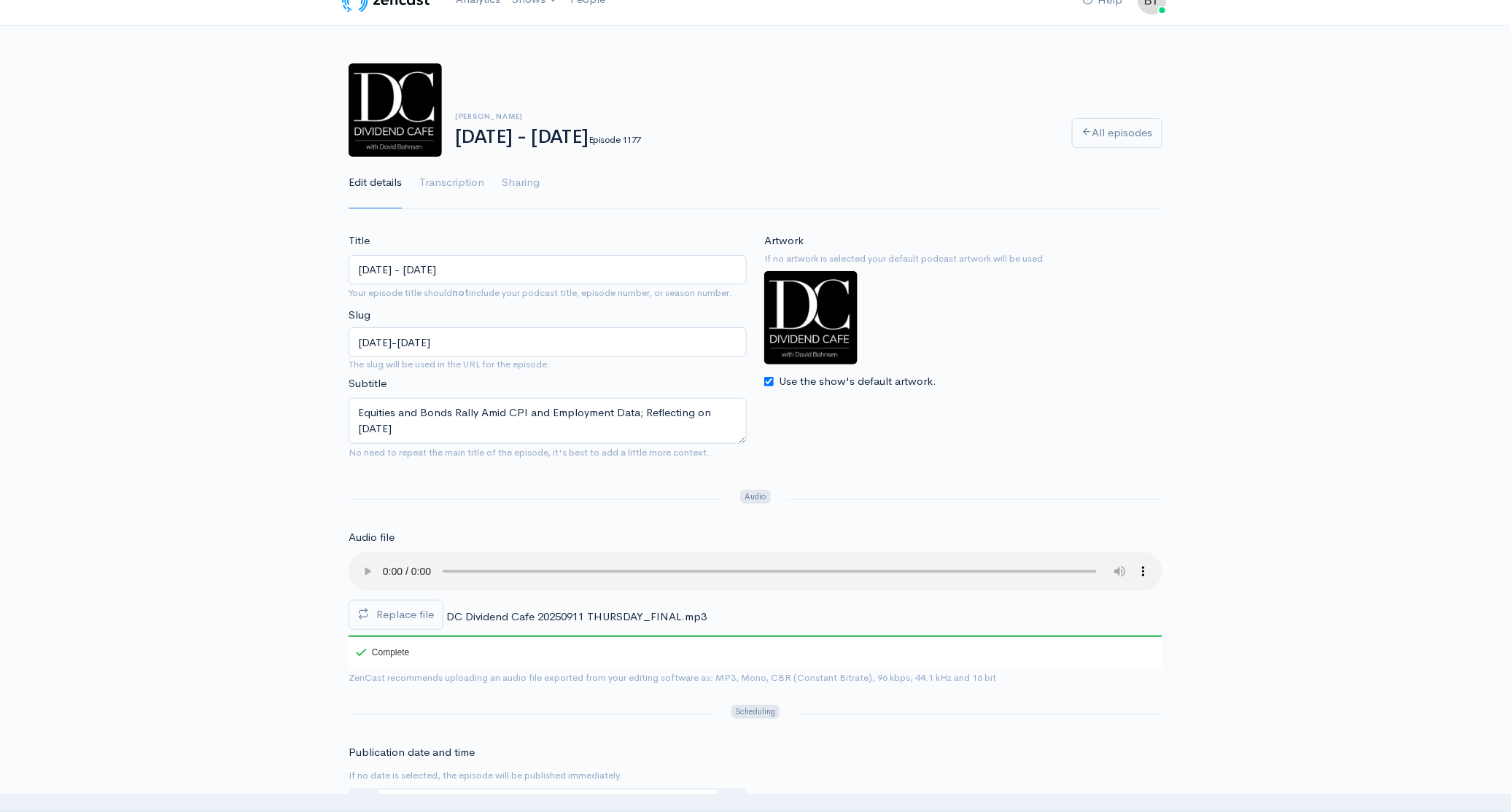
scroll to position [42, 0]
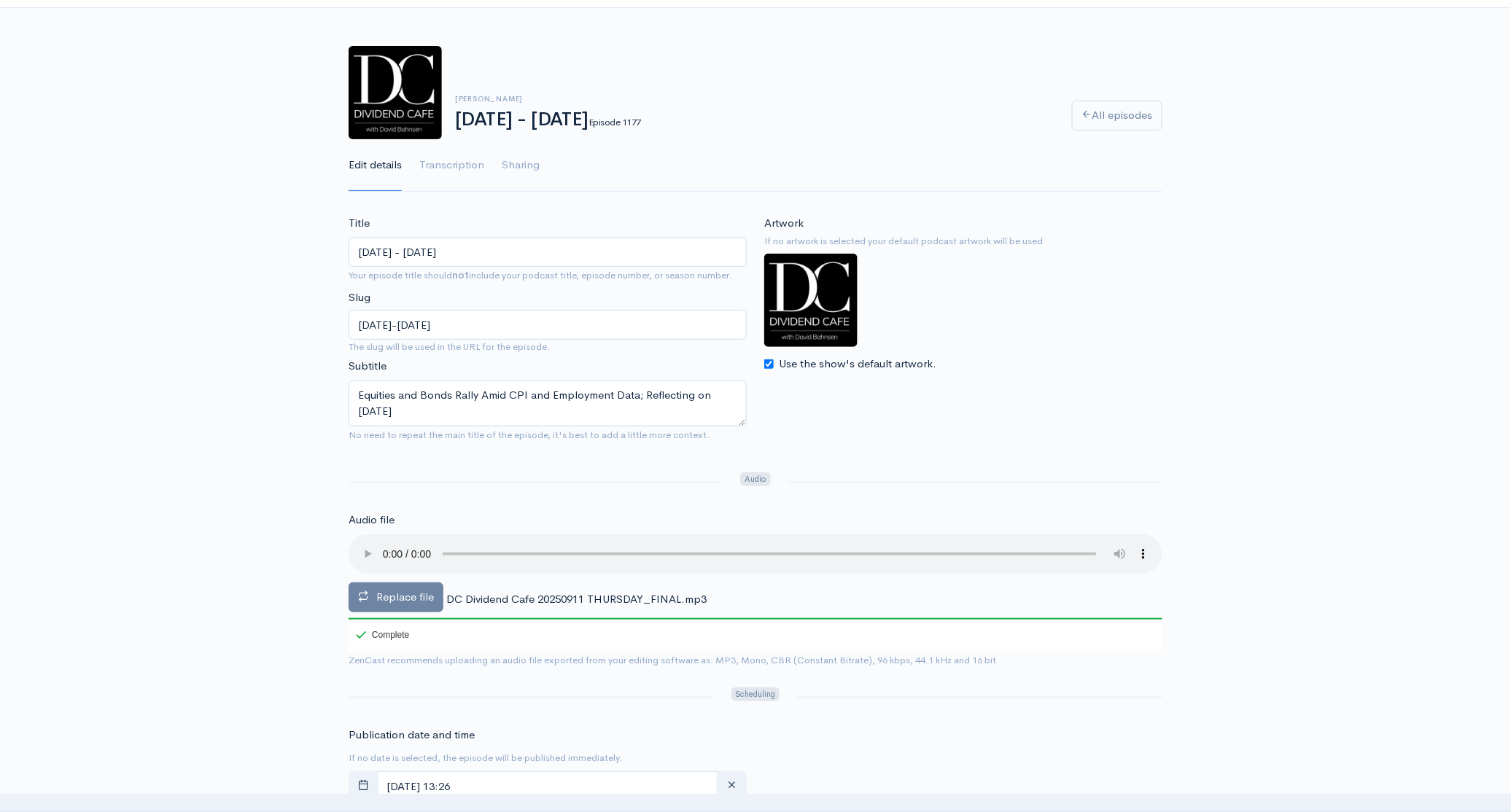
click at [405, 587] on label "Replace file" at bounding box center [396, 598] width 95 height 30
click at [0, 0] on input "Replace file" at bounding box center [0, 0] width 0 height 0
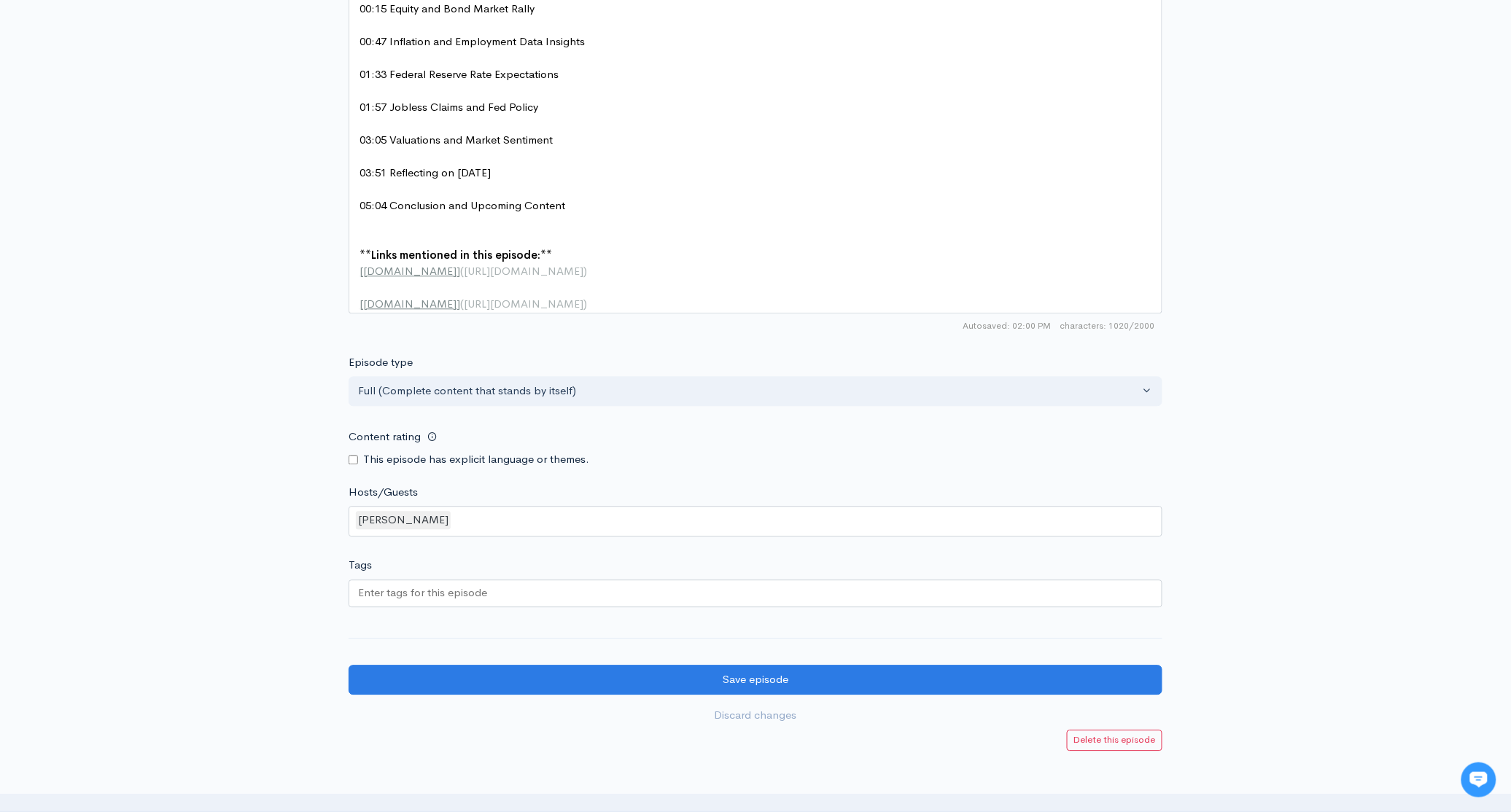
scroll to position [1228, 0]
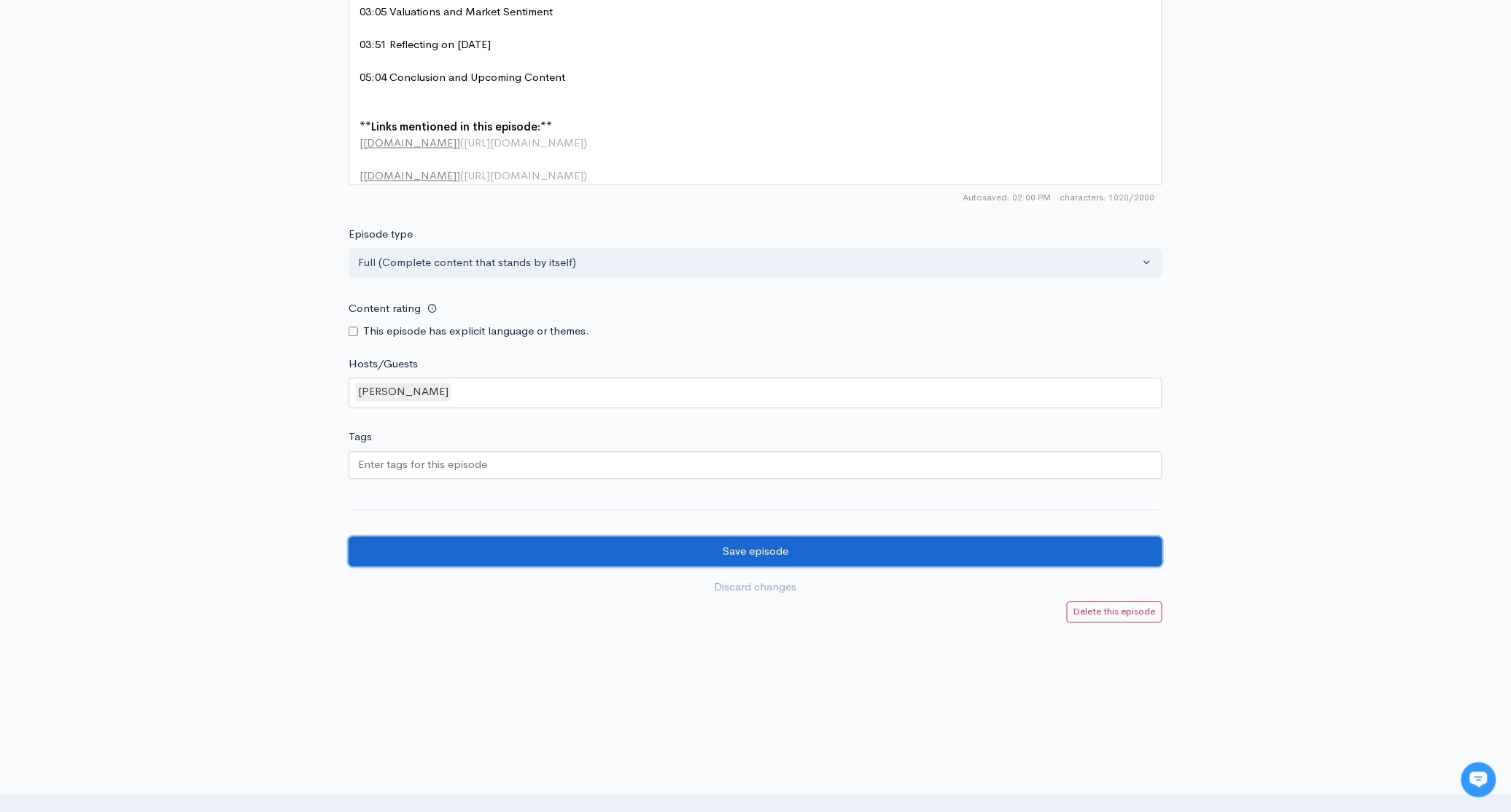
click at [782, 555] on input "Save episode" at bounding box center [755, 551] width 814 height 30
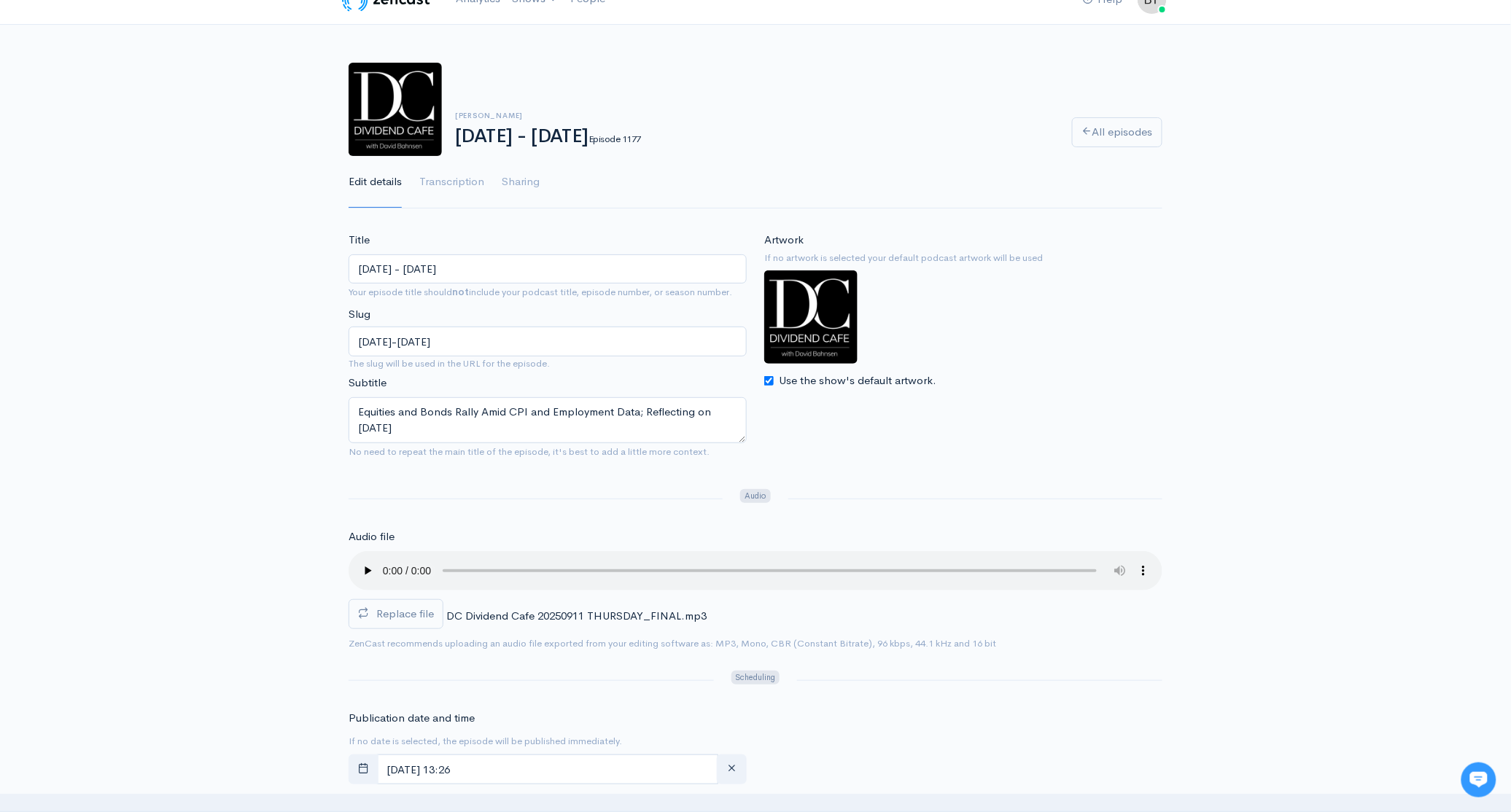
scroll to position [42, 0]
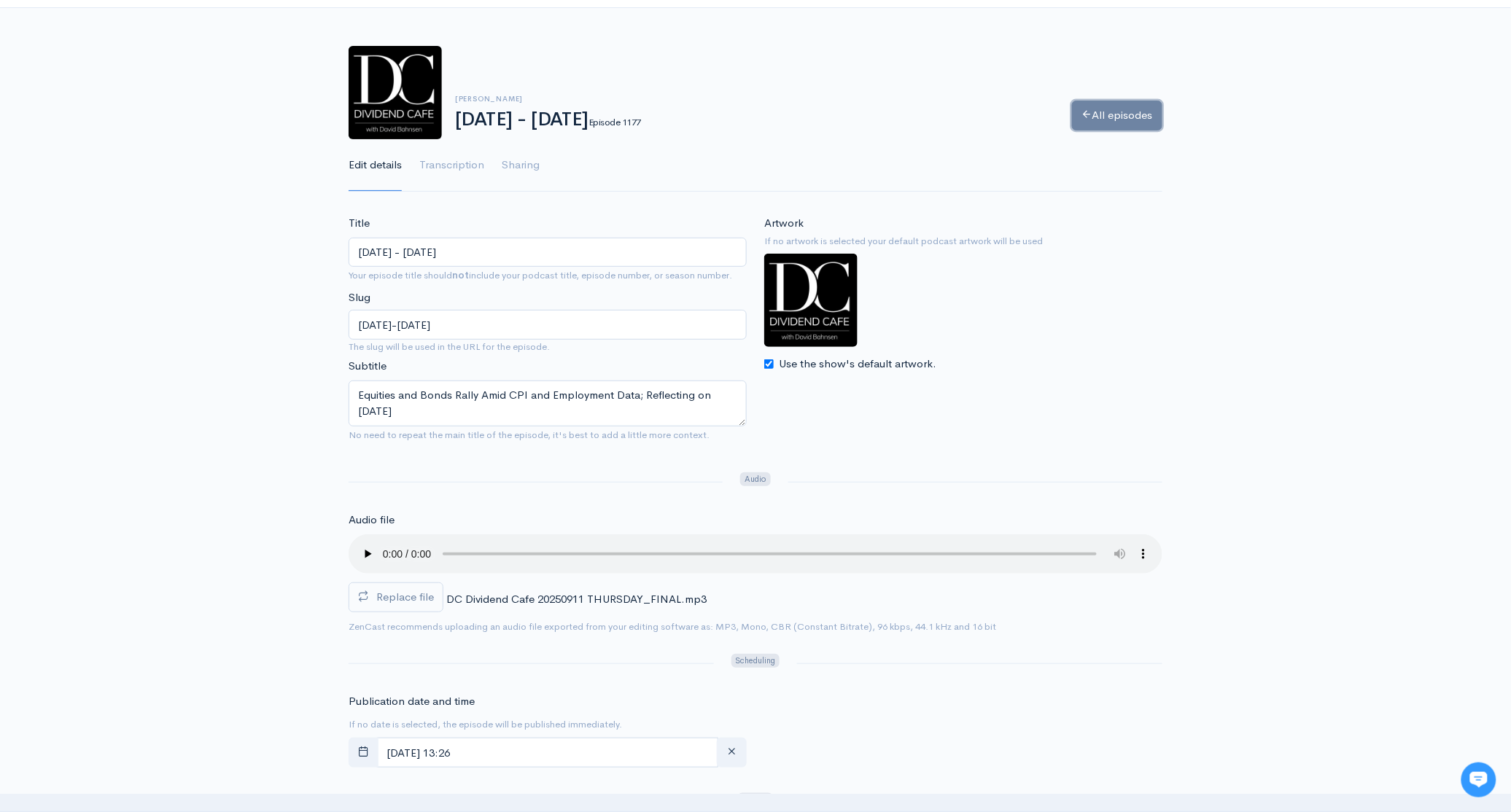
click at [1128, 125] on link "All episodes" at bounding box center [1117, 116] width 90 height 30
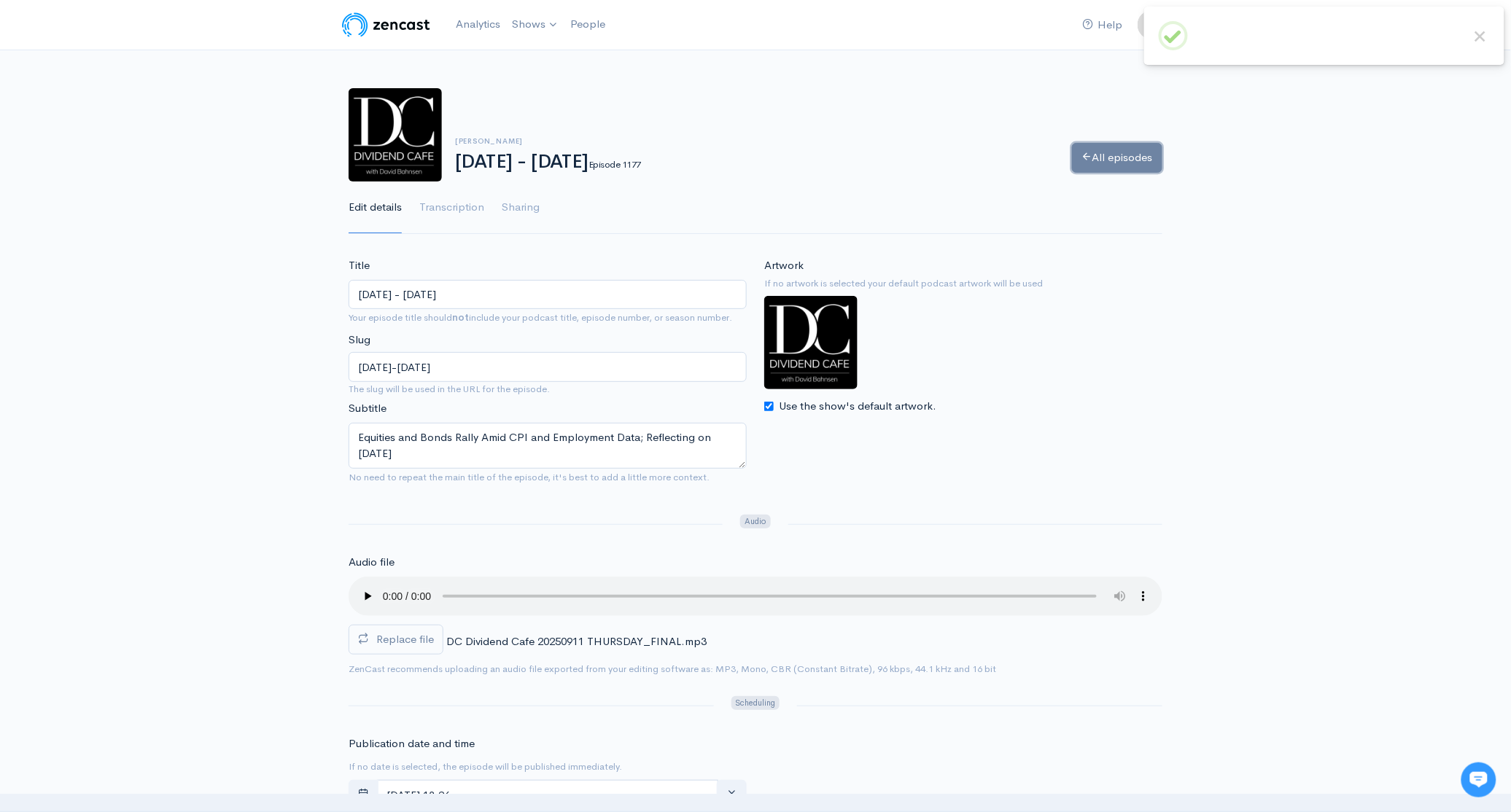
click at [1147, 164] on link "All episodes" at bounding box center [1117, 158] width 90 height 30
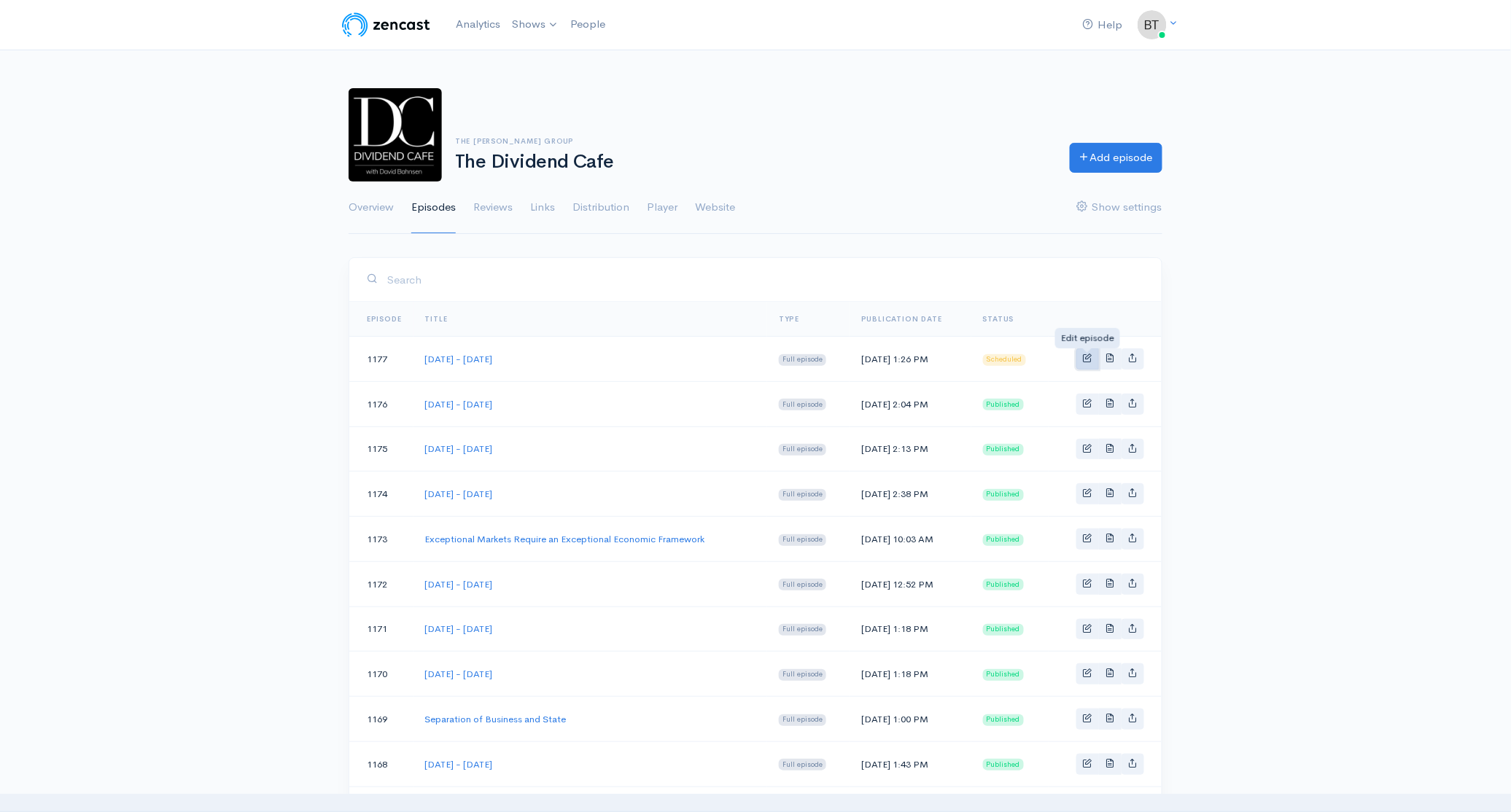
click at [1085, 359] on span "Basic example" at bounding box center [1087, 357] width 9 height 9
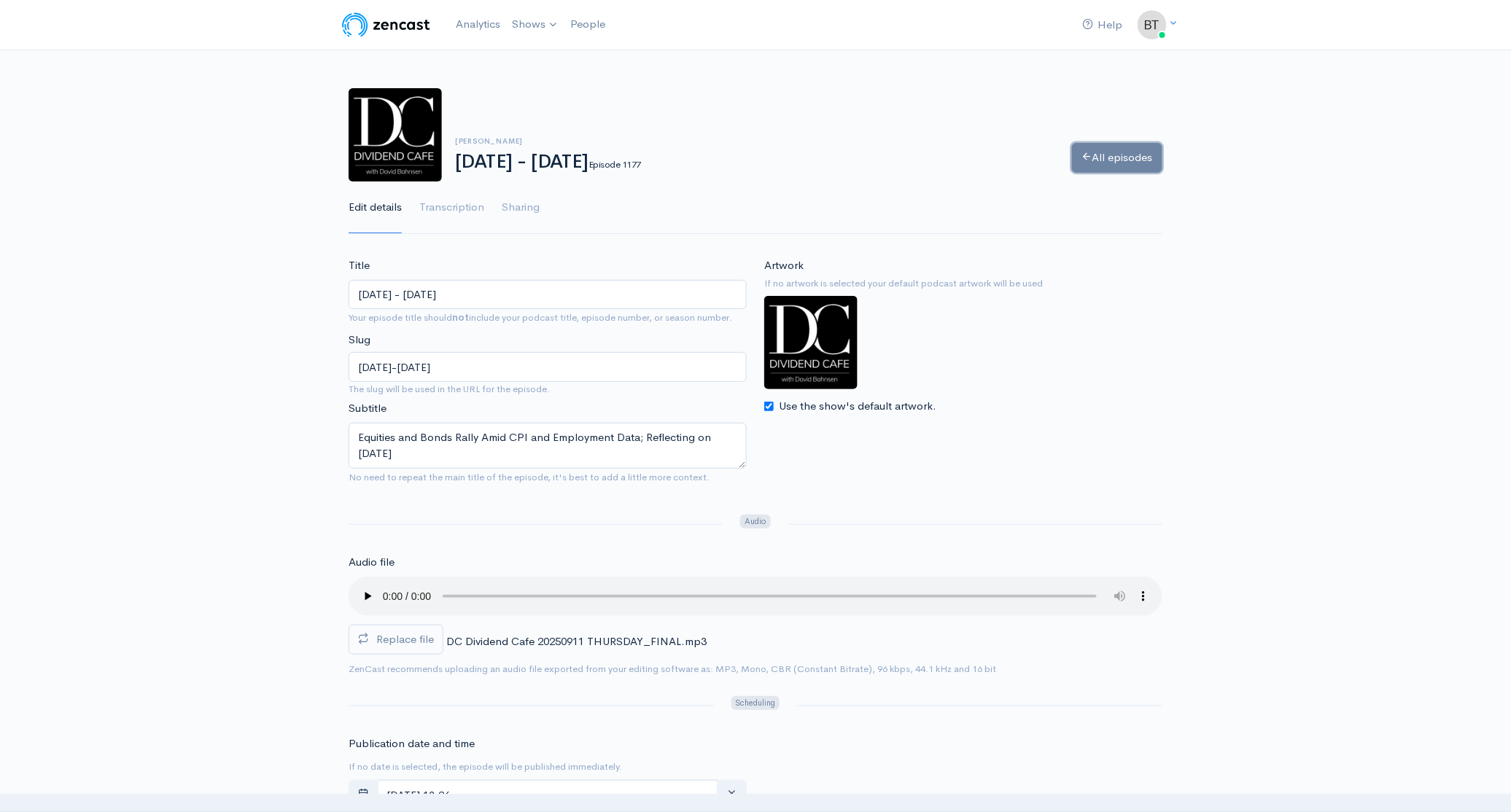
click at [1098, 145] on link "All episodes" at bounding box center [1117, 158] width 90 height 30
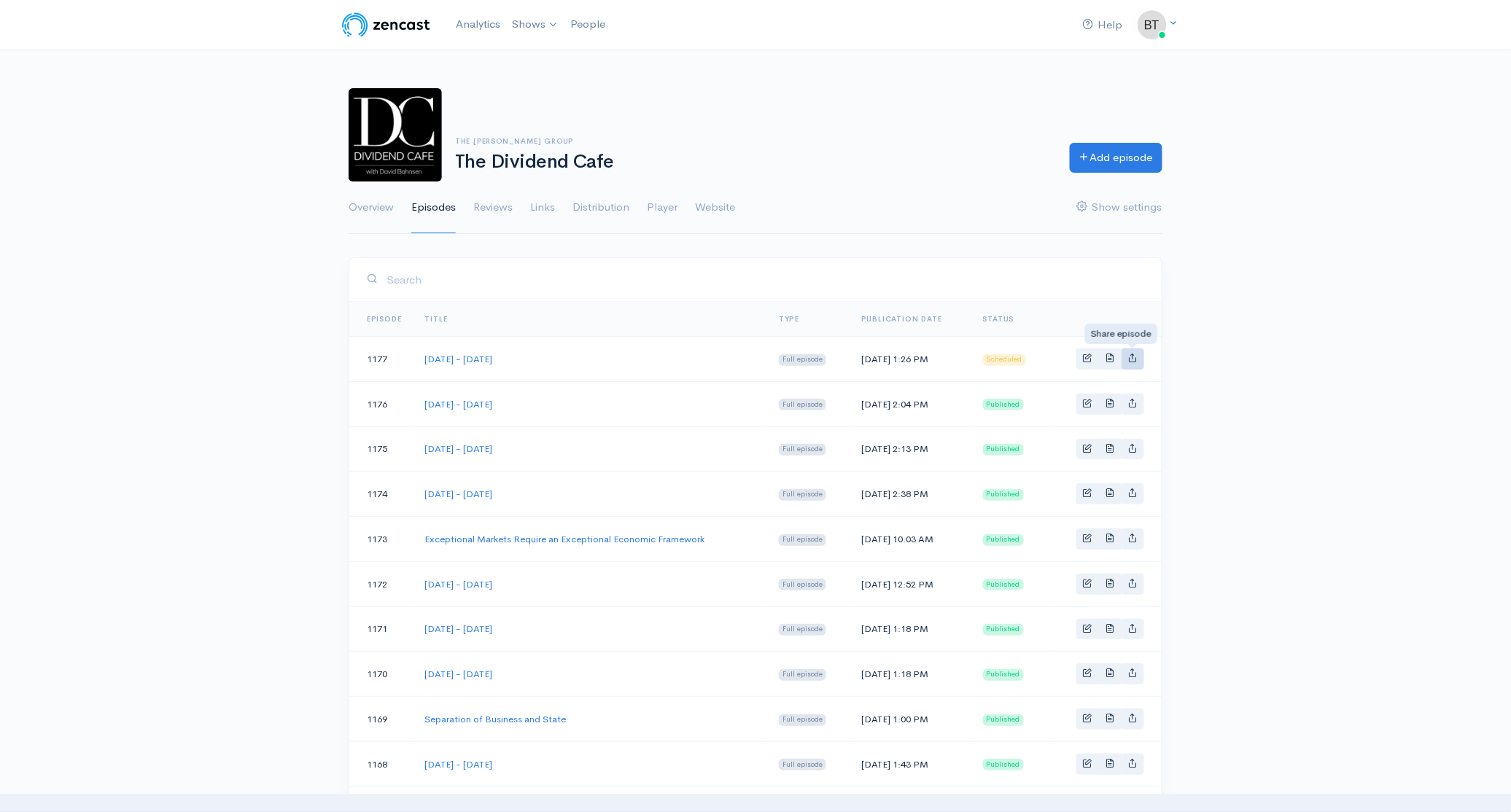
click at [1134, 364] on link "Basic example" at bounding box center [1133, 359] width 22 height 22
type input "[URL][DOMAIN_NAME][DATE][DATE]"
type input "[URL][DOMAIN_NAME][DOMAIN_NAME]"
type input "<iframe src='[URL][DOMAIN_NAME]' width='100%' height='190' frameborder='0' scro…"
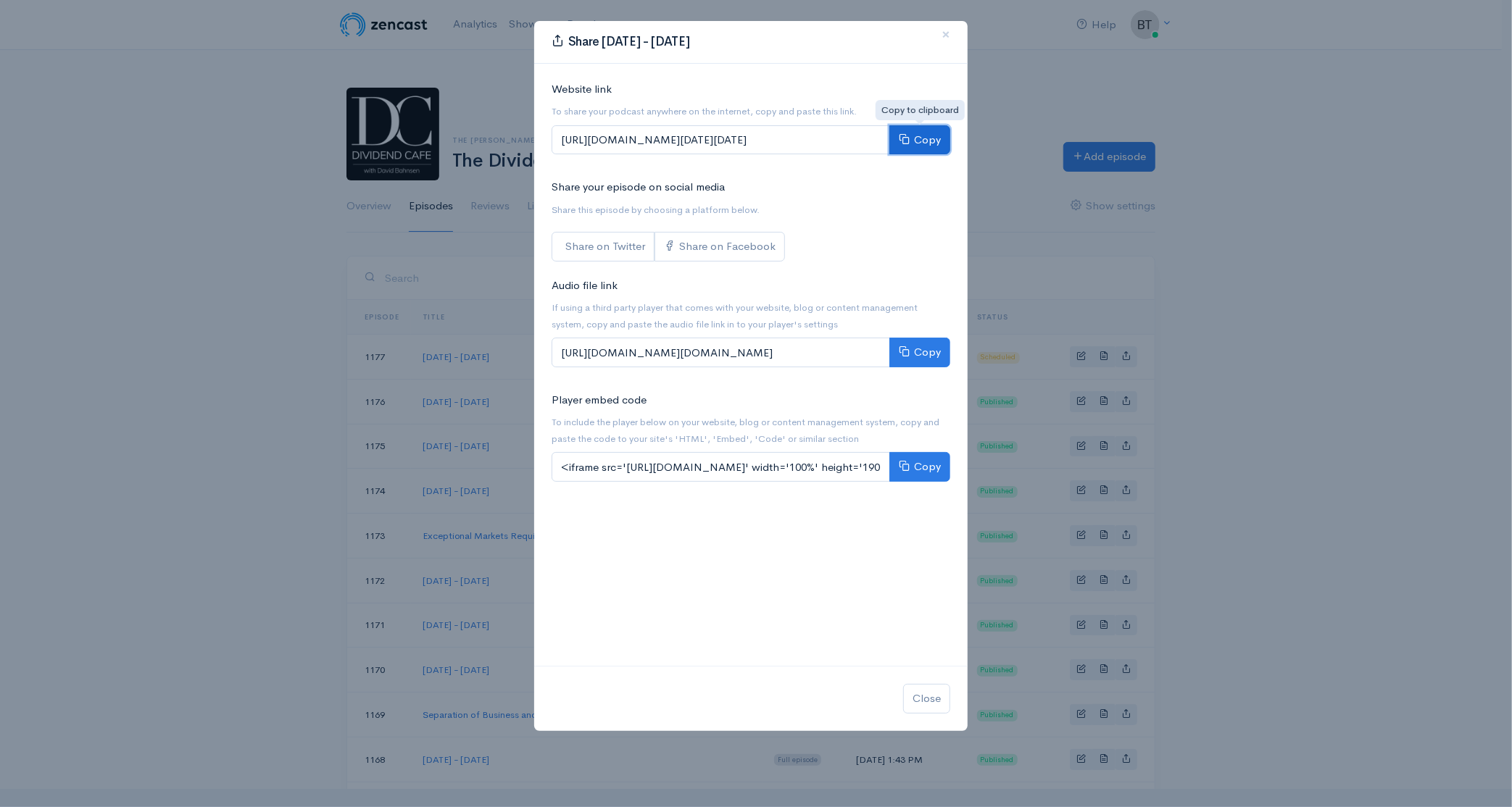
click at [916, 151] on button "Copy" at bounding box center [920, 140] width 61 height 30
click at [951, 36] on button "×" at bounding box center [946, 35] width 44 height 39
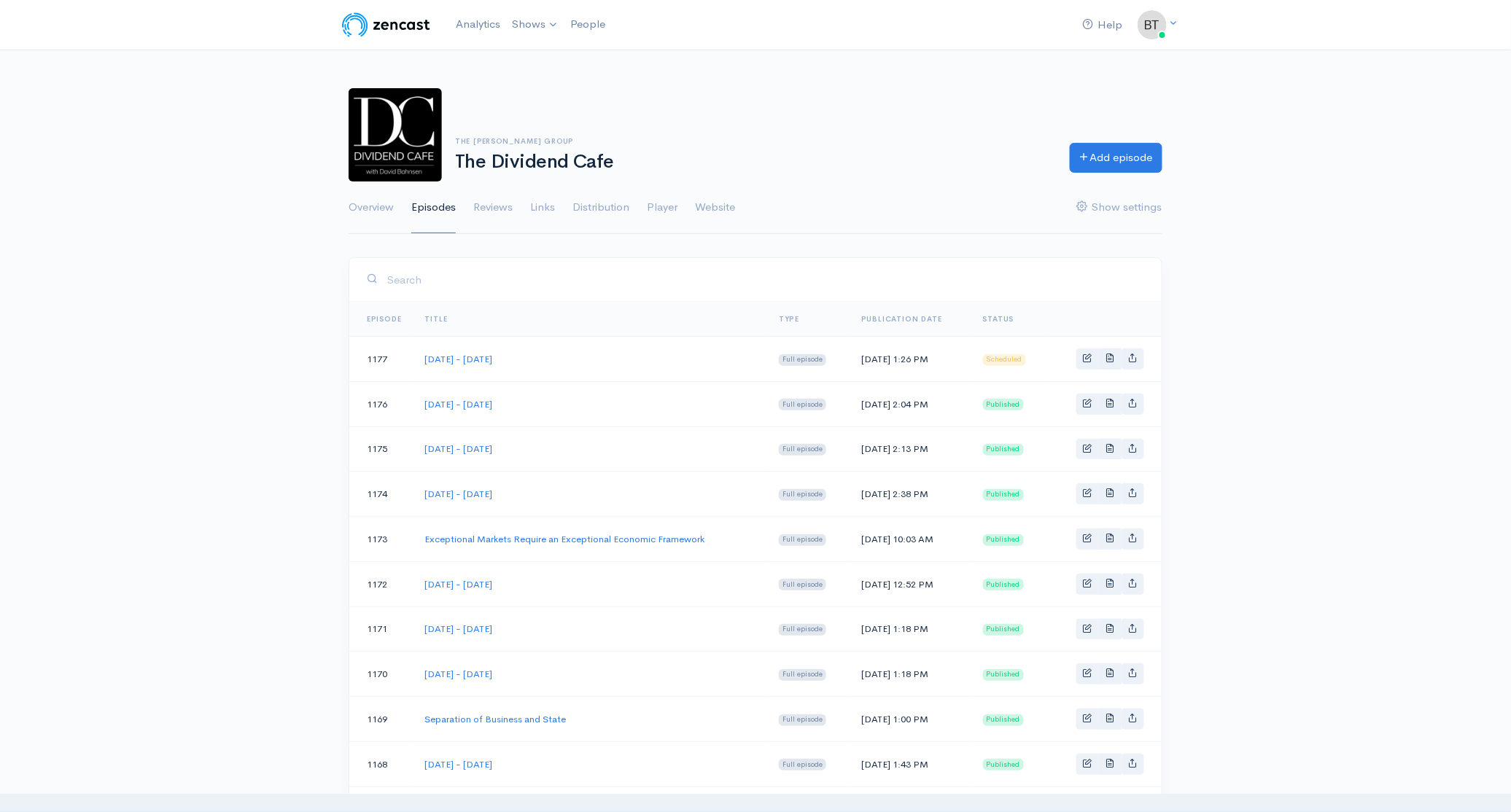
click at [1323, 102] on div "The Bahnsen Group The Dividend Cafe Add episode Overview Episodes Reviews Links…" at bounding box center [755, 152] width 1511 height 164
click at [1086, 356] on span "Basic example" at bounding box center [1087, 357] width 9 height 9
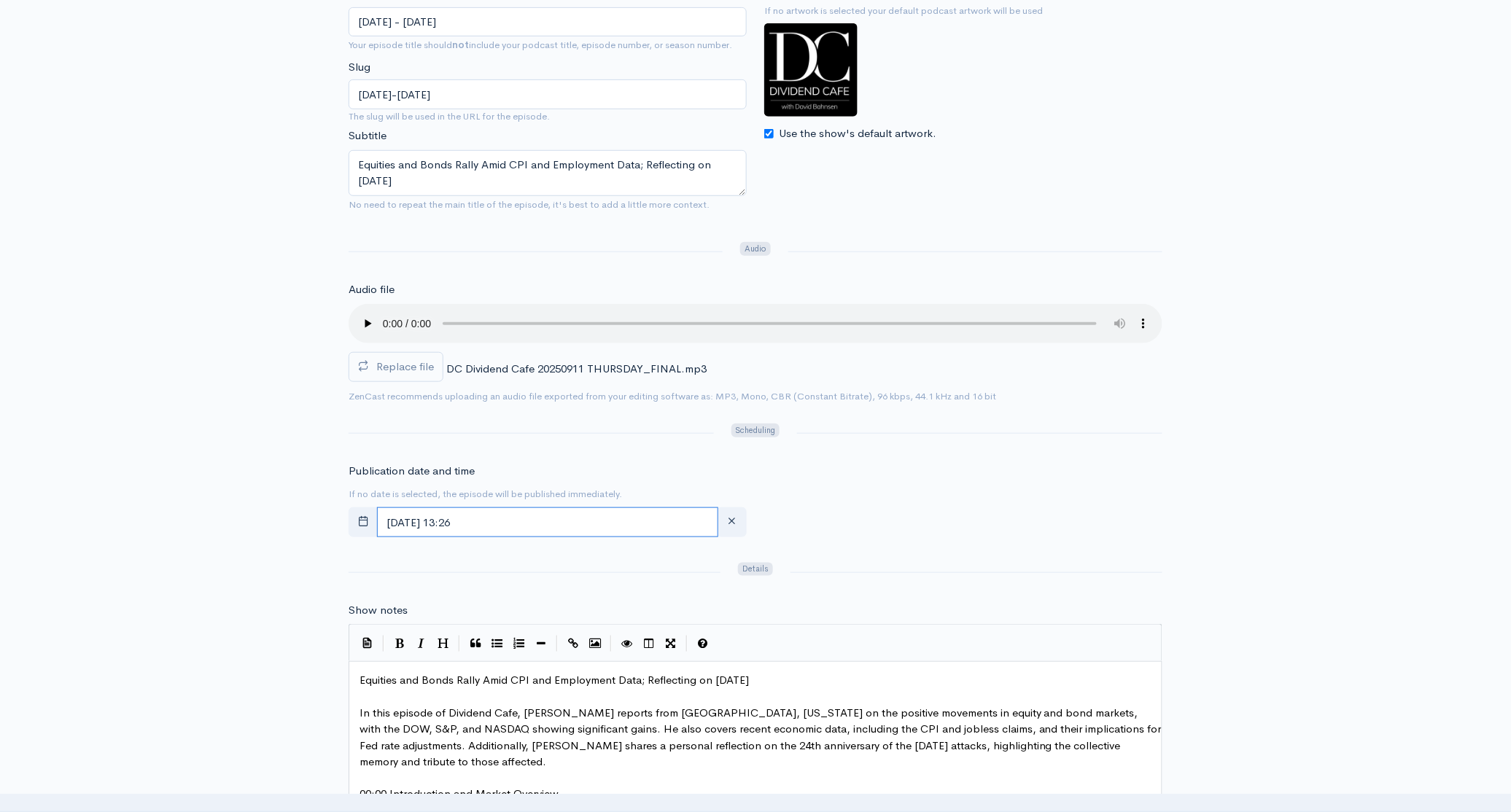
click at [538, 528] on input "[DATE] 13:26" at bounding box center [547, 522] width 341 height 30
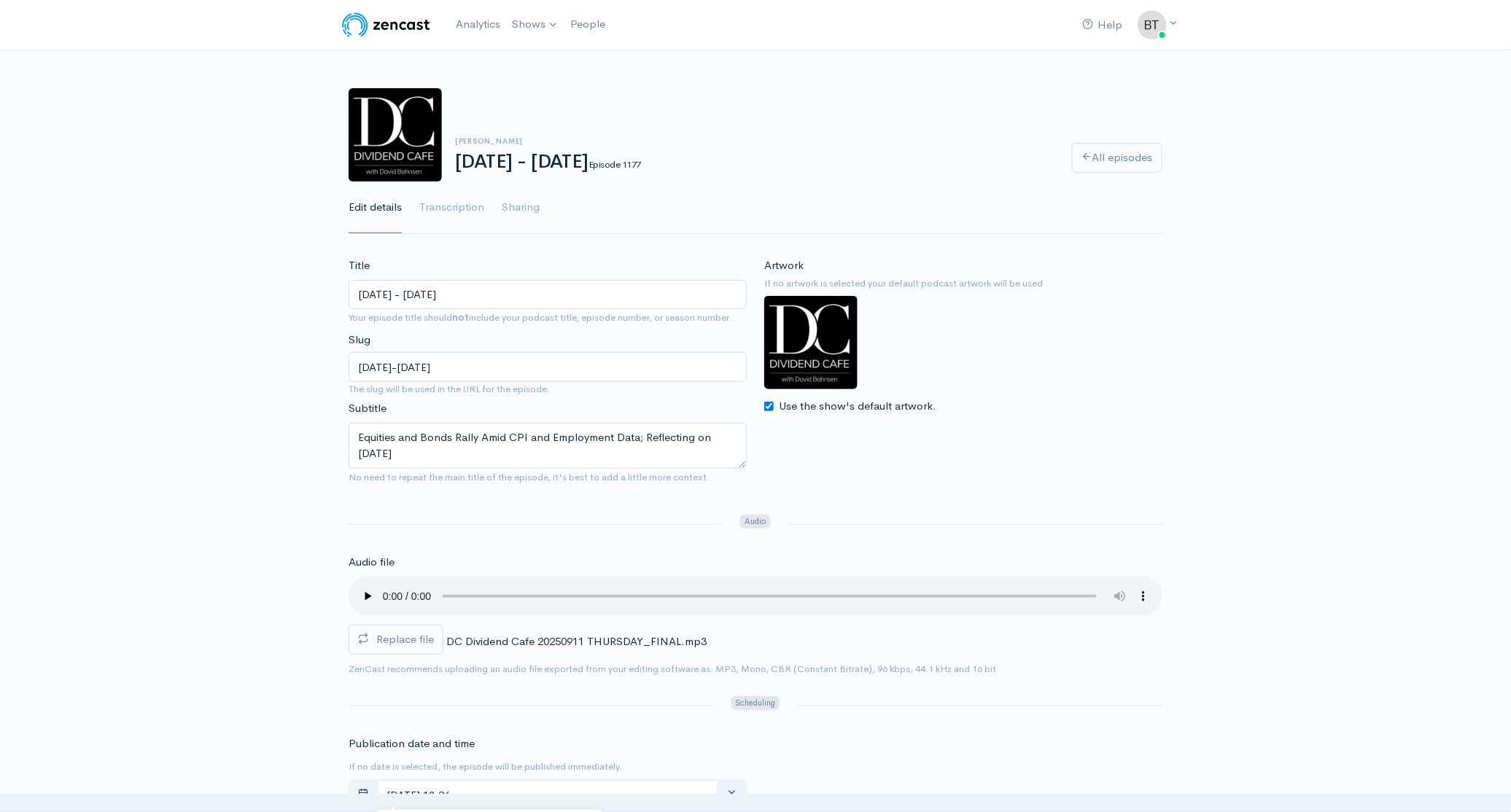
click at [1349, 195] on div "Brian Szytel Thursday - September 11, 2025 Episode 1177 All episodes Edit detai…" at bounding box center [755, 152] width 1511 height 164
click at [850, 117] on div "Brian Szytel Thursday - September 11, 2025 Episode 1177 All episodes" at bounding box center [755, 135] width 831 height 94
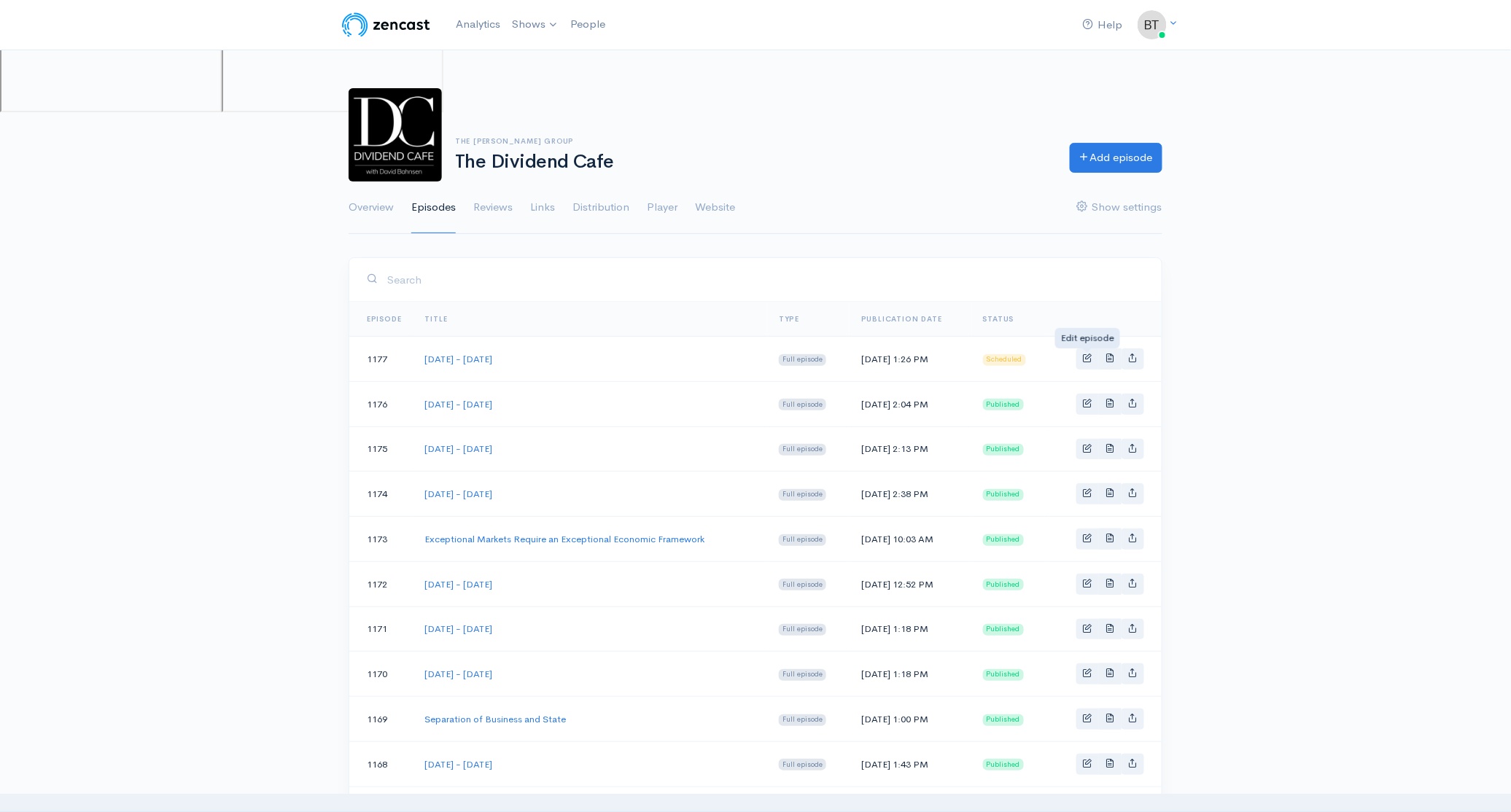
click at [1306, 341] on div "Help Notifications View all Your profile Team settings The Bahnsen Group Curren…" at bounding box center [755, 793] width 1511 height 1587
click at [833, 113] on div "The Bahnsen Group The Dividend Cafe Add episode" at bounding box center [755, 135] width 831 height 94
click at [1090, 363] on link "Basic example" at bounding box center [1087, 359] width 22 height 22
select select "8"
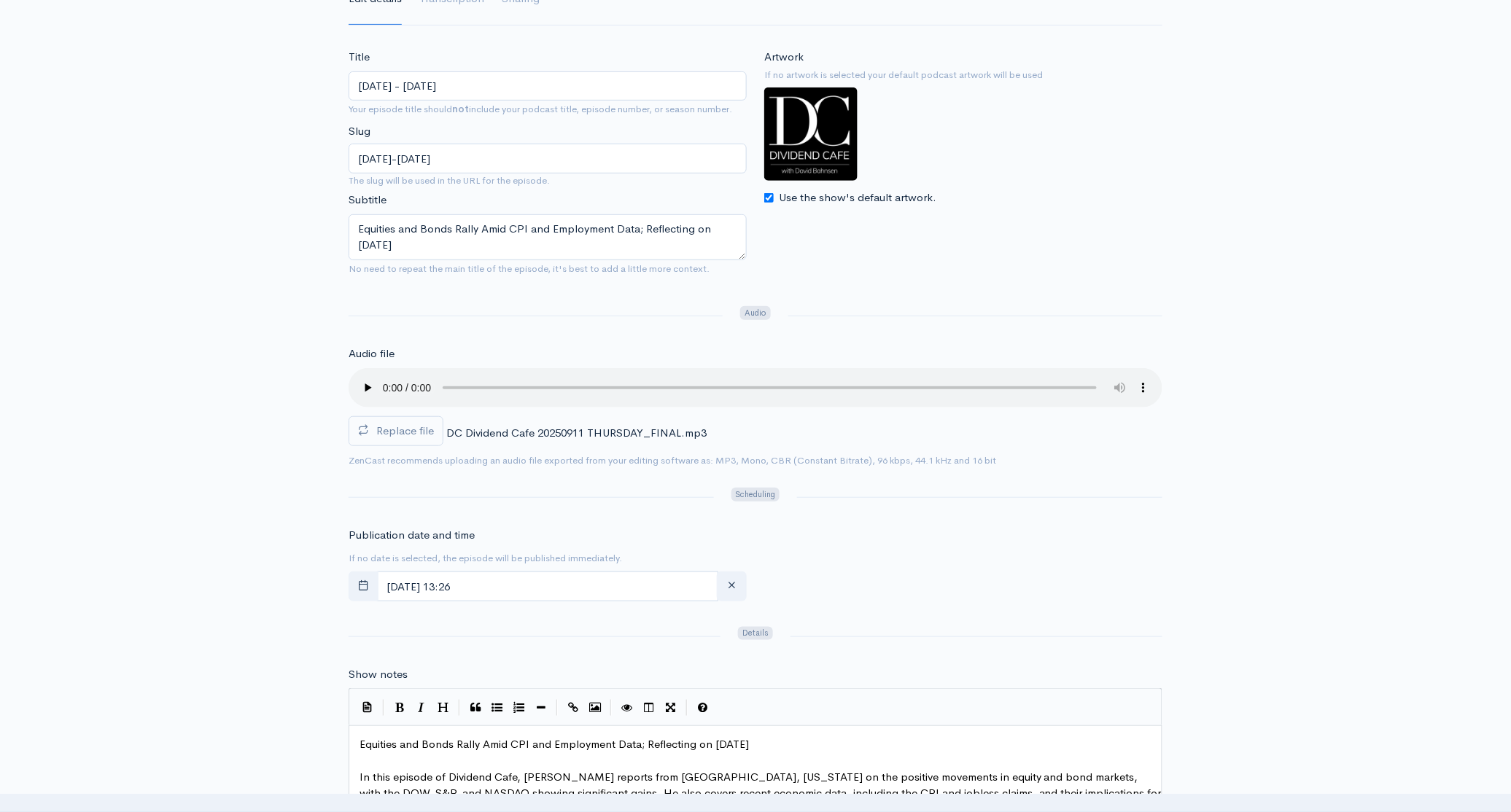
scroll to position [217, 0]
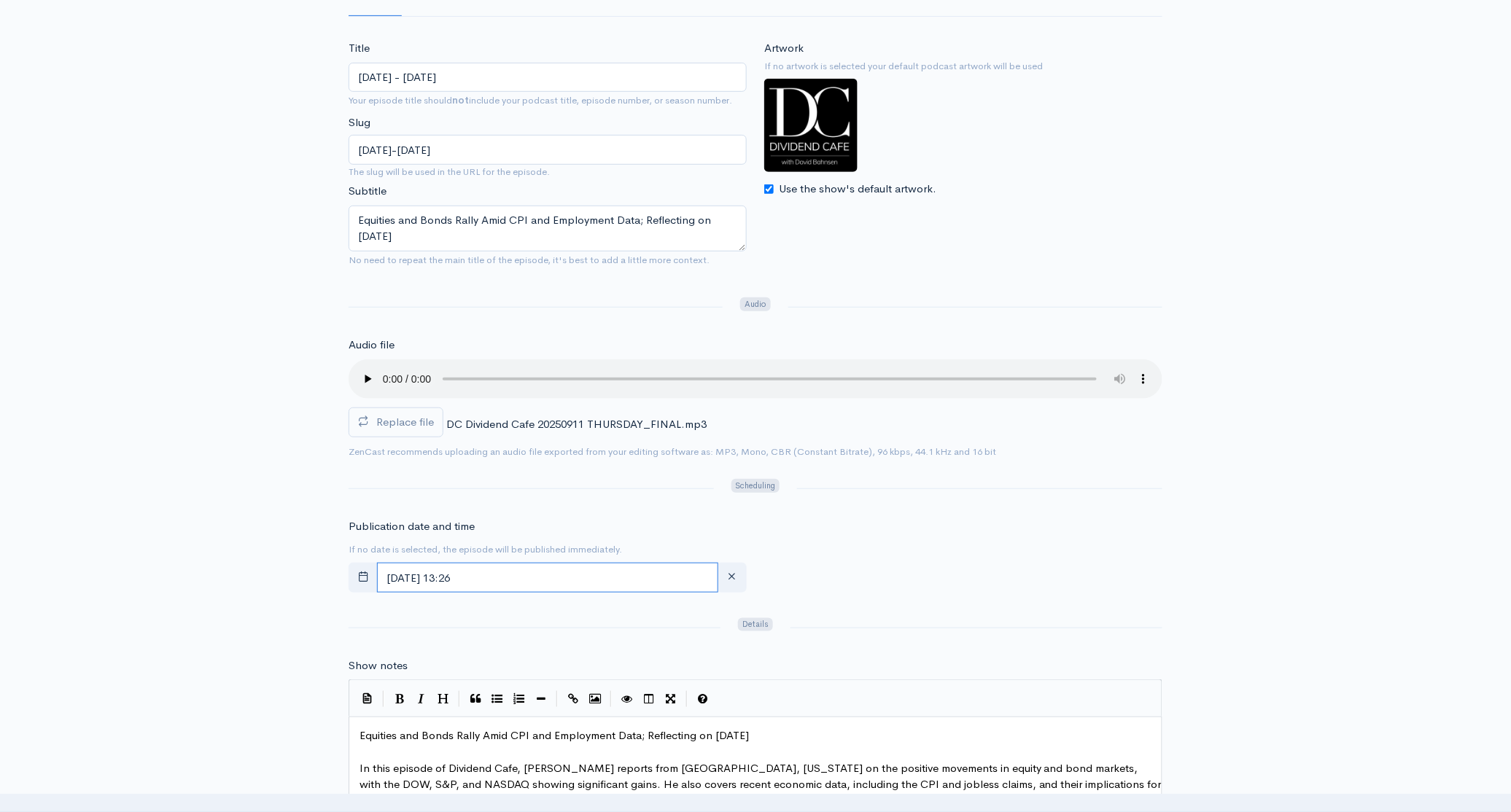
click at [539, 584] on input "[DATE] 13:26" at bounding box center [547, 578] width 341 height 30
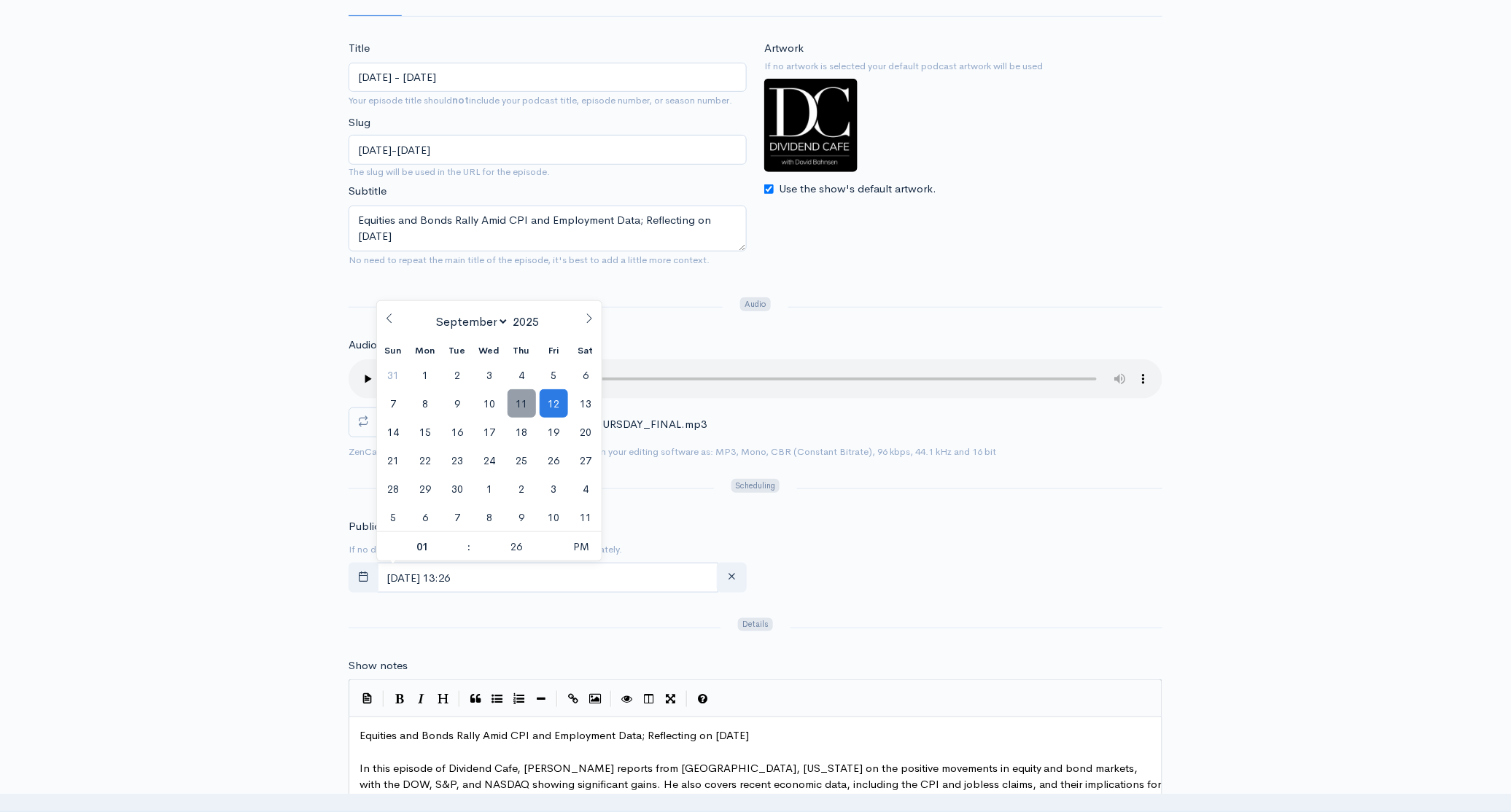
click at [528, 407] on span "11" at bounding box center [522, 403] width 28 height 28
type input "[DATE] 13:26"
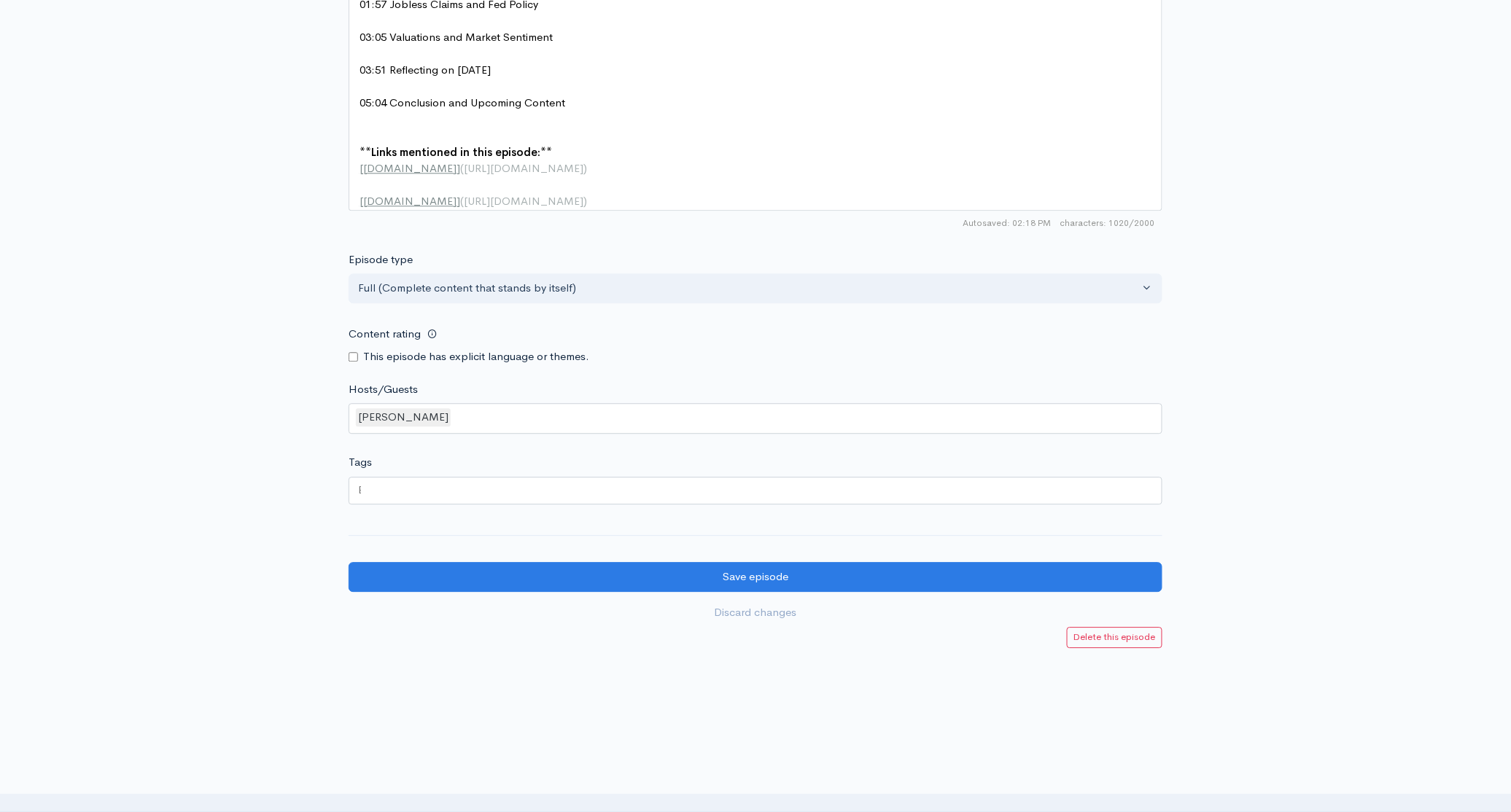
scroll to position [1228, 0]
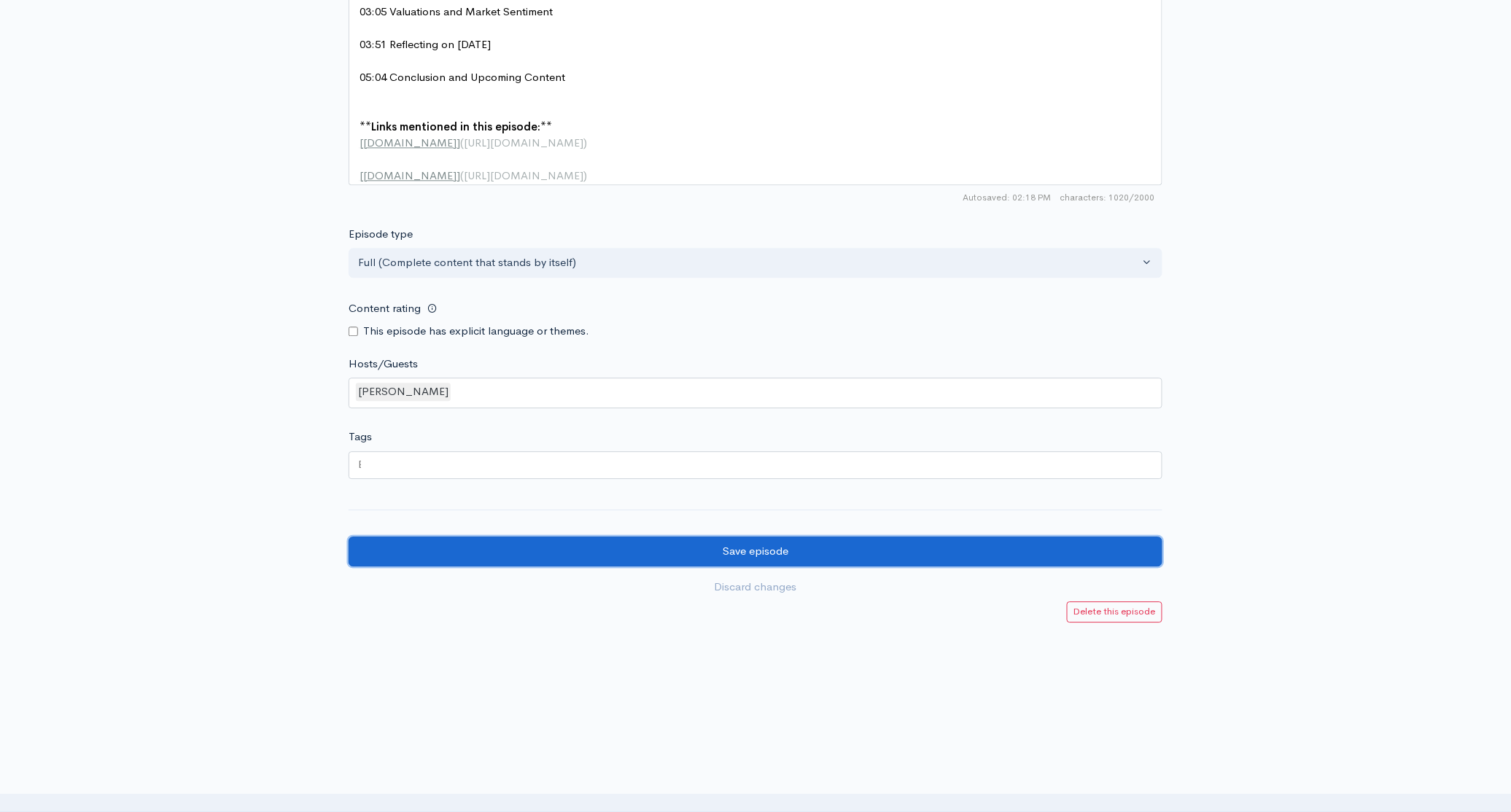
click at [749, 564] on input "Save episode" at bounding box center [755, 551] width 814 height 30
